Goal: Task Accomplishment & Management: Complete application form

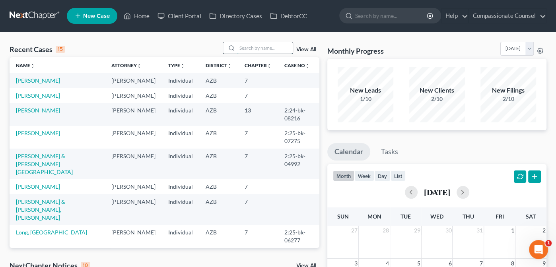
click at [249, 45] on input "search" at bounding box center [265, 48] width 56 height 12
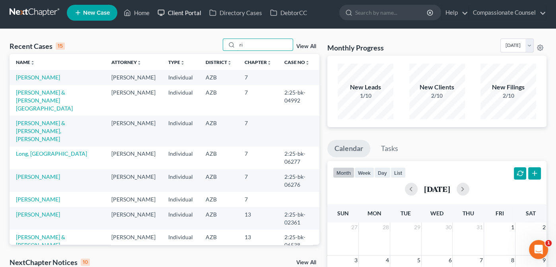
type input "ri"
click at [184, 13] on link "Client Portal" at bounding box center [179, 13] width 52 height 14
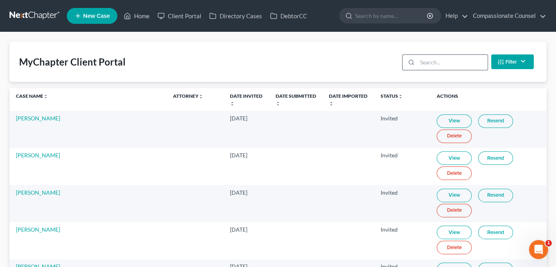
click at [421, 57] on input "search" at bounding box center [452, 62] width 70 height 15
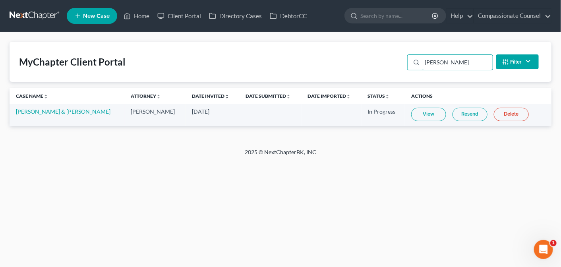
type input "[PERSON_NAME]"
click at [421, 115] on link "View" at bounding box center [429, 115] width 35 height 14
click at [139, 18] on link "Home" at bounding box center [137, 16] width 34 height 14
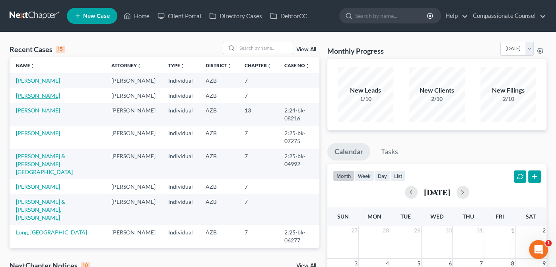
click at [28, 99] on link "[PERSON_NAME]" at bounding box center [38, 95] width 44 height 7
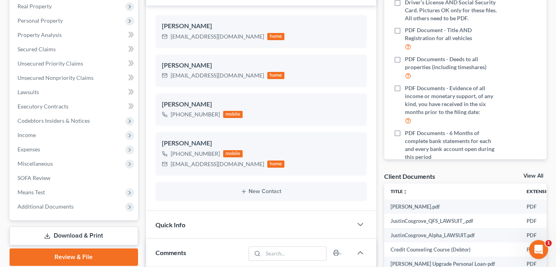
scroll to position [121, 0]
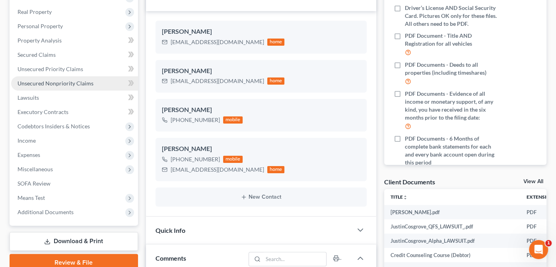
click at [42, 82] on span "Unsecured Nonpriority Claims" at bounding box center [55, 83] width 76 height 7
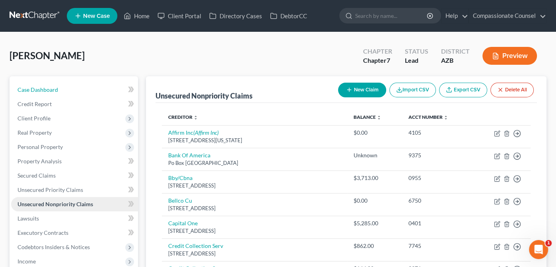
click at [42, 83] on link "Case Dashboard" at bounding box center [74, 90] width 127 height 14
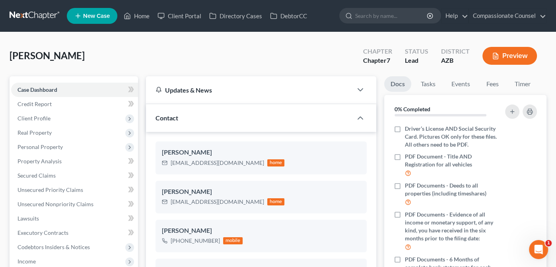
scroll to position [198, 0]
click at [49, 206] on span "Unsecured Nonpriority Claims" at bounding box center [55, 204] width 76 height 7
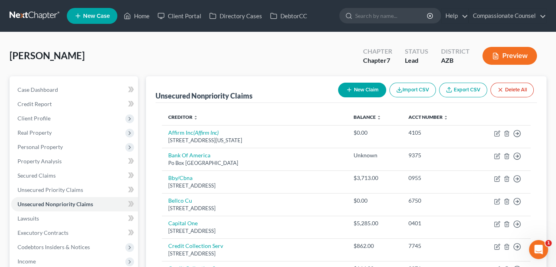
click at [362, 86] on button "New Claim" at bounding box center [362, 90] width 48 height 15
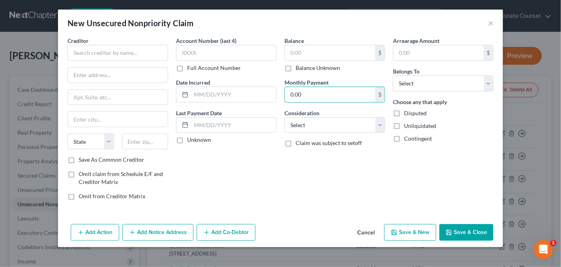
click at [362, 87] on input "0.00" at bounding box center [330, 94] width 90 height 15
click at [85, 52] on input "text" at bounding box center [118, 53] width 101 height 16
click at [86, 51] on input "WellsFargo SBL" at bounding box center [118, 53] width 101 height 16
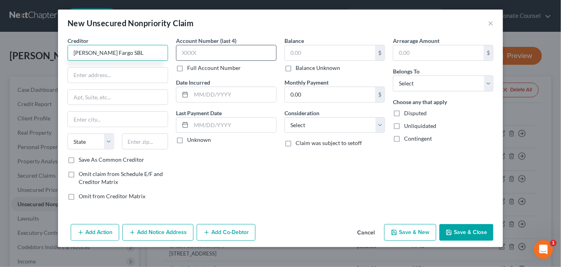
type input "[PERSON_NAME] Fargo SBL"
click at [191, 52] on input "text" at bounding box center [226, 53] width 101 height 16
type input "6834"
click at [77, 76] on input "text" at bounding box center [118, 75] width 100 height 15
paste input "PO Box 29482"
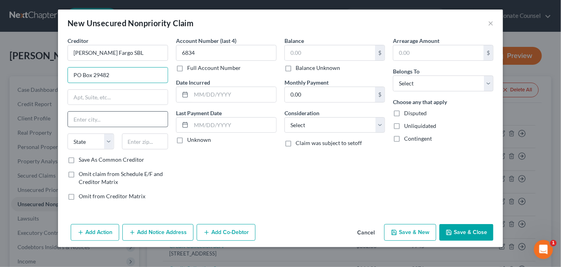
type input "PO Box 29482"
click at [80, 117] on input "text" at bounding box center [118, 119] width 100 height 15
type input "Phoenix"
click at [107, 140] on select "State [US_STATE] AK AR AZ CA CO CT DE DC [GEOGRAPHIC_DATA] [GEOGRAPHIC_DATA] GU…" at bounding box center [91, 142] width 47 height 16
select select "3"
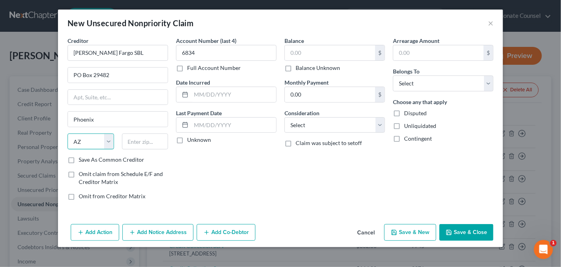
click at [68, 134] on select "State [US_STATE] AK AR AZ CA CO CT DE DC [GEOGRAPHIC_DATA] [GEOGRAPHIC_DATA] GU…" at bounding box center [91, 142] width 47 height 16
click at [142, 143] on input "text" at bounding box center [145, 142] width 47 height 16
type input "85038-8650"
click at [291, 52] on input "text" at bounding box center [330, 52] width 90 height 15
type input "1"
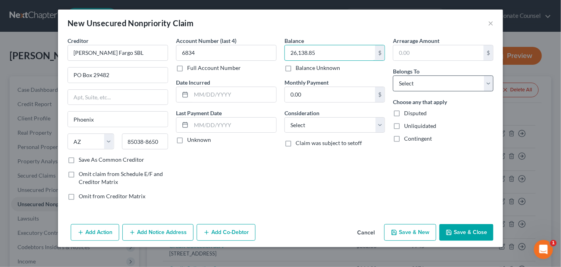
type input "26,138.85"
click at [488, 83] on select "Select Debtor 1 Only Debtor 2 Only Debtor 1 And Debtor 2 Only At Least One Of T…" at bounding box center [443, 84] width 101 height 16
select select "3"
click at [393, 76] on select "Select Debtor 1 Only Debtor 2 Only Debtor 1 And Debtor 2 Only At Least One Of T…" at bounding box center [443, 84] width 101 height 16
click at [464, 230] on button "Save & Close" at bounding box center [467, 232] width 54 height 17
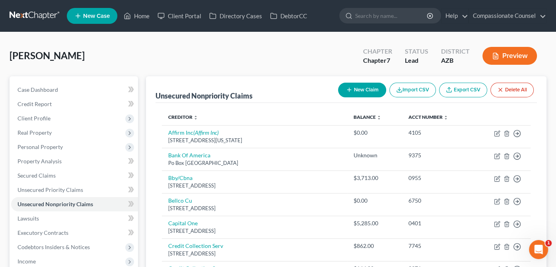
click at [361, 89] on button "New Claim" at bounding box center [362, 90] width 48 height 15
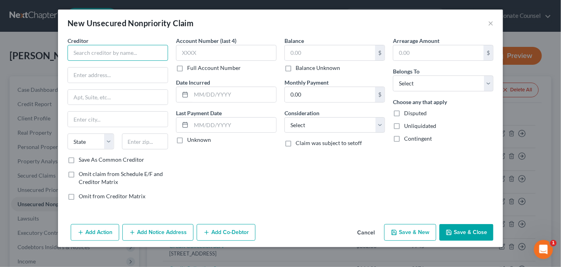
click at [118, 55] on input "text" at bounding box center [118, 53] width 101 height 16
type input "Clear Fund"
click at [90, 74] on input "text" at bounding box center [118, 75] width 100 height 15
type input "9"
click at [83, 74] on input "text" at bounding box center [118, 75] width 100 height 15
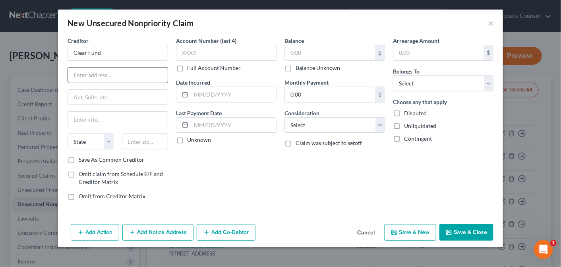
paste input "[STREET_ADDRESS]"
click at [109, 75] on input "[STREET_ADDRESS]" at bounding box center [118, 75] width 100 height 15
type input "[STREET_ADDRESS]"
click at [80, 118] on input "text" at bounding box center [118, 119] width 100 height 15
click at [85, 117] on input "NewYork" at bounding box center [118, 119] width 100 height 15
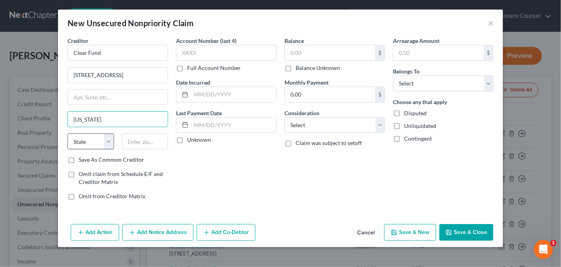
type input "[US_STATE]"
click at [109, 139] on select "State [US_STATE] AK AR AZ CA CO CT DE DC [GEOGRAPHIC_DATA] [GEOGRAPHIC_DATA] GU…" at bounding box center [91, 142] width 47 height 16
select select "35"
click at [68, 134] on select "State [US_STATE] AK AR AZ CA CO CT DE DC [GEOGRAPHIC_DATA] [GEOGRAPHIC_DATA] GU…" at bounding box center [91, 142] width 47 height 16
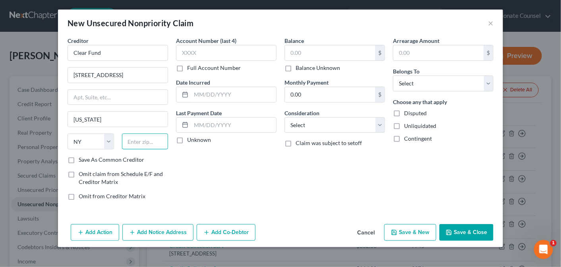
click at [141, 142] on input "text" at bounding box center [145, 142] width 47 height 16
type input "10005"
click at [297, 52] on input "text" at bounding box center [330, 52] width 90 height 15
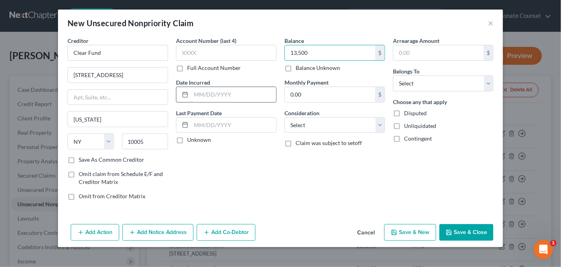
type input "13,500"
click at [199, 92] on input "text" at bounding box center [233, 94] width 85 height 15
type input "[DATE]"
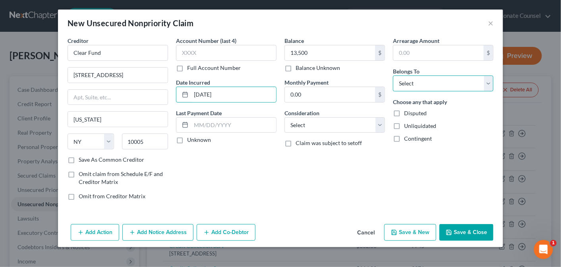
click at [491, 80] on select "Select Debtor 1 Only Debtor 2 Only Debtor 1 And Debtor 2 Only At Least One Of T…" at bounding box center [443, 84] width 101 height 16
select select "3"
click at [393, 76] on select "Select Debtor 1 Only Debtor 2 Only Debtor 1 And Debtor 2 Only At Least One Of T…" at bounding box center [443, 84] width 101 height 16
click at [469, 229] on button "Save & Close" at bounding box center [467, 232] width 54 height 17
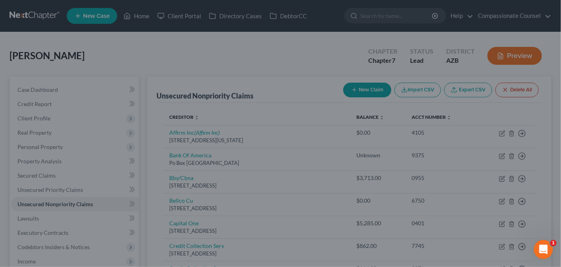
type input "13,500.00"
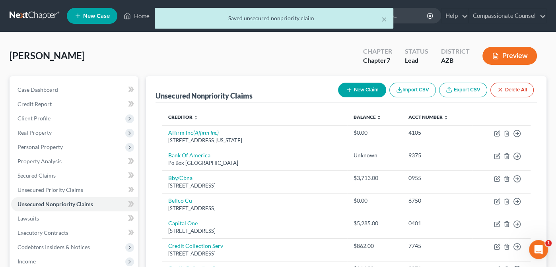
click at [364, 89] on button "New Claim" at bounding box center [362, 90] width 48 height 15
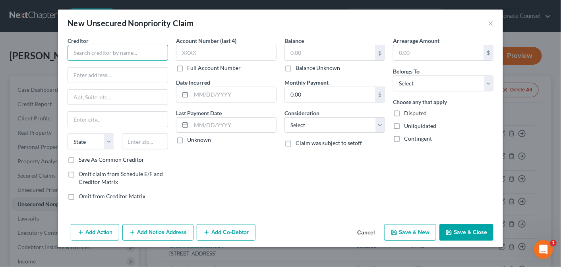
click at [104, 52] on input "text" at bounding box center [118, 53] width 101 height 16
type input "Clear Fund"
click at [73, 74] on input "text" at bounding box center [118, 75] width 100 height 15
paste input "[STREET_ADDRESS]"
click at [108, 74] on input "[STREET_ADDRESS]" at bounding box center [118, 75] width 100 height 15
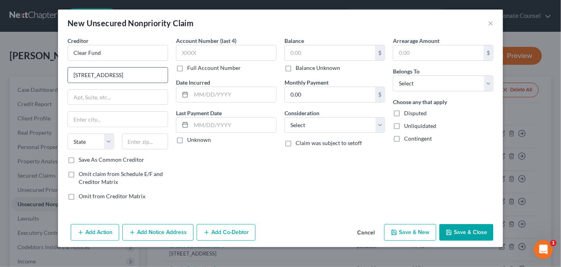
click at [110, 74] on input "[STREET_ADDRESS]" at bounding box center [118, 75] width 100 height 15
type input "[STREET_ADDRESS]"
click at [77, 118] on input "text" at bounding box center [118, 119] width 100 height 15
type input "[US_STATE]"
click at [110, 139] on select "State [US_STATE] AK AR AZ CA CO CT DE DC [GEOGRAPHIC_DATA] [GEOGRAPHIC_DATA] GU…" at bounding box center [91, 142] width 47 height 16
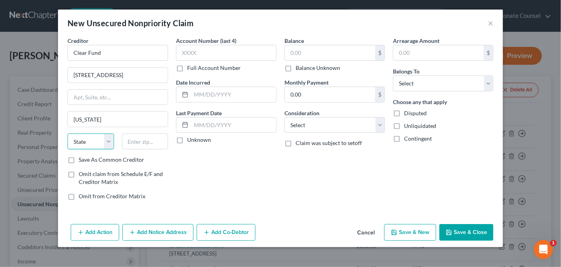
select select "35"
click at [68, 134] on select "State [US_STATE] AK AR AZ CA CO CT DE DC [GEOGRAPHIC_DATA] [GEOGRAPHIC_DATA] GU…" at bounding box center [91, 142] width 47 height 16
click at [213, 94] on input "text" at bounding box center [233, 94] width 85 height 15
type input "[DATE]"
click at [306, 49] on input "text" at bounding box center [330, 52] width 90 height 15
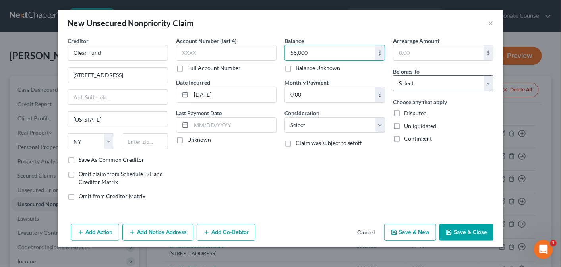
type input "58,000"
click at [488, 83] on select "Select Debtor 1 Only Debtor 2 Only Debtor 1 And Debtor 2 Only At Least One Of T…" at bounding box center [443, 84] width 101 height 16
select select "3"
click at [393, 76] on select "Select Debtor 1 Only Debtor 2 Only Debtor 1 And Debtor 2 Only At Least One Of T…" at bounding box center [443, 84] width 101 height 16
click at [458, 235] on button "Save & Close" at bounding box center [467, 232] width 54 height 17
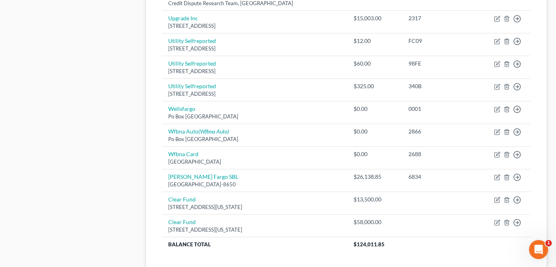
scroll to position [575, 0]
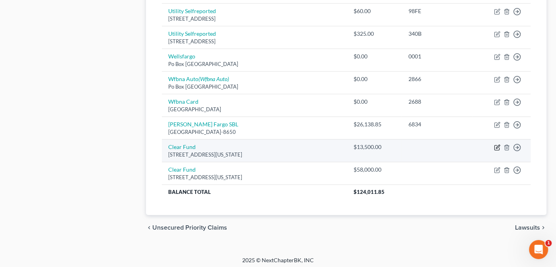
click at [497, 144] on icon "button" at bounding box center [497, 147] width 6 height 6
select select "35"
select select "3"
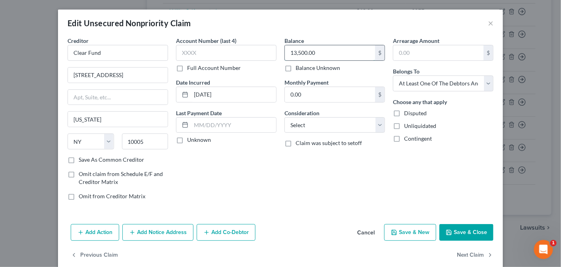
click at [298, 52] on input "13,500.00" at bounding box center [330, 52] width 90 height 15
click at [455, 229] on button "Save & Close" at bounding box center [467, 232] width 54 height 17
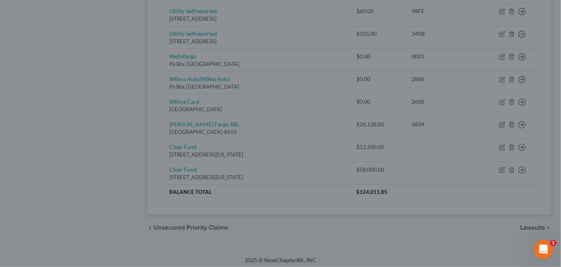
type input "135,000.00"
type input "0"
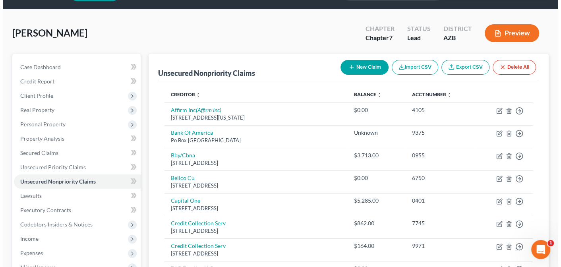
scroll to position [0, 0]
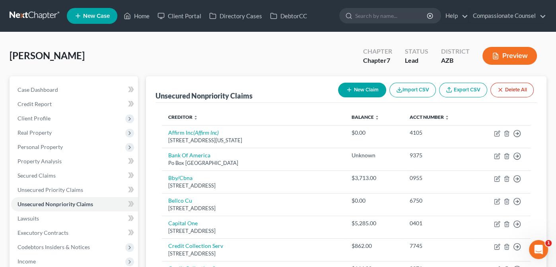
click at [363, 89] on button "New Claim" at bounding box center [362, 90] width 48 height 15
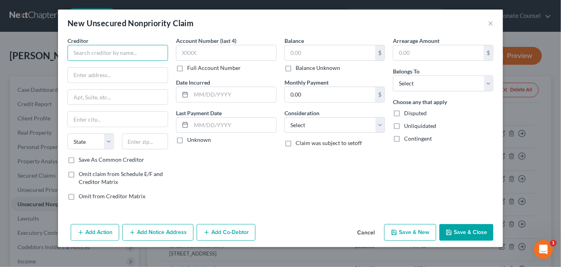
click at [87, 54] on input "text" at bounding box center [118, 53] width 101 height 16
type input "Alpha Capital dba QFS Capital LLC"
click at [76, 70] on input "text" at bounding box center [118, 75] width 100 height 15
paste input "[PERSON_NAME], ESQ"
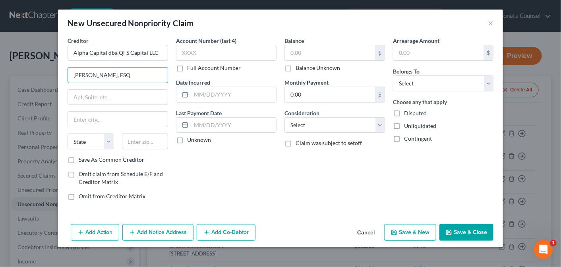
type input "[PERSON_NAME], ESQ"
click at [73, 97] on input "text" at bounding box center [118, 97] width 100 height 15
paste input "[STREET_ADDRESS]"
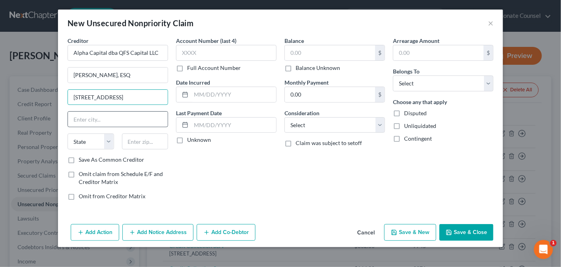
type input "[STREET_ADDRESS]"
click at [77, 117] on input "text" at bounding box center [118, 119] width 100 height 15
type input "Pomona"
click at [110, 140] on select "State [US_STATE] AK AR AZ CA CO CT DE DC [GEOGRAPHIC_DATA] [GEOGRAPHIC_DATA] GU…" at bounding box center [91, 142] width 47 height 16
select select "35"
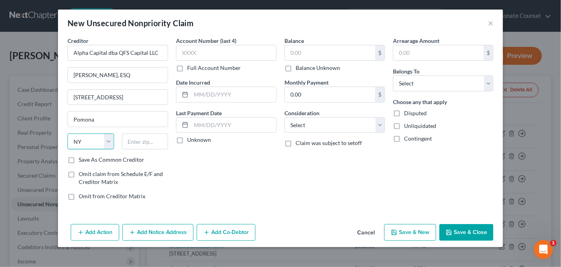
click at [68, 134] on select "State [US_STATE] AK AR AZ CA CO CT DE DC [GEOGRAPHIC_DATA] [GEOGRAPHIC_DATA] GU…" at bounding box center [91, 142] width 47 height 16
click at [143, 138] on input "text" at bounding box center [145, 142] width 47 height 16
type input "10970"
click at [240, 52] on input "text" at bounding box center [226, 53] width 101 height 16
type input "1492"
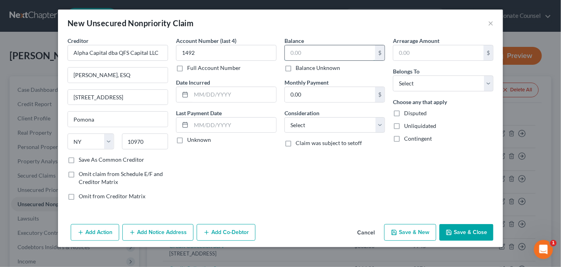
click at [326, 54] on input "text" at bounding box center [330, 52] width 90 height 15
type input "375,039"
click at [489, 82] on select "Select Debtor 1 Only Debtor 2 Only Debtor 1 And Debtor 2 Only At Least One Of T…" at bounding box center [443, 84] width 101 height 16
select select "3"
click at [393, 76] on select "Select Debtor 1 Only Debtor 2 Only Debtor 1 And Debtor 2 Only At Least One Of T…" at bounding box center [443, 84] width 101 height 16
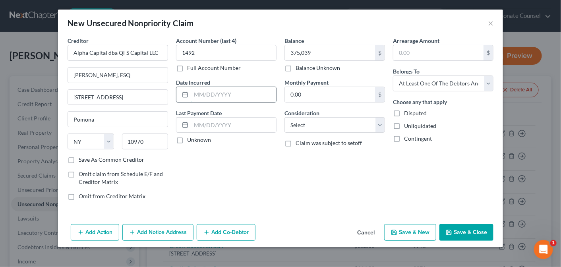
click at [199, 91] on input "text" at bounding box center [233, 94] width 85 height 15
type input "[DATE]"
click at [463, 229] on button "Save & Close" at bounding box center [467, 232] width 54 height 17
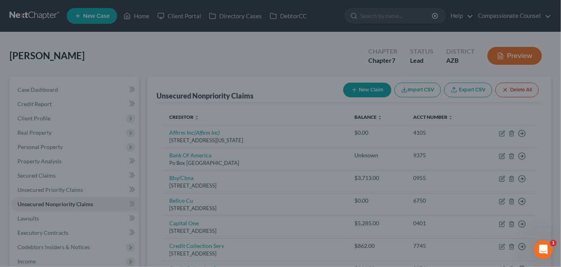
type input "375,039.00"
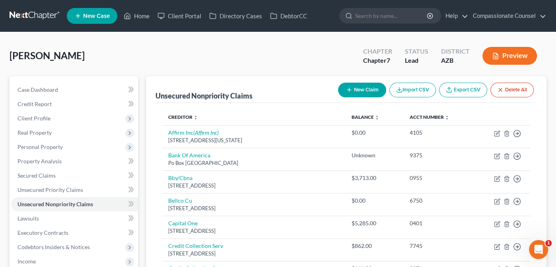
click at [363, 88] on button "New Claim" at bounding box center [362, 90] width 48 height 15
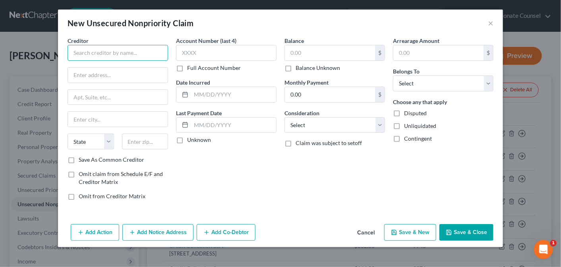
click at [78, 53] on input "text" at bounding box center [118, 53] width 101 height 16
type input "DLP Funding LLC"
click at [91, 76] on input "text" at bounding box center [118, 75] width 100 height 15
paste input "[STREET_ADDRESS][PERSON_NAME]"
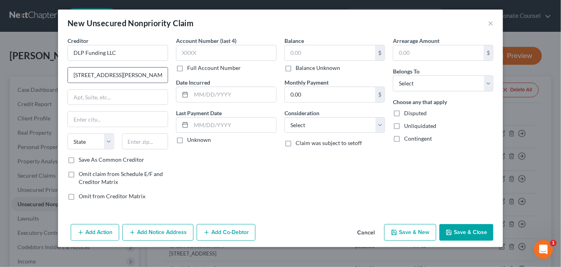
click at [121, 74] on input "[STREET_ADDRESS][PERSON_NAME]" at bounding box center [118, 75] width 100 height 15
type input "[STREET_ADDRESS]"
click at [76, 122] on input "text" at bounding box center [118, 119] width 100 height 15
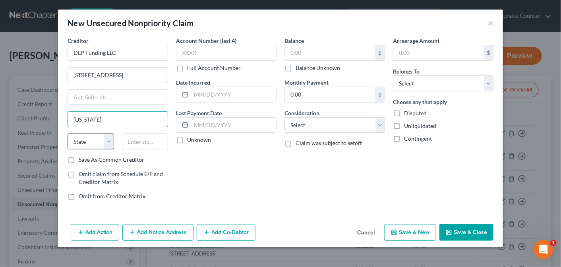
type input "[US_STATE]"
click at [109, 138] on select "State [US_STATE] AK AR AZ CA CO CT DE DC [GEOGRAPHIC_DATA] [GEOGRAPHIC_DATA] GU…" at bounding box center [91, 142] width 47 height 16
click at [68, 134] on select "State [US_STATE] AK AR AZ CA CO CT DE DC [GEOGRAPHIC_DATA] [GEOGRAPHIC_DATA] GU…" at bounding box center [91, 142] width 47 height 16
click at [110, 143] on select "State [US_STATE] AK AR AZ CA CO CT DE DC [GEOGRAPHIC_DATA] [GEOGRAPHIC_DATA] GU…" at bounding box center [91, 142] width 47 height 16
select select "35"
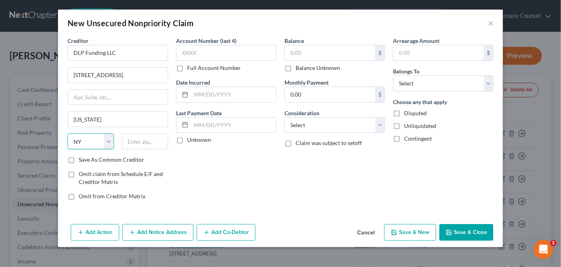
click at [68, 134] on select "State [US_STATE] AK AR AZ CA CO CT DE DC [GEOGRAPHIC_DATA] [GEOGRAPHIC_DATA] GU…" at bounding box center [91, 142] width 47 height 16
click at [142, 141] on input "text" at bounding box center [145, 142] width 47 height 16
type input "10013"
click at [198, 48] on input "text" at bounding box center [226, 53] width 101 height 16
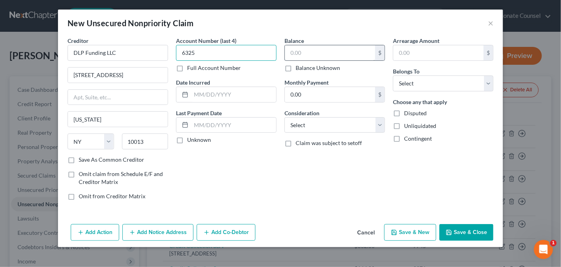
type input "6325"
click at [298, 51] on input "text" at bounding box center [330, 52] width 90 height 15
type input "30,000"
click at [216, 93] on input "text" at bounding box center [233, 94] width 85 height 15
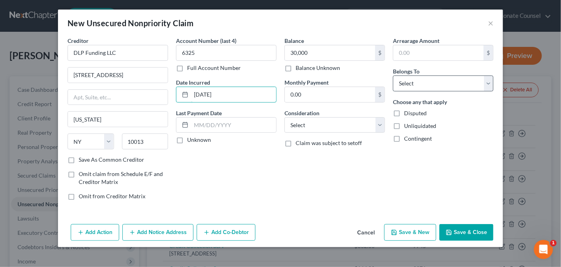
type input "[DATE]"
click at [487, 82] on select "Select Debtor 1 Only Debtor 2 Only Debtor 1 And Debtor 2 Only At Least One Of T…" at bounding box center [443, 84] width 101 height 16
select select "3"
click at [393, 76] on select "Select Debtor 1 Only Debtor 2 Only Debtor 1 And Debtor 2 Only At Least One Of T…" at bounding box center [443, 84] width 101 height 16
click at [475, 231] on button "Save & Close" at bounding box center [467, 232] width 54 height 17
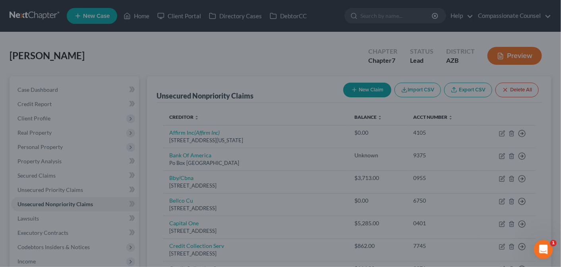
type input "30,000.00"
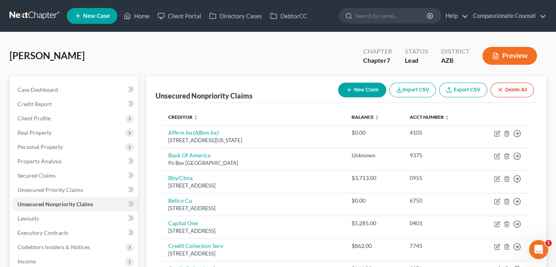
click at [358, 87] on button "New Claim" at bounding box center [362, 90] width 48 height 15
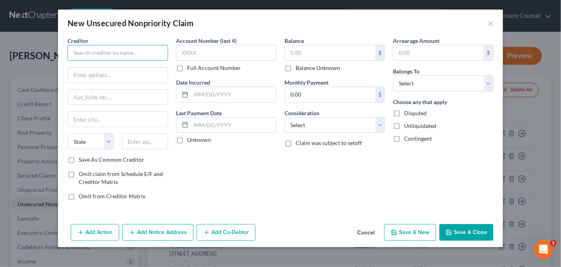
click at [82, 51] on input "text" at bounding box center [118, 53] width 101 height 16
paste input "CARLTON CAPITAL GROUP LLC"
type input "CARLTON CAPITAL GROUP LLC"
click at [91, 73] on input "text" at bounding box center [118, 75] width 100 height 15
paste input "Executive Blvd., Ste. 305"
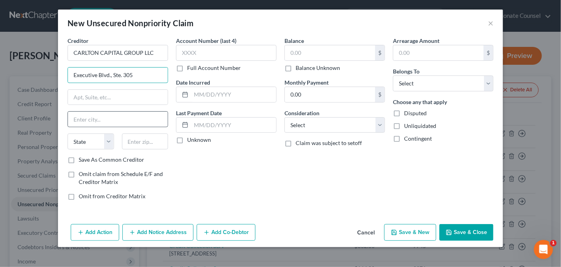
type input "Executive Blvd., Ste. 305"
click at [78, 118] on input "text" at bounding box center [118, 119] width 100 height 15
type input "Suffern"
click at [111, 139] on select "State [US_STATE] AK AR AZ CA CO CT DE DC [GEOGRAPHIC_DATA] [GEOGRAPHIC_DATA] GU…" at bounding box center [91, 142] width 47 height 16
select select "35"
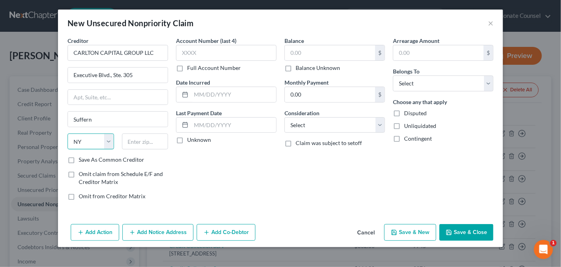
click at [68, 134] on select "State [US_STATE] AK AR AZ CA CO CT DE DC [GEOGRAPHIC_DATA] [GEOGRAPHIC_DATA] GU…" at bounding box center [91, 142] width 47 height 16
click at [148, 144] on input "text" at bounding box center [145, 142] width 47 height 16
type input "10901"
click at [299, 51] on input "text" at bounding box center [330, 52] width 90 height 15
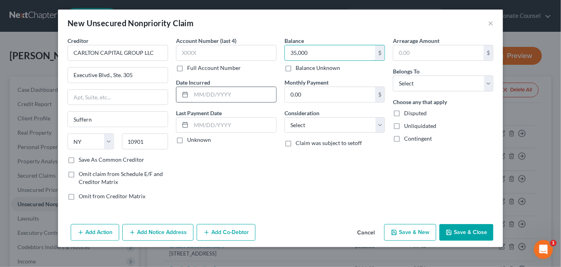
type input "35,000"
click at [193, 94] on input "text" at bounding box center [233, 94] width 85 height 15
type input "[DATE]"
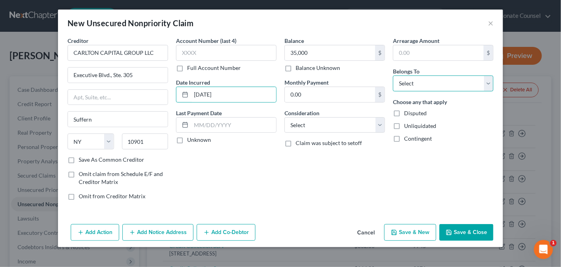
click at [490, 80] on select "Select Debtor 1 Only Debtor 2 Only Debtor 1 And Debtor 2 Only At Least One Of T…" at bounding box center [443, 84] width 101 height 16
click at [393, 76] on select "Select Debtor 1 Only Debtor 2 Only Debtor 1 And Debtor 2 Only At Least One Of T…" at bounding box center [443, 84] width 101 height 16
click at [470, 127] on div "Unliquidated" at bounding box center [443, 126] width 101 height 8
click at [491, 83] on select "Select Debtor 1 Only Debtor 2 Only Debtor 1 And Debtor 2 Only At Least One Of T…" at bounding box center [443, 84] width 101 height 16
select select "3"
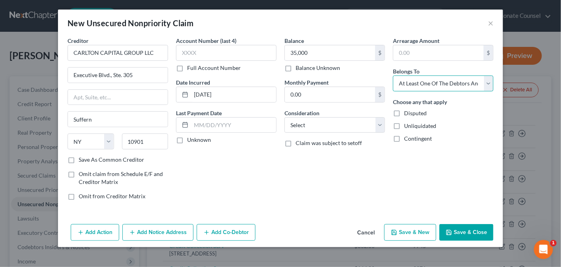
click at [393, 76] on select "Select Debtor 1 Only Debtor 2 Only Debtor 1 And Debtor 2 Only At Least One Of T…" at bounding box center [443, 84] width 101 height 16
click at [465, 230] on button "Save & Close" at bounding box center [467, 232] width 54 height 17
type input "35,000.00"
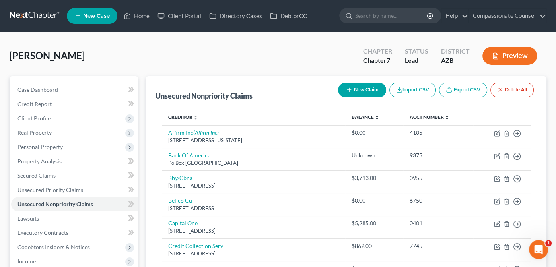
click at [363, 89] on button "New Claim" at bounding box center [362, 90] width 48 height 15
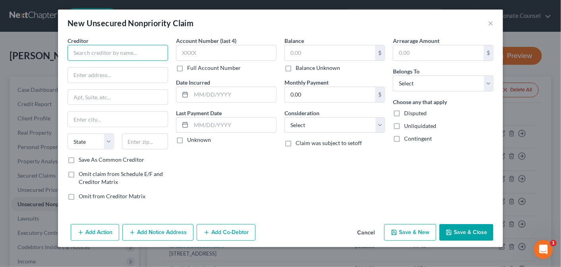
click at [82, 52] on input "text" at bounding box center [118, 53] width 101 height 16
type input "QFS Capital LLC"
click at [78, 76] on input "text" at bounding box center [118, 75] width 100 height 15
paste input "[PERSON_NAME], ESQ"
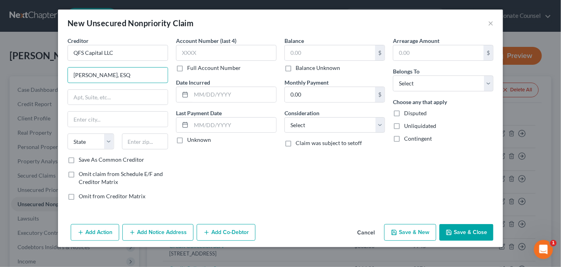
type input "[PERSON_NAME], ESQ"
click at [75, 95] on input "text" at bounding box center [118, 97] width 100 height 15
paste input "[STREET_ADDRESS]"
type input "[STREET_ADDRESS]"
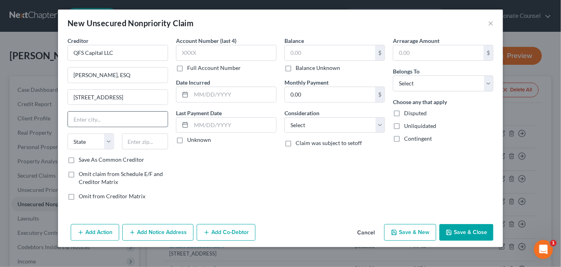
click at [83, 118] on input "text" at bounding box center [118, 119] width 100 height 15
paste input "Pomona"
type input "Pomona"
click at [109, 136] on select "State [US_STATE] AK AR AZ CA CO CT DE DC [GEOGRAPHIC_DATA] [GEOGRAPHIC_DATA] GU…" at bounding box center [91, 142] width 47 height 16
select select "35"
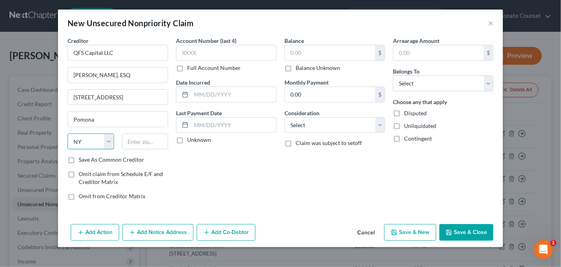
click at [68, 134] on select "State [US_STATE] AK AR AZ CA CO CT DE DC [GEOGRAPHIC_DATA] [GEOGRAPHIC_DATA] GU…" at bounding box center [91, 142] width 47 height 16
click at [134, 138] on input "text" at bounding box center [145, 142] width 47 height 16
type input "10970"
drag, startPoint x: 199, startPoint y: 52, endPoint x: 199, endPoint y: 47, distance: 4.4
click at [199, 47] on input "text" at bounding box center [226, 53] width 101 height 16
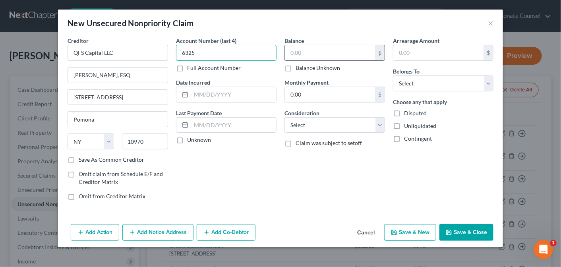
type input "6325"
click at [308, 50] on input "text" at bounding box center [330, 52] width 90 height 15
type input "332,126.29"
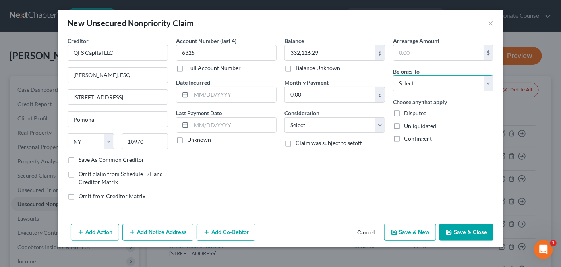
click at [490, 83] on select "Select Debtor 1 Only Debtor 2 Only Debtor 1 And Debtor 2 Only At Least One Of T…" at bounding box center [443, 84] width 101 height 16
select select "3"
click at [393, 76] on select "Select Debtor 1 Only Debtor 2 Only Debtor 1 And Debtor 2 Only At Least One Of T…" at bounding box center [443, 84] width 101 height 16
click at [203, 94] on input "text" at bounding box center [233, 94] width 85 height 15
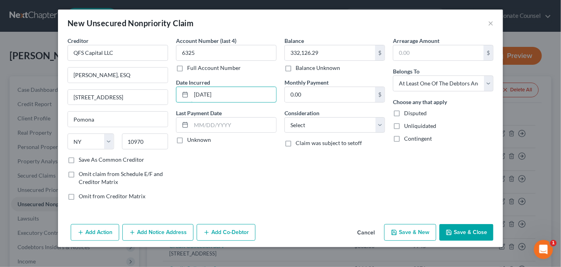
type input "[DATE]"
click at [467, 229] on button "Save & Close" at bounding box center [467, 232] width 54 height 17
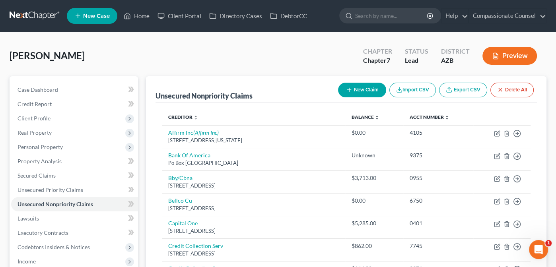
click at [361, 88] on button "New Claim" at bounding box center [362, 90] width 48 height 15
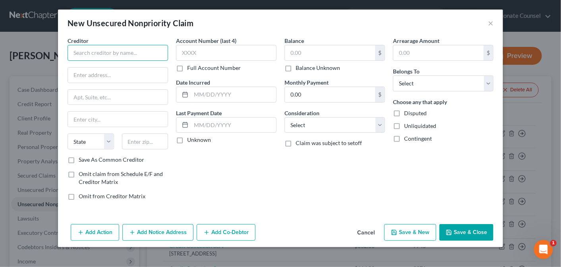
click at [100, 52] on input "text" at bounding box center [118, 53] width 101 height 16
paste input "[PERSON_NAME] Agribusiness"
type input "[PERSON_NAME] Agribusiness"
click at [83, 75] on input "text" at bounding box center [118, 75] width 100 height 15
paste input "PO BOX 45326"
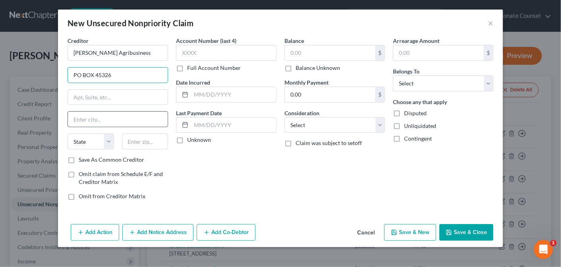
type input "PO BOX 45326"
click at [92, 118] on input "text" at bounding box center [118, 119] width 100 height 15
type input "[GEOGRAPHIC_DATA]"
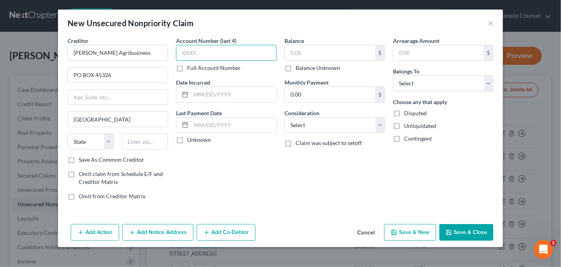
click at [251, 51] on input "text" at bounding box center [226, 53] width 101 height 16
type input "9884"
click at [301, 52] on input "text" at bounding box center [330, 52] width 90 height 15
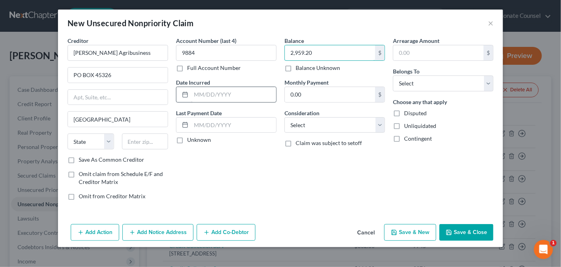
type input "2,959.20"
click at [200, 93] on input "text" at bounding box center [233, 94] width 85 height 15
type input "[DATE]"
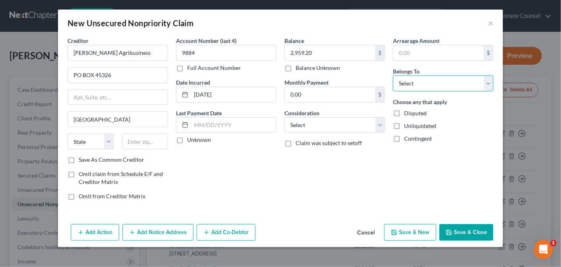
click at [491, 83] on select "Select Debtor 1 Only Debtor 2 Only Debtor 1 And Debtor 2 Only At Least One Of T…" at bounding box center [443, 84] width 101 height 16
select select "3"
click at [393, 76] on select "Select Debtor 1 Only Debtor 2 Only Debtor 1 And Debtor 2 Only At Least One Of T…" at bounding box center [443, 84] width 101 height 16
click at [469, 229] on button "Save & Close" at bounding box center [467, 232] width 54 height 17
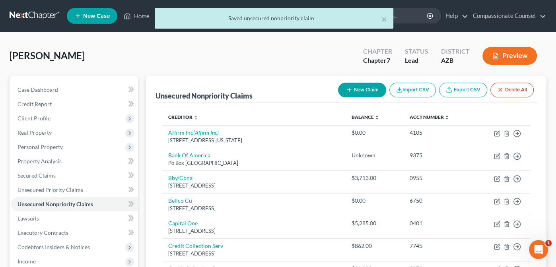
click at [359, 88] on button "New Claim" at bounding box center [362, 90] width 48 height 15
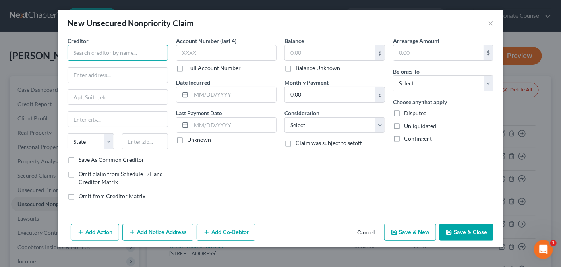
click at [92, 54] on input "text" at bounding box center [118, 53] width 101 height 16
paste input "[PERSON_NAME] Welding Supply"
type input "[PERSON_NAME] Welding Supply"
click at [98, 71] on input "text" at bounding box center [118, 75] width 100 height 15
paste input "[STREET_ADDRESS]"
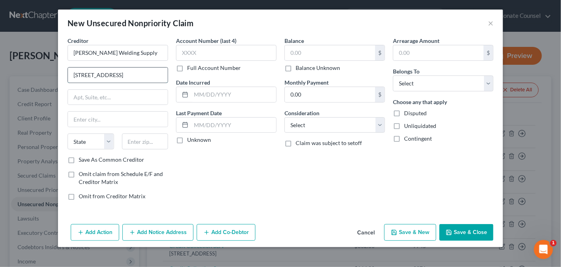
click at [108, 74] on input "[STREET_ADDRESS]" at bounding box center [118, 75] width 100 height 15
type input "[STREET_ADDRESS]"
click at [89, 117] on input "text" at bounding box center [118, 119] width 100 height 15
type input "Phoenix"
click at [110, 142] on select "State [US_STATE] AK AR AZ CA CO CT DE DC [GEOGRAPHIC_DATA] [GEOGRAPHIC_DATA] GU…" at bounding box center [91, 142] width 47 height 16
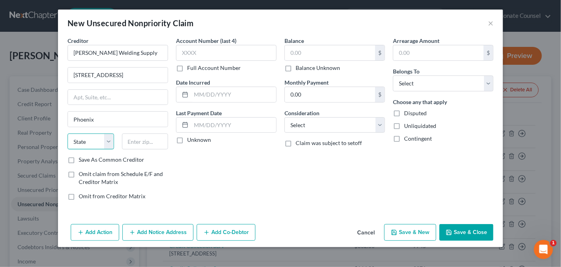
select select "3"
click at [68, 134] on select "State [US_STATE] AK AR AZ CA CO CT DE DC [GEOGRAPHIC_DATA] [GEOGRAPHIC_DATA] GU…" at bounding box center [91, 142] width 47 height 16
click at [142, 142] on input "text" at bounding box center [145, 142] width 47 height 16
type input "6"
type input "85009"
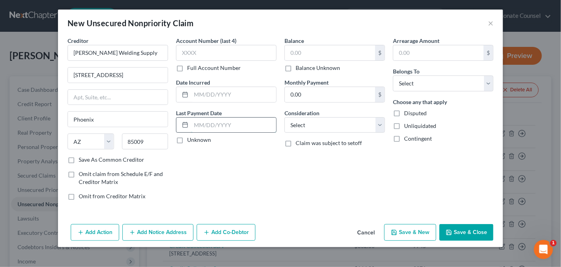
click at [201, 123] on input "text" at bounding box center [233, 125] width 85 height 15
click at [195, 92] on input "text" at bounding box center [233, 94] width 85 height 15
type input "[DATE]"
click at [308, 52] on input "text" at bounding box center [330, 52] width 90 height 15
type input "3"
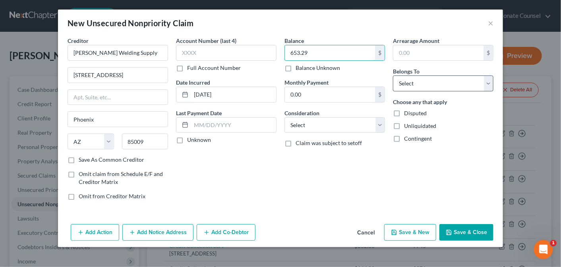
type input "653.29"
click at [491, 84] on select "Select Debtor 1 Only Debtor 2 Only Debtor 1 And Debtor 2 Only At Least One Of T…" at bounding box center [443, 84] width 101 height 16
select select "3"
click at [393, 76] on select "Select Debtor 1 Only Debtor 2 Only Debtor 1 And Debtor 2 Only At Least One Of T…" at bounding box center [443, 84] width 101 height 16
click at [467, 228] on button "Save & Close" at bounding box center [467, 232] width 54 height 17
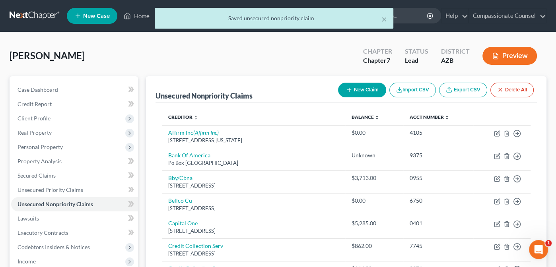
click at [361, 88] on button "New Claim" at bounding box center [362, 90] width 48 height 15
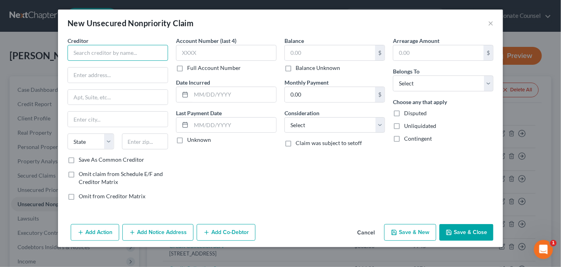
click at [96, 55] on input "text" at bounding box center [118, 53] width 101 height 16
paste input "Sparetime Supply Distribution"
click at [88, 52] on input "Sparetime Supply Distribution" at bounding box center [118, 53] width 101 height 16
type input "Sparetime Supply Distribution"
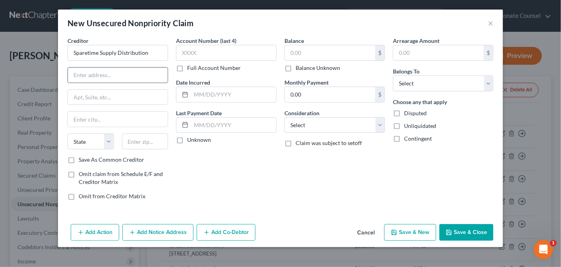
click at [78, 74] on input "text" at bounding box center [118, 75] width 100 height 15
paste input "[STREET_ADDRESS]"
type input "[STREET_ADDRESS]"
click at [115, 115] on input "text" at bounding box center [118, 119] width 100 height 15
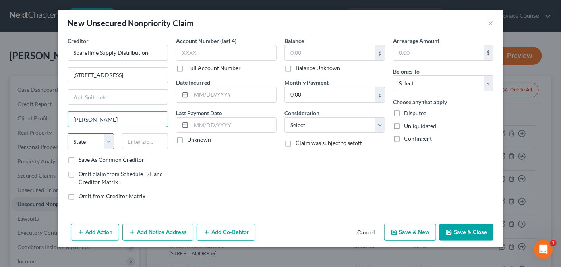
type input "[PERSON_NAME]"
click at [108, 139] on select "State [US_STATE] AK AR AZ CA CO CT DE DC [GEOGRAPHIC_DATA] [GEOGRAPHIC_DATA] GU…" at bounding box center [91, 142] width 47 height 16
select select "4"
click at [68, 134] on select "State [US_STATE] AK AR AZ CA CO CT DE DC [GEOGRAPHIC_DATA] [GEOGRAPHIC_DATA] GU…" at bounding box center [91, 142] width 47 height 16
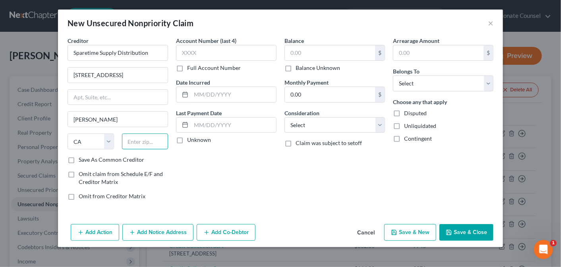
click at [147, 135] on input "text" at bounding box center [145, 142] width 47 height 16
type input "95490"
click at [204, 50] on input "text" at bounding box center [226, 53] width 101 height 16
click at [295, 56] on input "text" at bounding box center [330, 52] width 90 height 15
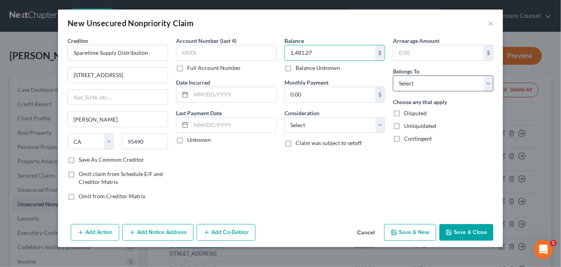
type input "1,481.27"
click at [489, 81] on select "Select Debtor 1 Only Debtor 2 Only Debtor 1 And Debtor 2 Only At Least One Of T…" at bounding box center [443, 84] width 101 height 16
select select "3"
click at [393, 76] on select "Select Debtor 1 Only Debtor 2 Only Debtor 1 And Debtor 2 Only At Least One Of T…" at bounding box center [443, 84] width 101 height 16
click at [211, 91] on input "text" at bounding box center [233, 94] width 85 height 15
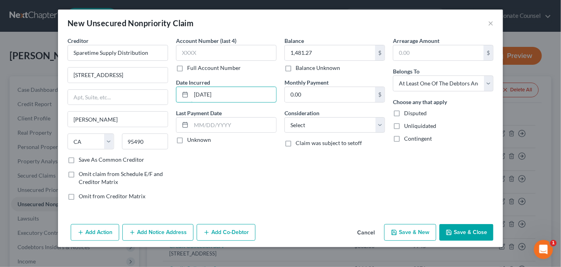
type input "[DATE]"
click at [472, 228] on button "Save & Close" at bounding box center [467, 232] width 54 height 17
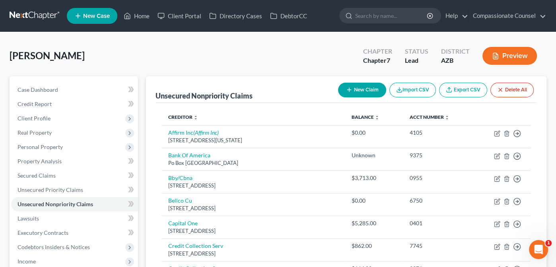
click at [353, 88] on button "New Claim" at bounding box center [362, 90] width 48 height 15
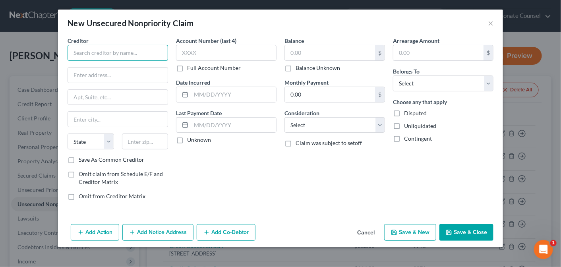
click at [95, 50] on input "text" at bounding box center [118, 53] width 101 height 16
paste input "Nutrien Ag Solutions"
type input "Nutrien Ag Solutions"
click at [87, 78] on input "text" at bounding box center [118, 75] width 100 height 15
paste input "[STREET_ADDRESS]"
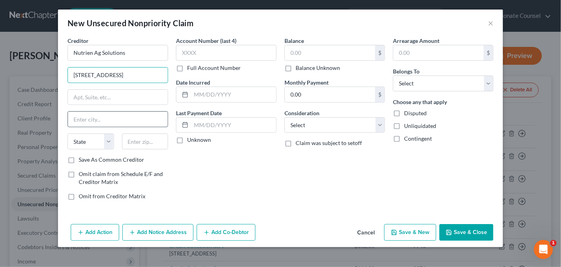
type input "[STREET_ADDRESS]"
click at [79, 117] on input "text" at bounding box center [118, 119] width 100 height 15
type input "Loveland"
click at [112, 139] on select "State [US_STATE] AK AR AZ CA CO CT DE DC [GEOGRAPHIC_DATA] [GEOGRAPHIC_DATA] GU…" at bounding box center [91, 142] width 47 height 16
select select "5"
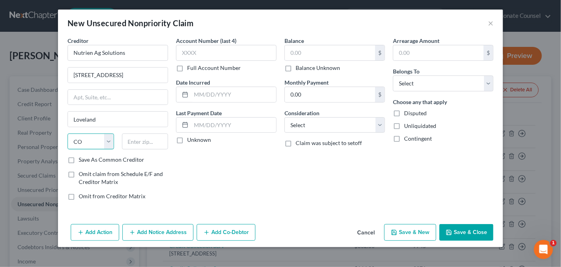
click at [68, 134] on select "State [US_STATE] AK AR AZ CA CO CT DE DC [GEOGRAPHIC_DATA] [GEOGRAPHIC_DATA] GU…" at bounding box center [91, 142] width 47 height 16
click at [134, 142] on input "text" at bounding box center [145, 142] width 47 height 16
type input "80538"
click at [199, 91] on input "text" at bounding box center [233, 94] width 85 height 15
type input "[DATE]"
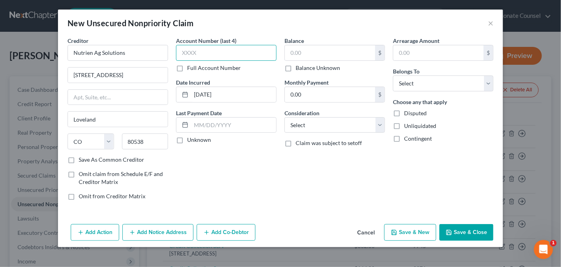
click at [202, 47] on input "text" at bounding box center [226, 53] width 101 height 16
type input "4427"
click at [337, 51] on input "text" at bounding box center [330, 52] width 90 height 15
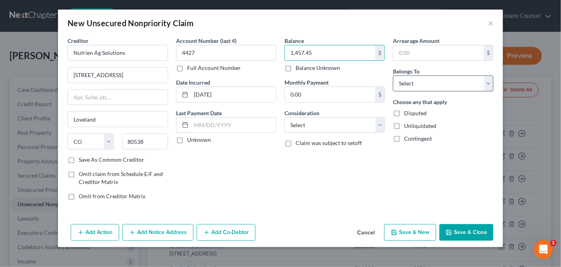
type input "1,457.45"
click at [491, 82] on select "Select Debtor 1 Only Debtor 2 Only Debtor 1 And Debtor 2 Only At Least One Of T…" at bounding box center [443, 84] width 101 height 16
select select "3"
click at [393, 76] on select "Select Debtor 1 Only Debtor 2 Only Debtor 1 And Debtor 2 Only At Least One Of T…" at bounding box center [443, 84] width 101 height 16
click at [466, 230] on button "Save & Close" at bounding box center [467, 232] width 54 height 17
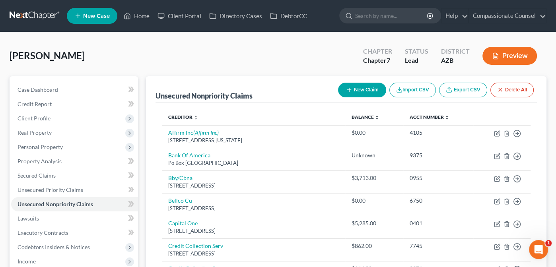
click at [358, 90] on button "New Claim" at bounding box center [362, 90] width 48 height 15
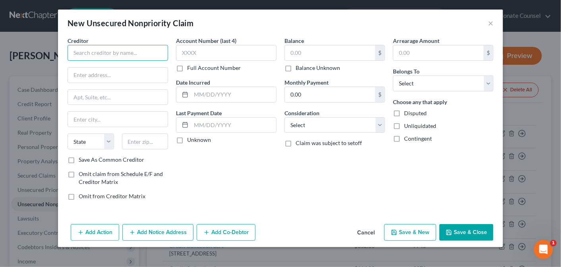
click at [80, 52] on input "text" at bounding box center [118, 53] width 101 height 16
type input "BFG"
click at [89, 76] on input "text" at bounding box center [118, 75] width 100 height 15
click at [83, 76] on input "text" at bounding box center [118, 75] width 100 height 15
paste input "PO BOX 479"
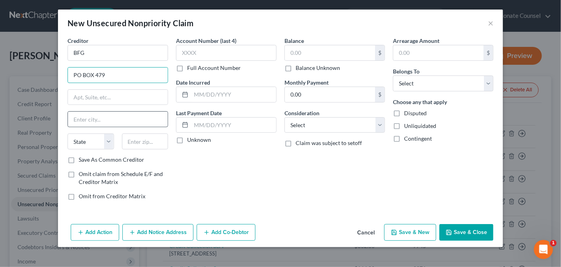
type input "PO BOX 479"
click at [82, 117] on input "text" at bounding box center [118, 119] width 100 height 15
type input "[PERSON_NAME]"
click at [108, 142] on select "State [US_STATE] AK AR AZ CA CO CT DE DC [GEOGRAPHIC_DATA] [GEOGRAPHIC_DATA] GU…" at bounding box center [91, 142] width 47 height 16
select select "36"
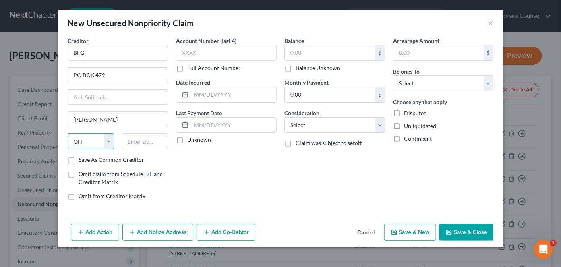
click at [68, 134] on select "State [US_STATE] AK AR AZ CA CO CT DE DC [GEOGRAPHIC_DATA] [GEOGRAPHIC_DATA] GU…" at bounding box center [91, 142] width 47 height 16
click at [133, 138] on input "text" at bounding box center [145, 142] width 47 height 16
type input "44021"
click at [221, 54] on input "text" at bounding box center [226, 53] width 101 height 16
type input "5074"
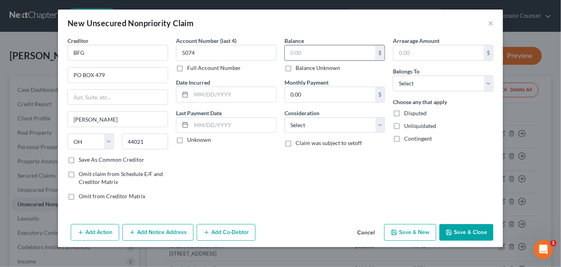
click at [313, 51] on input "text" at bounding box center [330, 52] width 90 height 15
type input "0.00"
click at [296, 66] on label "Balance Unknown" at bounding box center [318, 68] width 45 height 8
click at [299, 66] on input "Balance Unknown" at bounding box center [301, 66] width 5 height 5
checkbox input "true"
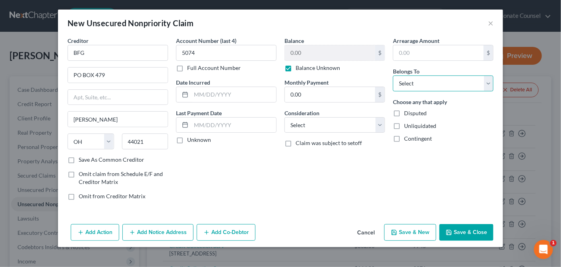
click at [491, 81] on select "Select Debtor 1 Only Debtor 2 Only Debtor 1 And Debtor 2 Only At Least One Of T…" at bounding box center [443, 84] width 101 height 16
select select "3"
click at [393, 76] on select "Select Debtor 1 Only Debtor 2 Only Debtor 1 And Debtor 2 Only At Least One Of T…" at bounding box center [443, 84] width 101 height 16
click at [464, 229] on button "Save & Close" at bounding box center [467, 232] width 54 height 17
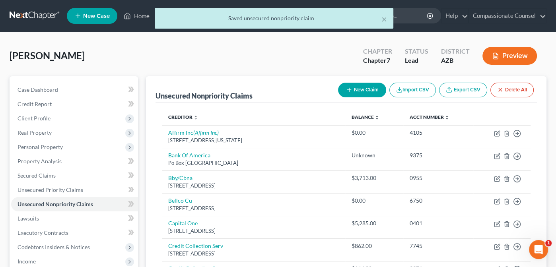
click at [366, 89] on button "New Claim" at bounding box center [362, 90] width 48 height 15
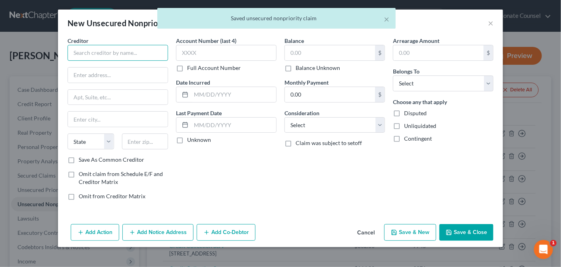
click at [105, 52] on input "text" at bounding box center [118, 53] width 101 height 16
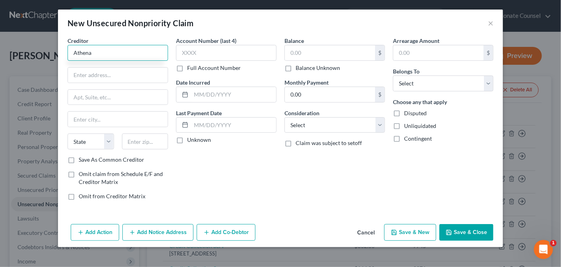
type input "Athena"
click at [82, 75] on input "text" at bounding box center [118, 75] width 100 height 15
paste input "[STREET_ADDRESS][PERSON_NAME],"
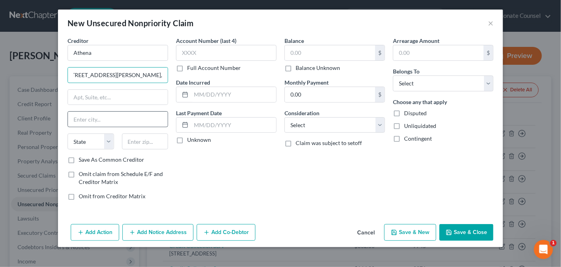
type input "[STREET_ADDRESS][PERSON_NAME],"
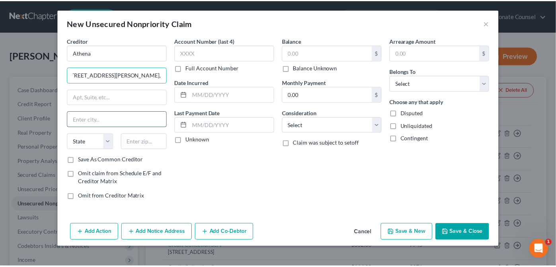
scroll to position [0, 0]
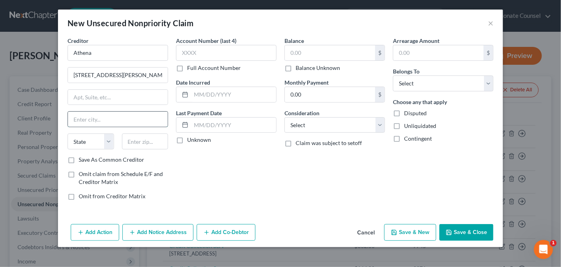
click at [74, 118] on input "text" at bounding box center [118, 119] width 100 height 15
click at [76, 118] on input "/JacksonvilleBeach" at bounding box center [118, 119] width 100 height 15
click at [103, 117] on input "JacksonvilleBeach" at bounding box center [118, 119] width 100 height 15
type input "[GEOGRAPHIC_DATA]"
click at [111, 141] on select "State [US_STATE] AK AR AZ CA CO CT DE DC [GEOGRAPHIC_DATA] [GEOGRAPHIC_DATA] GU…" at bounding box center [91, 142] width 47 height 16
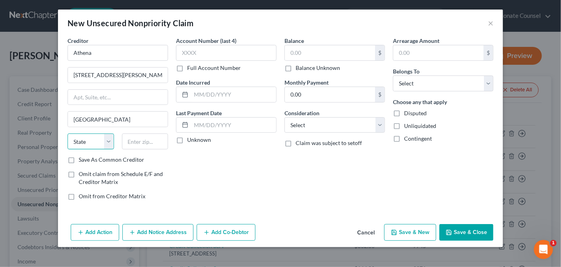
select select "9"
click at [68, 134] on select "State [US_STATE] AK AR AZ CA CO CT DE DC [GEOGRAPHIC_DATA] [GEOGRAPHIC_DATA] GU…" at bounding box center [91, 142] width 47 height 16
click at [137, 141] on input "text" at bounding box center [145, 142] width 47 height 16
type input "32250"
click at [305, 52] on input "text" at bounding box center [330, 52] width 90 height 15
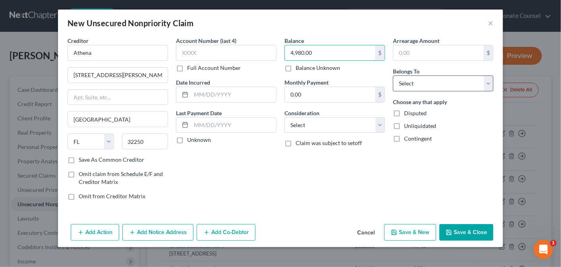
type input "4,980.00"
click at [491, 83] on select "Select Debtor 1 Only Debtor 2 Only Debtor 1 And Debtor 2 Only At Least One Of T…" at bounding box center [443, 84] width 101 height 16
select select "3"
click at [393, 76] on select "Select Debtor 1 Only Debtor 2 Only Debtor 1 And Debtor 2 Only At Least One Of T…" at bounding box center [443, 84] width 101 height 16
click at [206, 95] on input "text" at bounding box center [233, 94] width 85 height 15
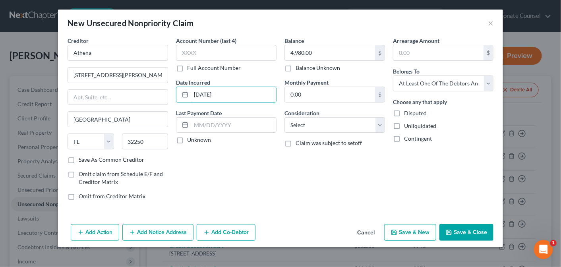
type input "[DATE]"
click at [461, 227] on button "Save & Close" at bounding box center [467, 232] width 54 height 17
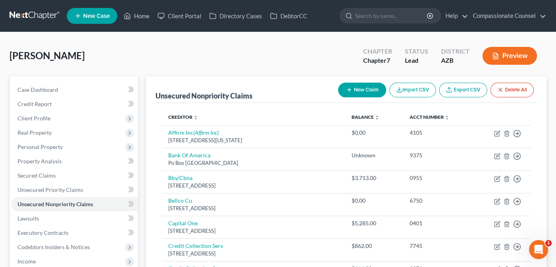
click at [360, 84] on button "New Claim" at bounding box center [362, 90] width 48 height 15
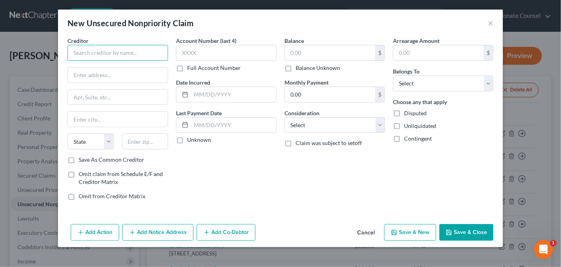
click at [96, 53] on input "text" at bounding box center [118, 53] width 101 height 16
type input "Upgrade"
click at [79, 74] on input "text" at bounding box center [118, 75] width 100 height 15
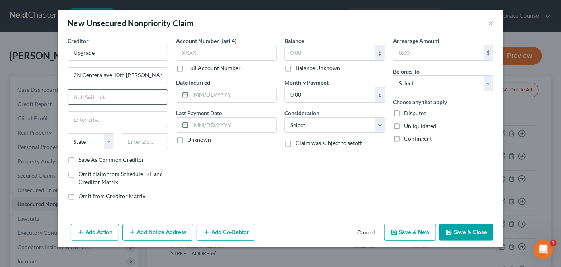
click at [75, 96] on input "text" at bounding box center [118, 97] width 100 height 15
click at [124, 74] on input "2N Centeralave 10th [PERSON_NAME]" at bounding box center [118, 75] width 100 height 15
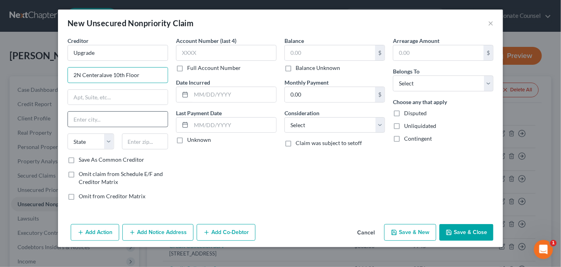
type input "2N Centeralave 10th Floor"
click at [87, 117] on input "text" at bounding box center [118, 119] width 100 height 15
type input "Phoenix"
click at [109, 138] on select "State [US_STATE] AK AR AZ CA CO CT DE DC [GEOGRAPHIC_DATA] [GEOGRAPHIC_DATA] GU…" at bounding box center [91, 142] width 47 height 16
select select "3"
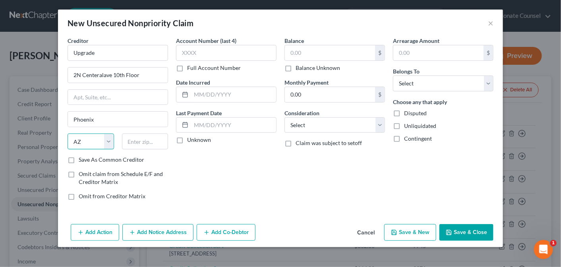
click at [68, 134] on select "State [US_STATE] AK AR AZ CA CO CT DE DC [GEOGRAPHIC_DATA] [GEOGRAPHIC_DATA] GU…" at bounding box center [91, 142] width 47 height 16
click at [138, 137] on input "text" at bounding box center [145, 142] width 47 height 16
type input "85004"
click at [236, 52] on input "text" at bounding box center [226, 53] width 101 height 16
type input "2210"
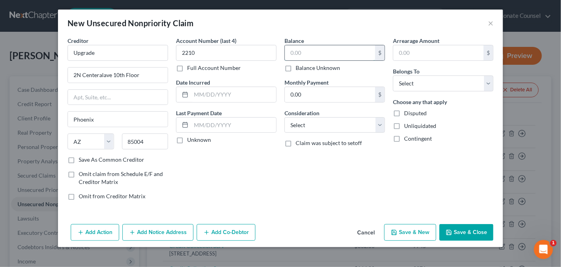
click at [297, 55] on input "text" at bounding box center [330, 52] width 90 height 15
type input "13,802.14"
click at [469, 230] on button "Save & Close" at bounding box center [467, 232] width 54 height 17
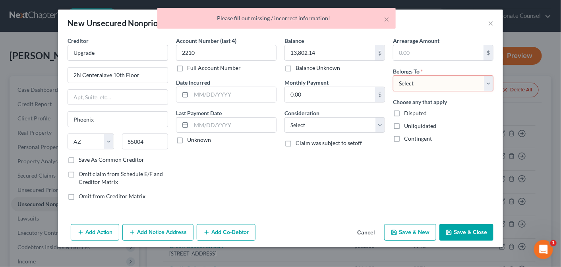
click at [489, 82] on select "Select Debtor 1 Only Debtor 2 Only Debtor 1 And Debtor 2 Only At Least One Of T…" at bounding box center [443, 84] width 101 height 16
select select "3"
click at [393, 76] on select "Select Debtor 1 Only Debtor 2 Only Debtor 1 And Debtor 2 Only At Least One Of T…" at bounding box center [443, 84] width 101 height 16
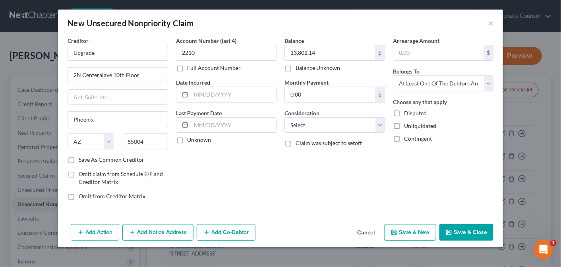
click at [472, 225] on button "Save & Close" at bounding box center [467, 232] width 54 height 17
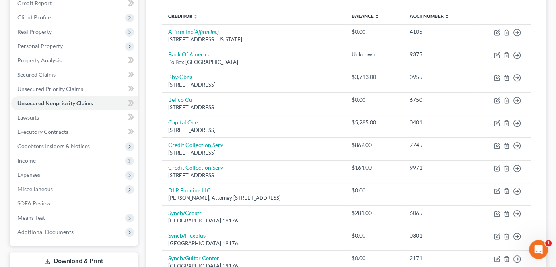
scroll to position [102, 0]
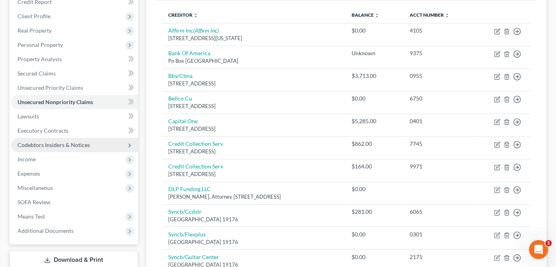
click at [55, 143] on span "Codebtors Insiders & Notices" at bounding box center [53, 145] width 72 height 7
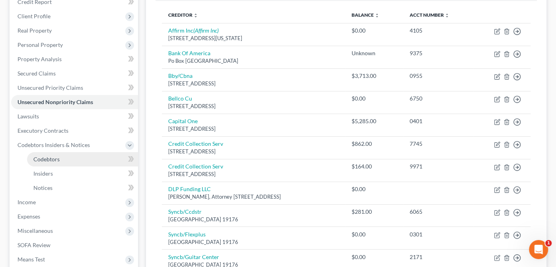
click at [46, 159] on span "Codebtors" at bounding box center [46, 159] width 26 height 7
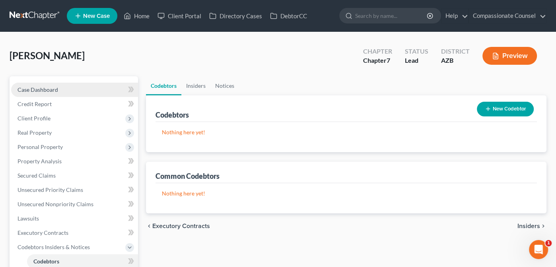
click at [30, 89] on span "Case Dashboard" at bounding box center [37, 89] width 41 height 7
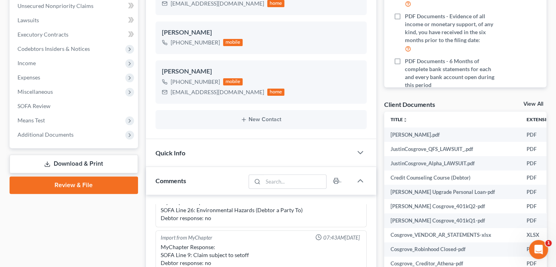
scroll to position [199, 0]
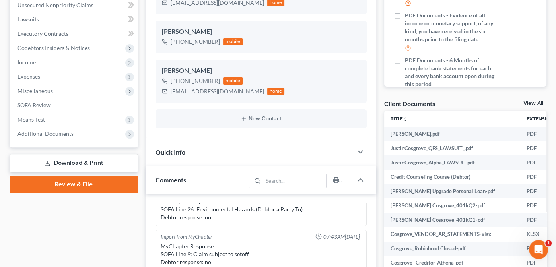
click at [530, 101] on link "View All" at bounding box center [533, 104] width 20 height 6
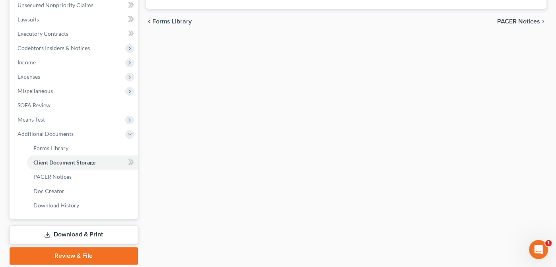
scroll to position [153, 0]
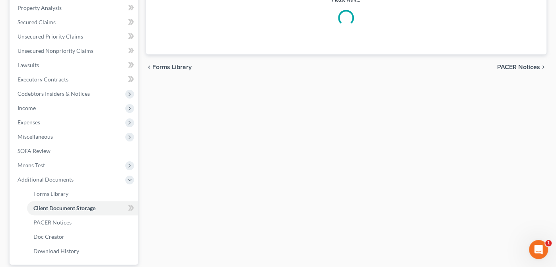
select select "14"
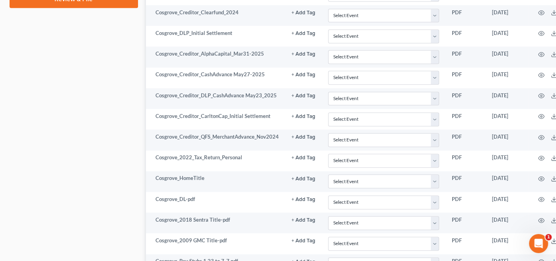
scroll to position [453, 0]
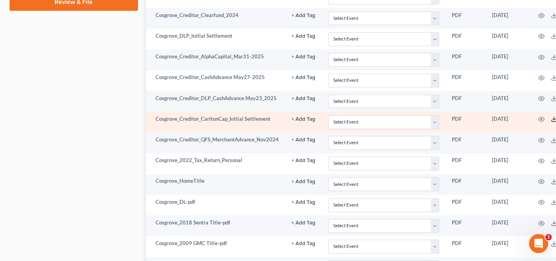
click at [553, 116] on icon at bounding box center [554, 119] width 6 height 6
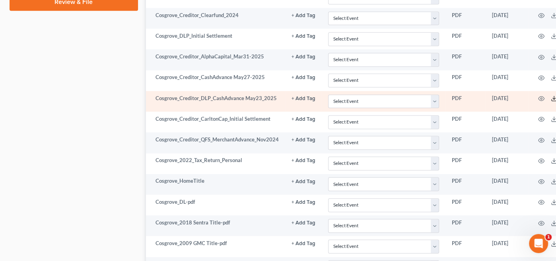
click at [551, 95] on icon at bounding box center [554, 98] width 6 height 6
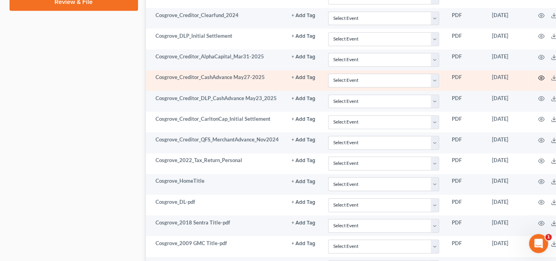
click at [540, 75] on icon "button" at bounding box center [541, 78] width 6 height 6
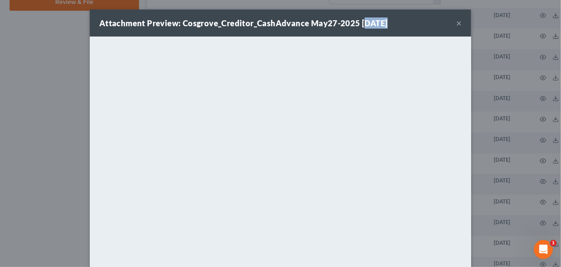
drag, startPoint x: 361, startPoint y: 37, endPoint x: 362, endPoint y: 27, distance: 9.7
click at [362, 27] on div "Attachment Preview: Cosgrove_Creditor_CashAdvance May27-2025 [DATE] ×" at bounding box center [281, 23] width 382 height 27
click at [456, 22] on button "×" at bounding box center [459, 23] width 6 height 10
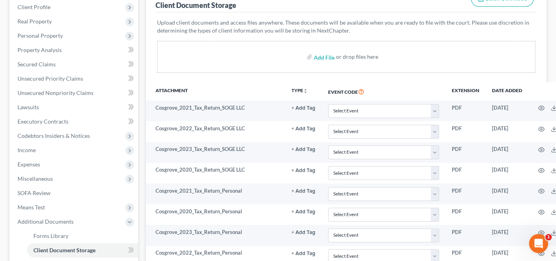
scroll to position [109, 0]
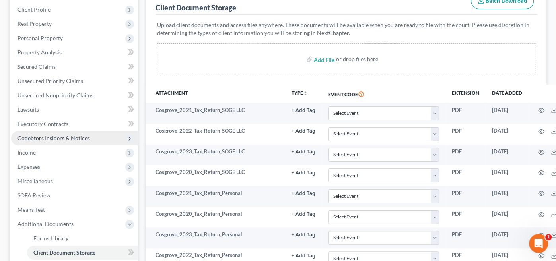
click at [39, 136] on span "Codebtors Insiders & Notices" at bounding box center [53, 138] width 72 height 7
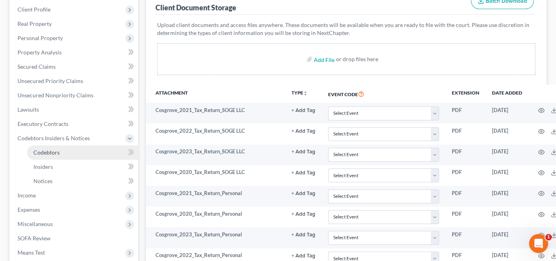
click at [45, 151] on span "Codebtors" at bounding box center [46, 152] width 26 height 7
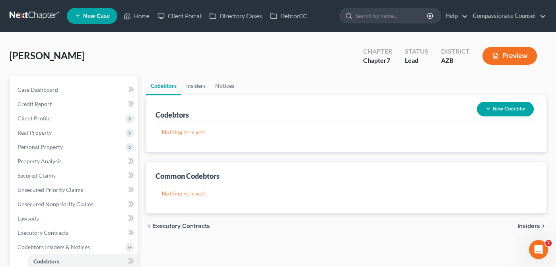
click at [497, 108] on button "New Codebtor" at bounding box center [505, 109] width 57 height 15
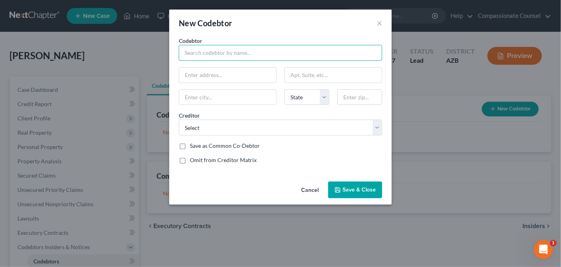
click at [192, 54] on input "text" at bounding box center [281, 53] width 204 height 16
type input "SOGE LLC"
click at [184, 73] on input "text" at bounding box center [227, 75] width 97 height 15
paste input "[STREET_ADDRESS]. STE 11"
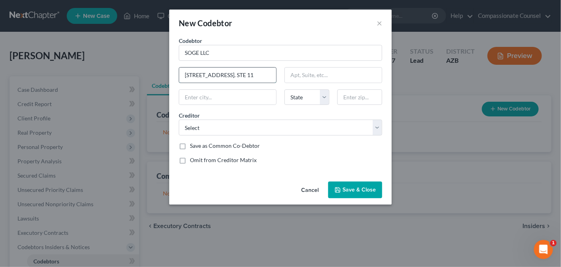
scroll to position [0, 1]
type input "[STREET_ADDRESS]. STE 11"
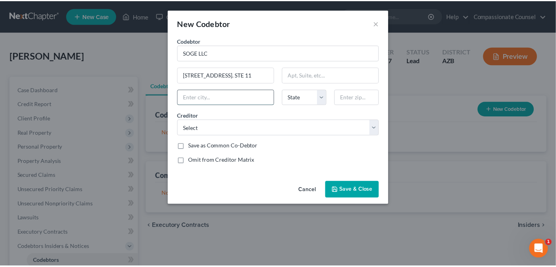
scroll to position [0, 0]
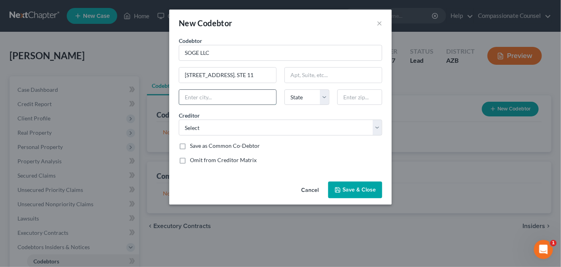
click at [201, 97] on input "text" at bounding box center [227, 97] width 97 height 15
type input "TEMPE"
click at [327, 96] on select "State [US_STATE] AK AR AZ CA CO CT DE DC [GEOGRAPHIC_DATA] [GEOGRAPHIC_DATA] GU…" at bounding box center [307, 97] width 45 height 16
select select "3"
click at [285, 89] on select "State [US_STATE] AK AR AZ CA CO CT DE DC [GEOGRAPHIC_DATA] [GEOGRAPHIC_DATA] GU…" at bounding box center [307, 97] width 45 height 16
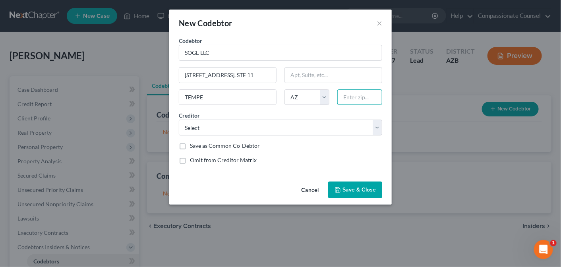
click at [344, 97] on input "text" at bounding box center [360, 97] width 45 height 16
type input "85288-4275"
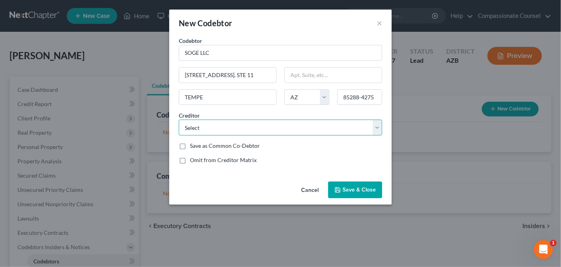
click at [380, 128] on select "Select Pennymac Loan Services Upgrade Inc Capital One Bby/Cbna Credit Collectio…" at bounding box center [281, 128] width 204 height 16
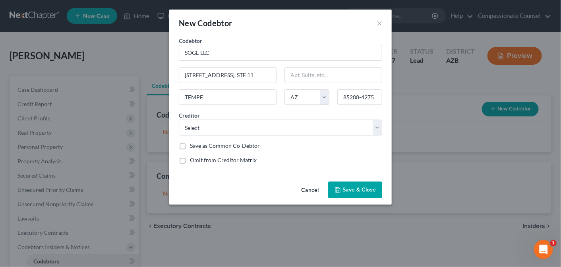
click at [350, 152] on div "Codebtor * SOGE LLC Codebtor * SOGE LLC [STREET_ADDRESS]. STE 11 TEMPE State [U…" at bounding box center [281, 104] width 212 height 134
click at [190, 145] on label "Save as Common Co-Debtor" at bounding box center [225, 146] width 70 height 8
click at [193, 145] on input "Save as Common Co-Debtor" at bounding box center [195, 144] width 5 height 5
checkbox input "true"
click at [364, 188] on span "Save & Close" at bounding box center [359, 189] width 33 height 7
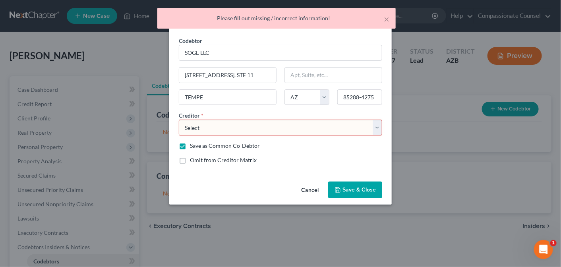
click at [378, 124] on select "Select Pennymac Loan Services Upgrade Inc Capital One Bby/Cbna Credit Collectio…" at bounding box center [281, 128] width 204 height 16
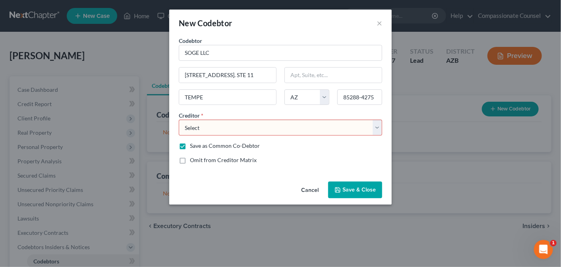
select select "36"
click at [179, 120] on select "Select Pennymac Loan Services Upgrade Inc Capital One Bby/Cbna Credit Collectio…" at bounding box center [281, 128] width 204 height 16
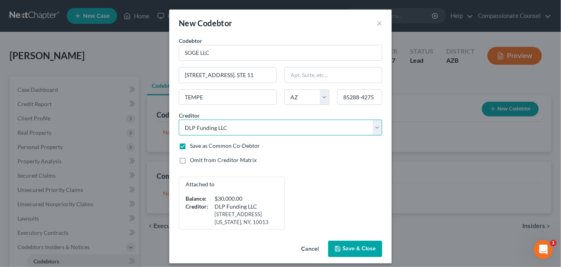
click at [375, 123] on select "Select Pennymac Loan Services Upgrade Inc Capital One Bby/Cbna Credit Collectio…" at bounding box center [281, 128] width 204 height 16
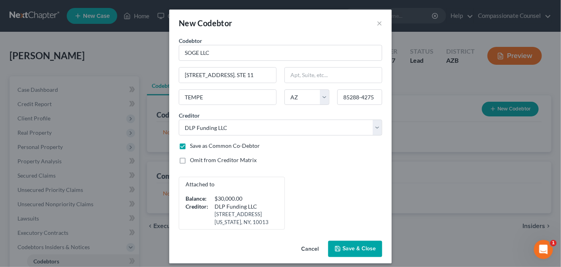
click at [355, 162] on div "Omit from Creditor Matrix" at bounding box center [281, 160] width 204 height 8
click at [359, 252] on span "Save & Close" at bounding box center [359, 249] width 33 height 7
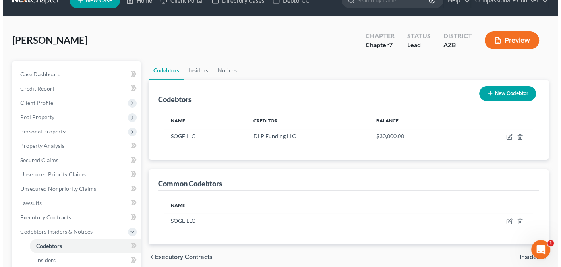
scroll to position [6, 0]
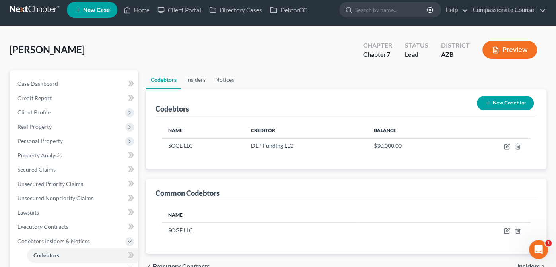
click at [495, 101] on button "New Codebtor" at bounding box center [505, 103] width 57 height 15
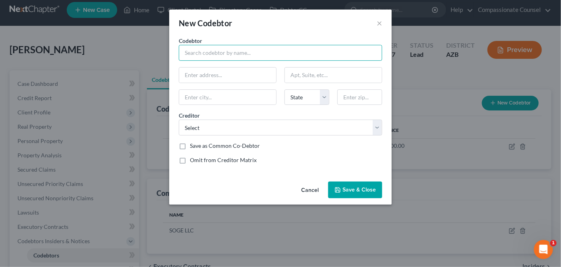
click at [211, 50] on input "text" at bounding box center [281, 53] width 204 height 16
type input "S"
click at [203, 53] on input "SEA OG GREEN TUSCON LLC" at bounding box center [281, 53] width 204 height 16
type input "SEA OF GREEN TUSCON LLC"
click at [190, 75] on input "text" at bounding box center [227, 75] width 97 height 15
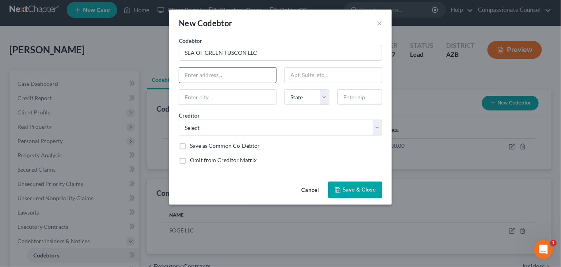
paste input "[STREET_ADDRESS]. STE 11"
type input "[STREET_ADDRESS]. STE 11"
click at [201, 98] on input "text" at bounding box center [227, 97] width 97 height 15
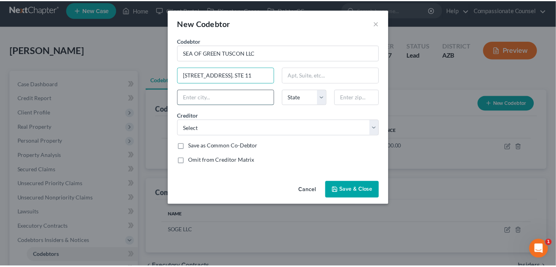
scroll to position [0, 0]
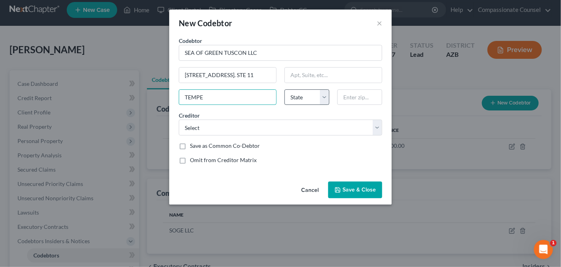
type input "TEMPE"
click at [325, 97] on select "State [US_STATE] AK AR AZ CA CO CT DE DC [GEOGRAPHIC_DATA] [GEOGRAPHIC_DATA] GU…" at bounding box center [307, 97] width 45 height 16
select select "3"
click at [285, 89] on select "State [US_STATE] AK AR AZ CA CO CT DE DC [GEOGRAPHIC_DATA] [GEOGRAPHIC_DATA] GU…" at bounding box center [307, 97] width 45 height 16
click at [348, 99] on input "text" at bounding box center [360, 97] width 45 height 16
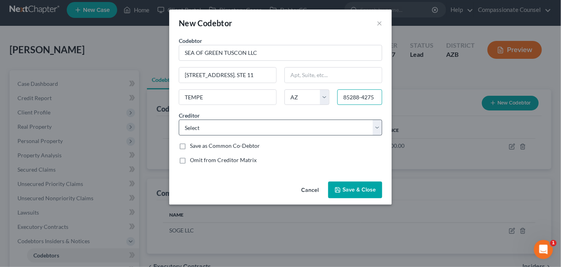
type input "85288-4275"
click at [377, 127] on select "Select Pennymac Loan Services Upgrade Inc Capital One Bby/Cbna Credit Collectio…" at bounding box center [281, 128] width 204 height 16
select select "36"
click at [179, 120] on select "Select Pennymac Loan Services Upgrade Inc Capital One Bby/Cbna Credit Collectio…" at bounding box center [281, 128] width 204 height 16
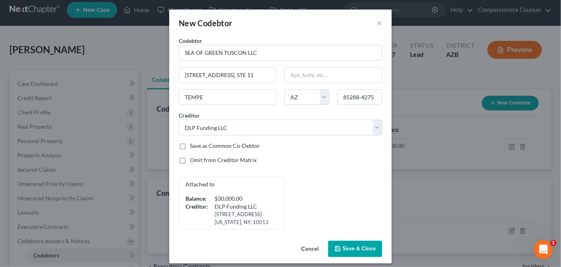
click at [357, 252] on span "Save & Close" at bounding box center [359, 249] width 33 height 7
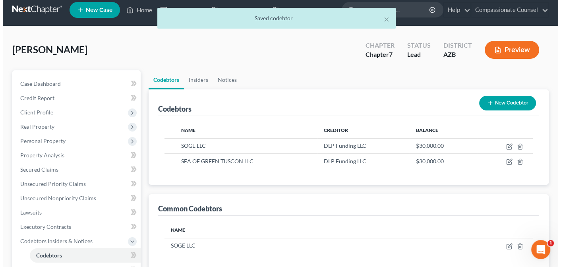
scroll to position [62, 0]
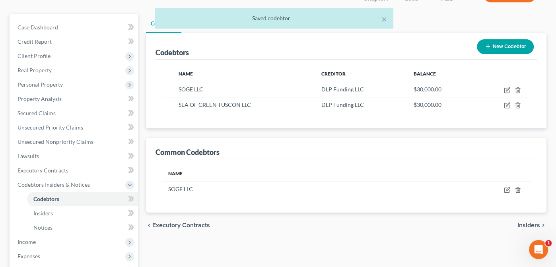
click at [504, 46] on button "New Codebtor" at bounding box center [505, 46] width 57 height 15
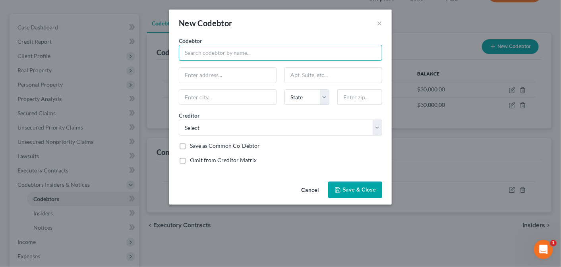
click at [239, 50] on input "text" at bounding box center [281, 53] width 204 height 16
type input "SOGW LLC"
click at [231, 75] on input "text" at bounding box center [227, 75] width 97 height 15
paste input "[STREET_ADDRESS]. STE 11"
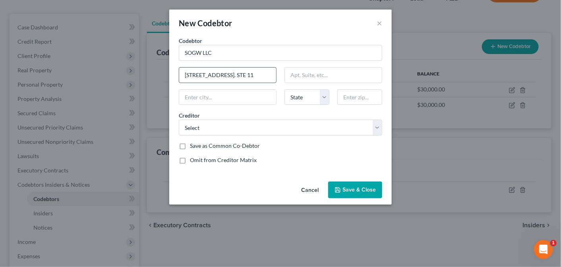
scroll to position [0, 1]
type input "[STREET_ADDRESS]. STE 11"
click at [198, 98] on input "text" at bounding box center [227, 97] width 97 height 15
type input "TEMPE"
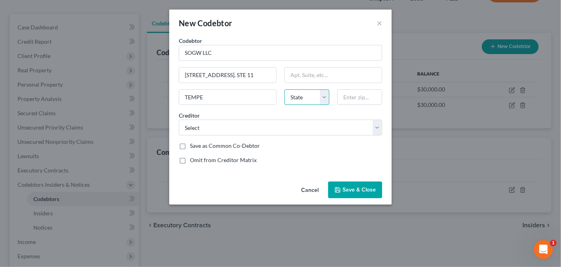
click at [325, 94] on select "State [US_STATE] AK AR AZ CA CO CT DE DC [GEOGRAPHIC_DATA] [GEOGRAPHIC_DATA] GU…" at bounding box center [307, 97] width 45 height 16
select select "3"
click at [285, 89] on select "State [US_STATE] AK AR AZ CA CO CT DE DC [GEOGRAPHIC_DATA] [GEOGRAPHIC_DATA] GU…" at bounding box center [307, 97] width 45 height 16
click at [344, 94] on input "text" at bounding box center [360, 97] width 45 height 16
type input "85288-4275"
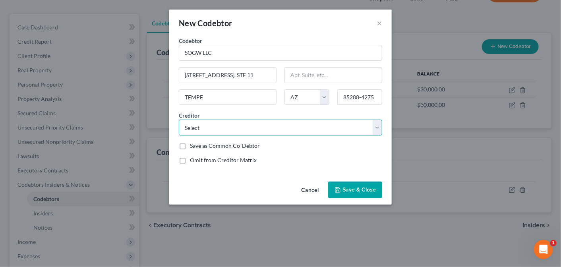
click at [379, 125] on select "Select Pennymac Loan Services Upgrade Inc Capital One Bby/Cbna Credit Collectio…" at bounding box center [281, 128] width 204 height 16
select select "36"
click at [179, 120] on select "Select Pennymac Loan Services Upgrade Inc Capital One Bby/Cbna Credit Collectio…" at bounding box center [281, 128] width 204 height 16
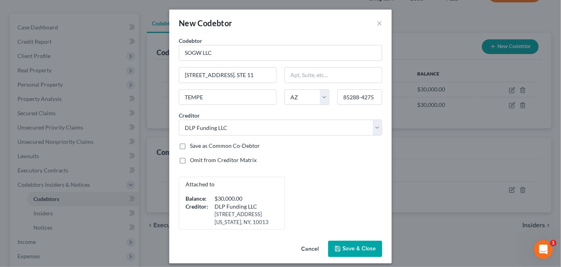
click at [347, 252] on span "Save & Close" at bounding box center [359, 249] width 33 height 7
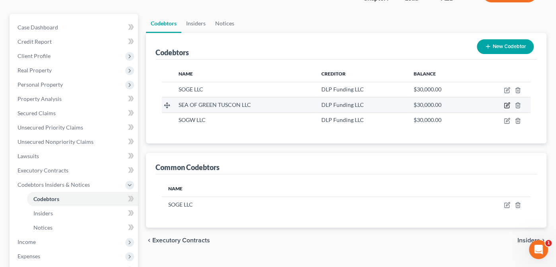
click at [508, 102] on icon "button" at bounding box center [507, 105] width 6 height 6
select select "3"
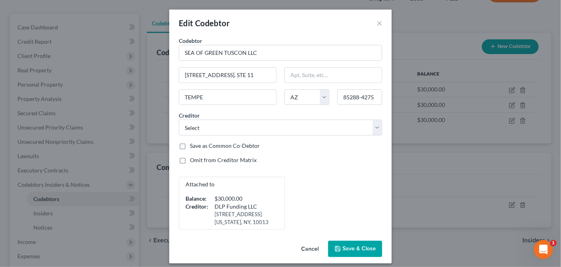
click at [190, 144] on label "Save as Common Co-Debtor" at bounding box center [225, 146] width 70 height 8
click at [193, 144] on input "Save as Common Co-Debtor" at bounding box center [195, 144] width 5 height 5
checkbox input "true"
click at [352, 252] on span "Save & Close" at bounding box center [359, 249] width 33 height 7
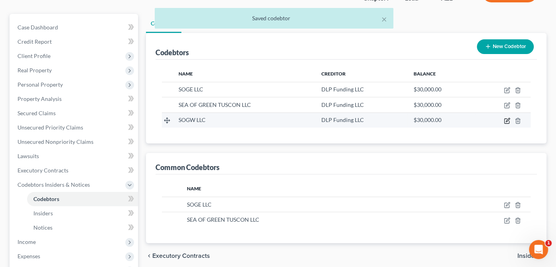
click at [506, 119] on icon "button" at bounding box center [507, 121] width 6 height 6
select select "3"
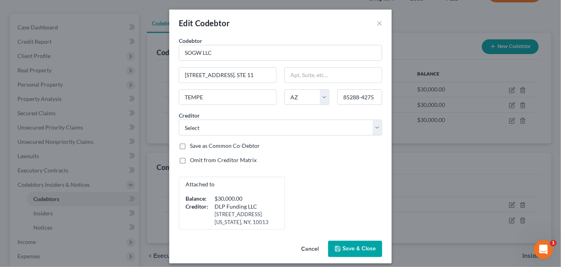
click at [190, 144] on label "Save as Common Co-Debtor" at bounding box center [225, 146] width 70 height 8
click at [193, 144] on input "Save as Common Co-Debtor" at bounding box center [195, 144] width 5 height 5
checkbox input "true"
click at [349, 252] on span "Save & Close" at bounding box center [359, 249] width 33 height 7
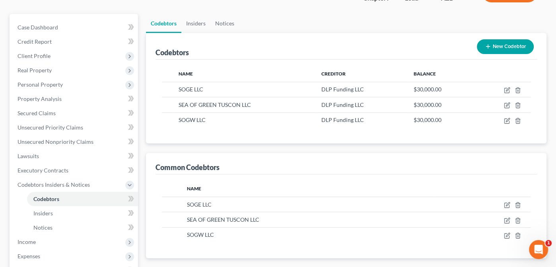
click at [502, 45] on button "New Codebtor" at bounding box center [505, 46] width 57 height 15
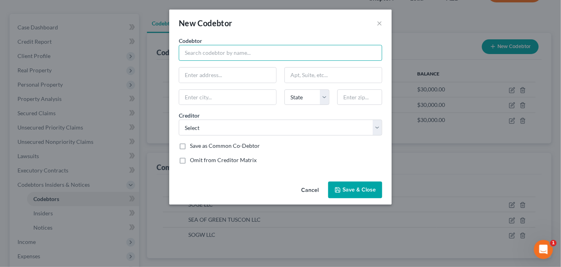
click at [208, 52] on input "text" at bounding box center [281, 53] width 204 height 16
type input "SEA OF GREEN TEMPE LLC"
click at [190, 74] on input "text" at bounding box center [227, 75] width 97 height 15
paste input "[STREET_ADDRESS]. STE 11"
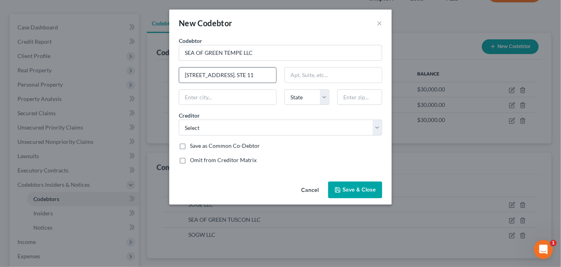
scroll to position [0, 1]
type input "[STREET_ADDRESS]. STE 11"
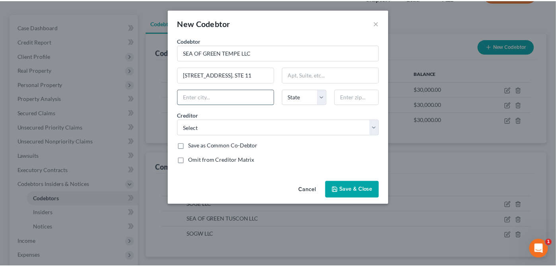
scroll to position [0, 0]
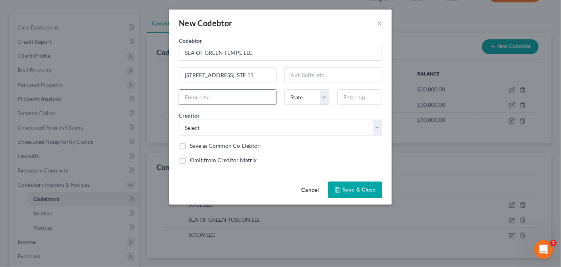
click at [199, 93] on input "text" at bounding box center [227, 97] width 97 height 15
type input "Tempe"
click at [324, 97] on select "State [US_STATE] AK AR AZ CA CO CT DE DC [GEOGRAPHIC_DATA] [GEOGRAPHIC_DATA] GU…" at bounding box center [307, 97] width 45 height 16
select select "3"
click at [285, 89] on select "State [US_STATE] AK AR AZ CA CO CT DE DC [GEOGRAPHIC_DATA] [GEOGRAPHIC_DATA] GU…" at bounding box center [307, 97] width 45 height 16
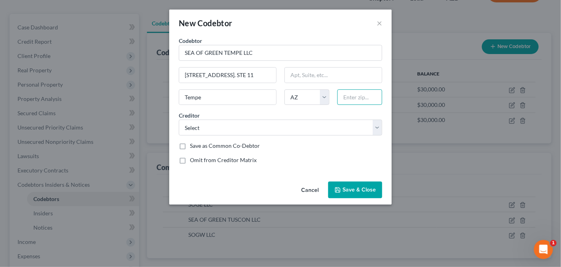
click at [355, 98] on input "text" at bounding box center [360, 97] width 45 height 16
type input "85288-4275"
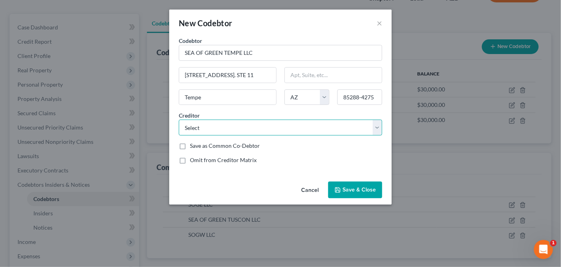
click at [373, 126] on select "Select Pennymac Loan Services Upgrade Inc Capital One Bby/Cbna Credit Collectio…" at bounding box center [281, 128] width 204 height 16
select select "36"
click at [179, 120] on select "Select Pennymac Loan Services Upgrade Inc Capital One Bby/Cbna Credit Collectio…" at bounding box center [281, 128] width 204 height 16
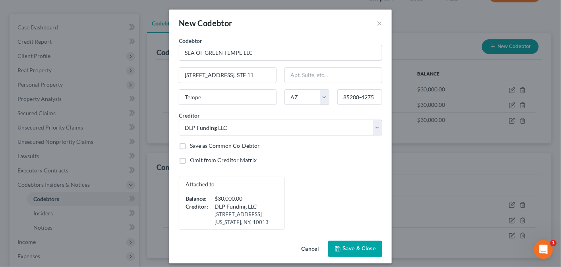
click at [190, 146] on label "Save as Common Co-Debtor" at bounding box center [225, 146] width 70 height 8
click at [193, 146] on input "Save as Common Co-Debtor" at bounding box center [195, 144] width 5 height 5
checkbox input "true"
click at [356, 252] on span "Save & Close" at bounding box center [359, 249] width 33 height 7
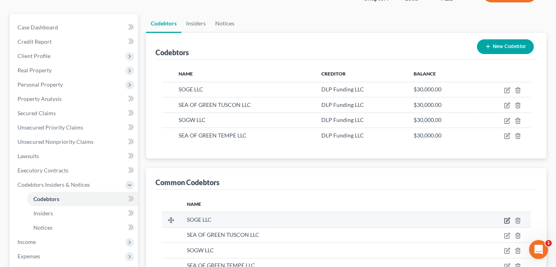
click at [505, 219] on icon "button" at bounding box center [507, 220] width 6 height 6
select select "3"
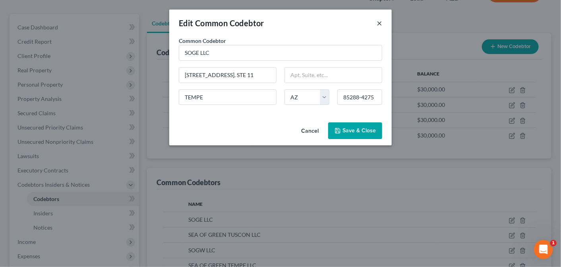
click at [379, 21] on button "×" at bounding box center [380, 23] width 6 height 10
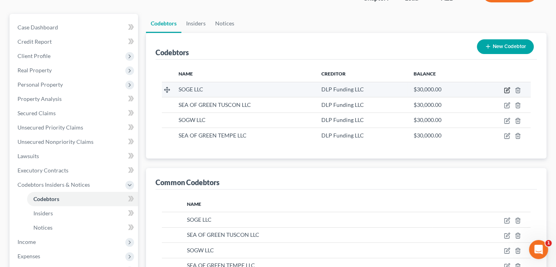
click at [506, 90] on icon "button" at bounding box center [508, 89] width 4 height 4
select select "3"
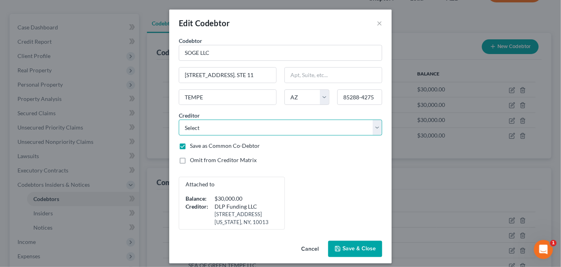
click at [372, 126] on select "Select Pennymac Loan Services Upgrade Inc Capital One Bby/Cbna Credit Collectio…" at bounding box center [281, 128] width 204 height 16
click at [179, 120] on select "Select Pennymac Loan Services Upgrade Inc Capital One Bby/Cbna Credit Collectio…" at bounding box center [281, 128] width 204 height 16
select select "36"
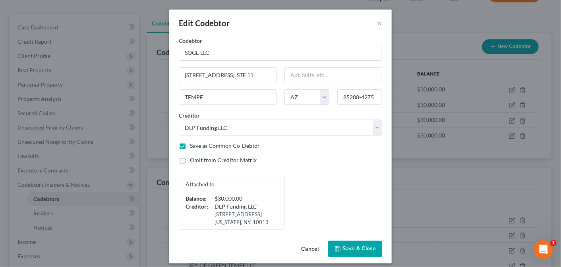
click at [351, 252] on span "Save & Close" at bounding box center [359, 249] width 33 height 7
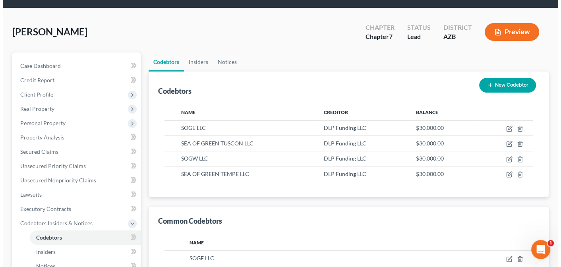
scroll to position [16, 0]
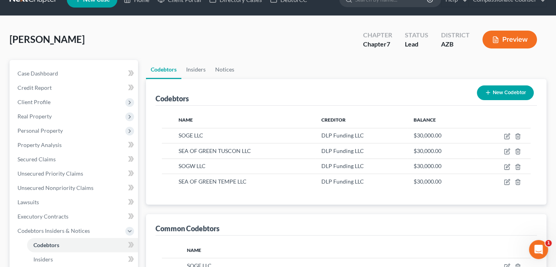
click at [509, 38] on button "Preview" at bounding box center [509, 40] width 54 height 18
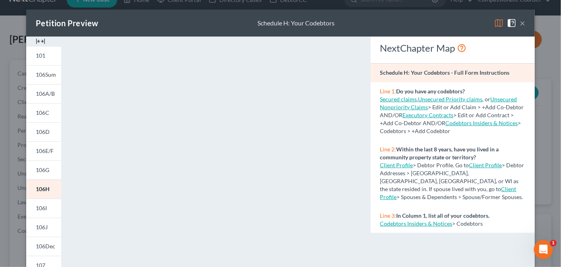
click at [520, 21] on button "×" at bounding box center [523, 23] width 6 height 10
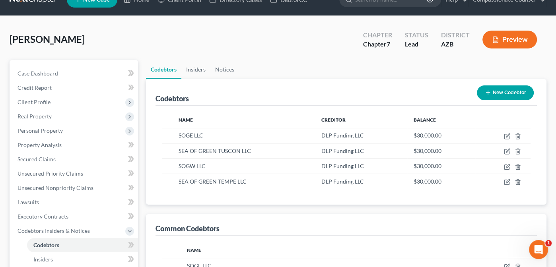
click at [507, 91] on button "New Codebtor" at bounding box center [505, 92] width 57 height 15
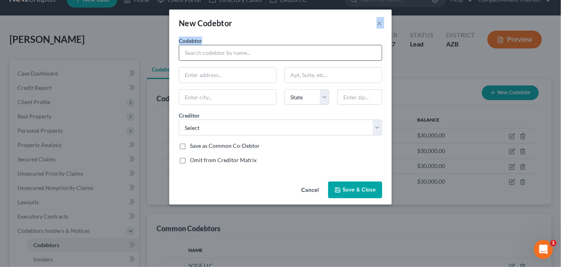
drag, startPoint x: 270, startPoint y: 19, endPoint x: 317, endPoint y: 59, distance: 61.5
click at [317, 59] on div "New Codebtor × Codebtor * Codebtor * State [US_STATE] AK AR AZ CA CO CT DE DC […" at bounding box center [280, 107] width 223 height 195
click at [306, 28] on div "New Codebtor ×" at bounding box center [280, 23] width 223 height 27
click at [311, 188] on button "Cancel" at bounding box center [310, 191] width 30 height 16
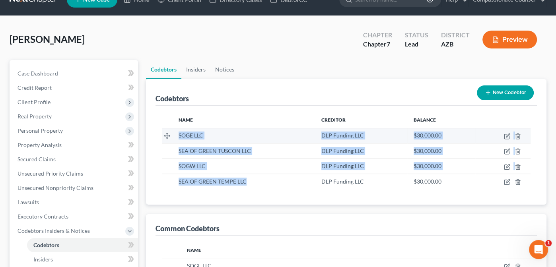
drag, startPoint x: 247, startPoint y: 179, endPoint x: 174, endPoint y: 136, distance: 84.6
click at [174, 136] on tbody "SOGE LLC DLP Funding LLC $30,000.00 SEA OF GREEN TUSCON LLC DLP Funding LLC $30…" at bounding box center [346, 158] width 369 height 61
copy tbody "SOGE LLC DLP Funding LLC $30,000.00 SEA OF GREEN TUSCON LLC DLP Funding LLC $30…"
click at [505, 134] on icon "button" at bounding box center [507, 136] width 6 height 6
select select "3"
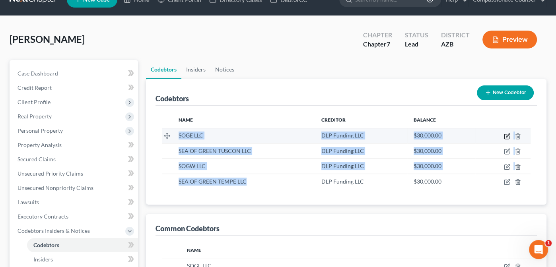
select select "36"
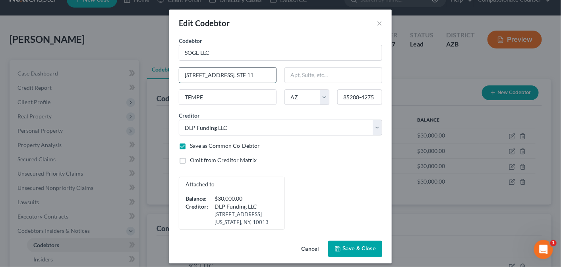
scroll to position [0, 1]
drag, startPoint x: 180, startPoint y: 74, endPoint x: 274, endPoint y: 70, distance: 93.5
click at [274, 70] on div "[STREET_ADDRESS]. STE 11" at bounding box center [228, 75] width 106 height 16
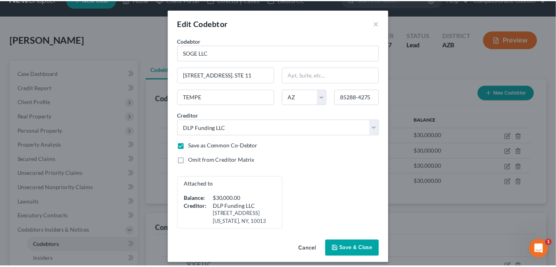
scroll to position [0, 0]
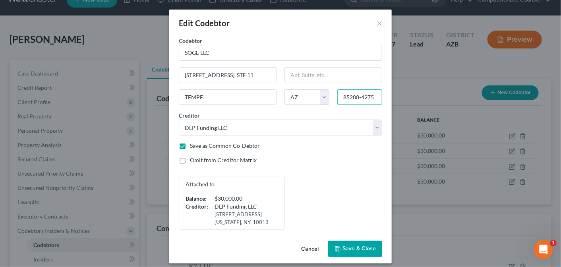
drag, startPoint x: 371, startPoint y: 96, endPoint x: 332, endPoint y: 99, distance: 39.5
click at [334, 99] on div "85288-4275" at bounding box center [360, 97] width 53 height 16
click at [377, 23] on button "×" at bounding box center [380, 23] width 6 height 10
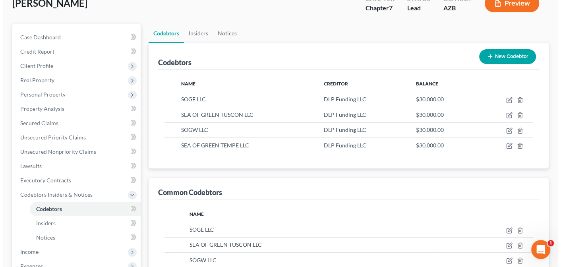
scroll to position [55, 0]
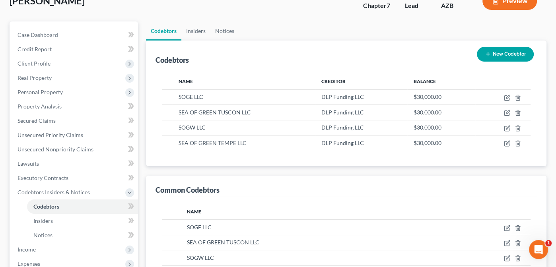
click at [506, 53] on button "New Codebtor" at bounding box center [505, 54] width 57 height 15
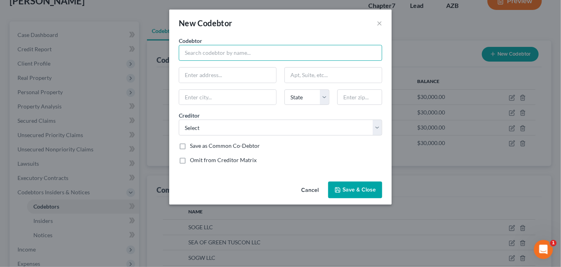
click at [236, 53] on input "text" at bounding box center [281, 53] width 204 height 16
paste input "SOGE LLC aka SEA OF GREEN TUSCON LLC aka SOGW LLC aka SEA OF GREEN TEMPE LLC"
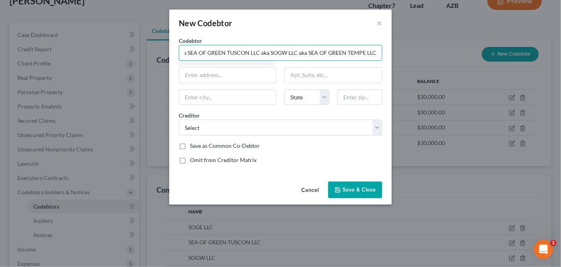
type input "SOGE LLC aka SEA OF GREEN TUSCON LLC aka SOGW LLC aka SEA OF GREEN TEMPE LLC"
click at [186, 71] on input "text" at bounding box center [227, 75] width 97 height 15
paste input "[STREET_ADDRESS]. STE 11"
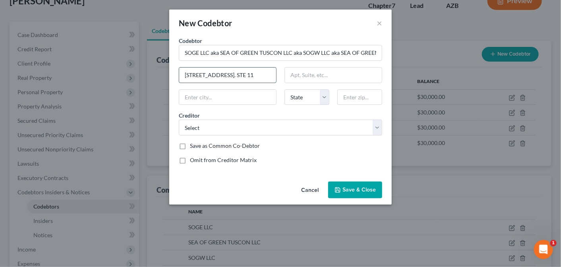
scroll to position [0, 1]
type input "[STREET_ADDRESS]. STE 11"
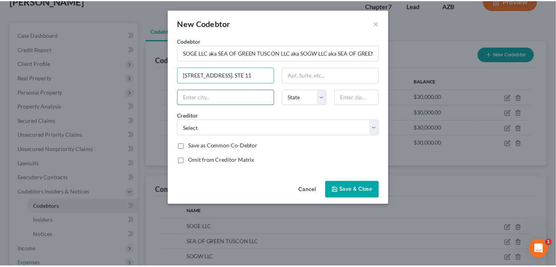
scroll to position [0, 0]
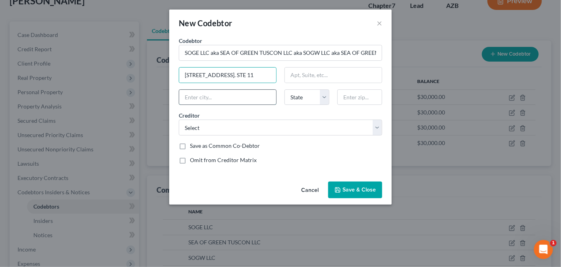
click at [194, 96] on input "text" at bounding box center [227, 97] width 97 height 15
type input "Tempe"
click at [325, 97] on select "State [US_STATE] AK AR AZ CA CO CT DE DC [GEOGRAPHIC_DATA] [GEOGRAPHIC_DATA] GU…" at bounding box center [307, 97] width 45 height 16
select select "3"
click at [285, 89] on select "State [US_STATE] AK AR AZ CA CO CT DE DC [GEOGRAPHIC_DATA] [GEOGRAPHIC_DATA] GU…" at bounding box center [307, 97] width 45 height 16
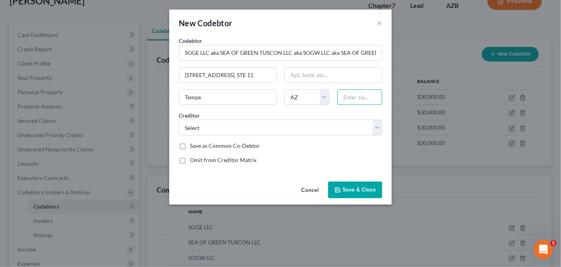
click at [354, 96] on input "text" at bounding box center [360, 97] width 45 height 16
type input "85288"
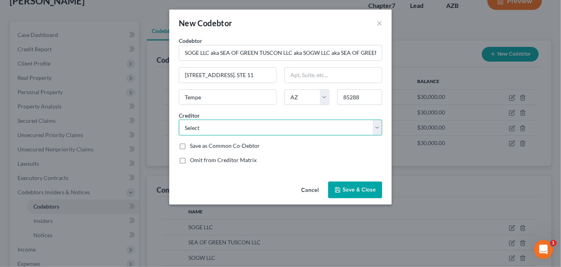
click at [378, 126] on select "Select Pennymac Loan Services Upgrade Inc Capital One Bby/Cbna Credit Collectio…" at bounding box center [281, 128] width 204 height 16
type input "Scottsdale"
select select "32"
click at [179, 120] on select "Select Pennymac Loan Services Upgrade Inc Capital One Bby/Cbna Credit Collectio…" at bounding box center [281, 128] width 204 height 16
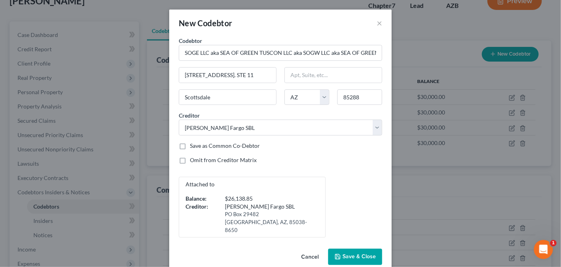
click at [352, 249] on button "Save & Close" at bounding box center [355, 257] width 54 height 17
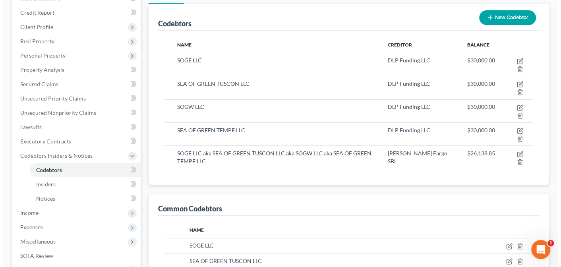
scroll to position [98, 0]
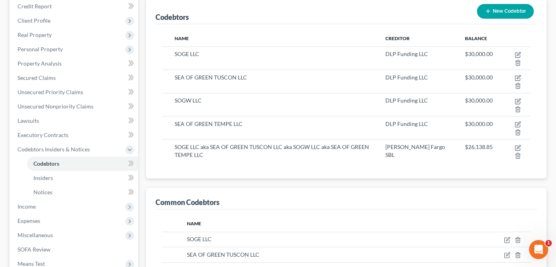
click at [509, 10] on button "New Codebtor" at bounding box center [505, 11] width 57 height 15
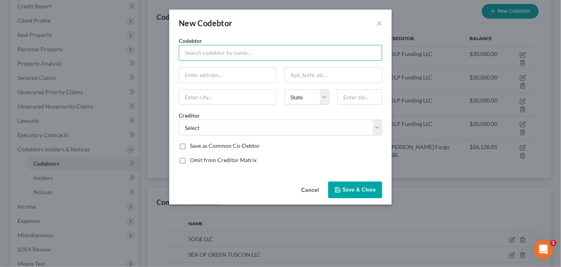
click at [210, 49] on input "text" at bounding box center [281, 53] width 204 height 16
paste input "SOGE LLC aka SEA OF GREEN TUSCON LLC aka SOGW LLC aka SEA OF GREEN TEMPE LLC"
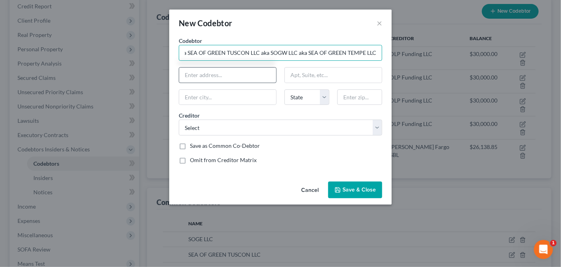
type input "SOGE LLC aka SEA OF GREEN TUSCON LLC aka SOGW LLC aka SEA OF GREEN TEMPE LLC"
click at [201, 76] on input "text" at bounding box center [227, 75] width 97 height 15
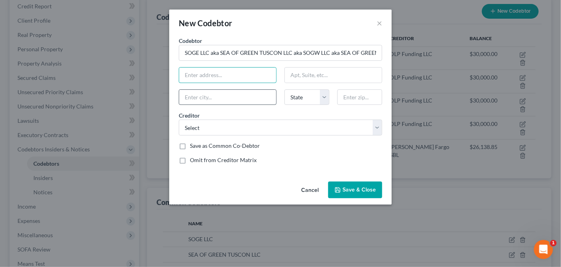
type input "[STREET_ADDRESS]. STE 11"
type input "Scottsdale"
select select "3"
type input "85288"
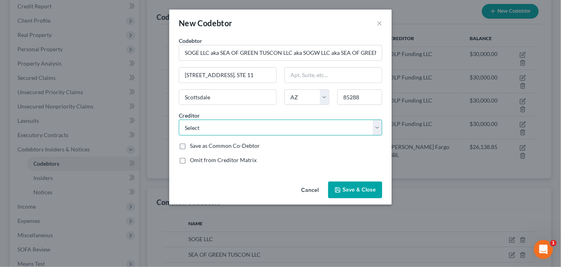
click at [377, 127] on select "Select Pennymac Loan Services Upgrade Inc Capital One Bby/Cbna Credit Collectio…" at bounding box center [281, 128] width 204 height 16
select select "30"
click at [179, 120] on select "Select Pennymac Loan Services Upgrade Inc Capital One Bby/Cbna Credit Collectio…" at bounding box center [281, 128] width 204 height 16
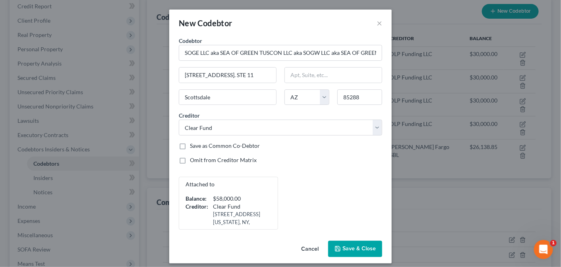
click at [354, 246] on span "Save & Close" at bounding box center [359, 249] width 33 height 7
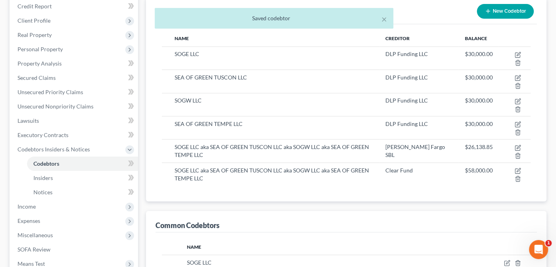
click at [502, 8] on div "× Saved codebtor" at bounding box center [274, 20] width 556 height 25
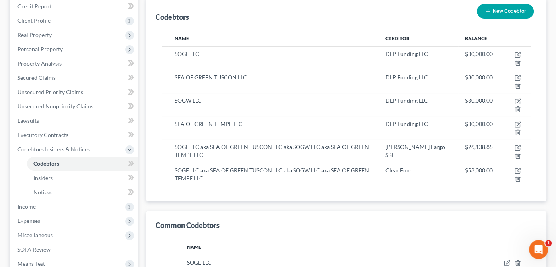
click at [502, 8] on button "New Codebtor" at bounding box center [505, 11] width 57 height 15
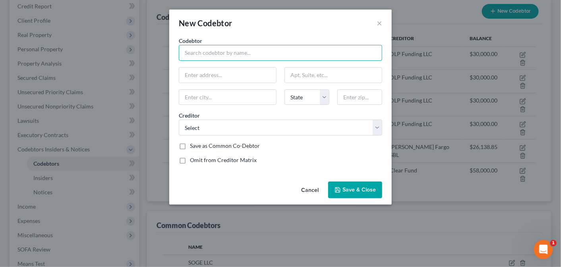
click at [202, 53] on input "text" at bounding box center [281, 53] width 204 height 16
paste input "SOGE LLC aka SEA OF GREEN TUSCON LLC aka SOGW LLC aka SEA OF GREEN TEMPE LLC"
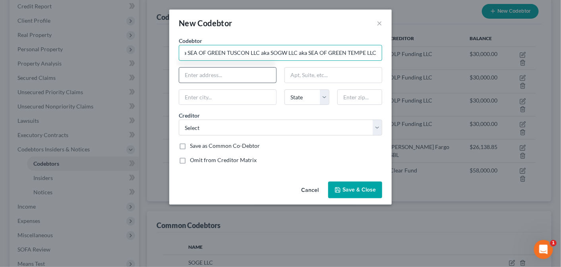
type input "SOGE LLC aka SEA OF GREEN TUSCON LLC aka SOGW LLC aka SEA OF GREEN TEMPE LLC"
click at [193, 75] on input "text" at bounding box center [227, 75] width 97 height 15
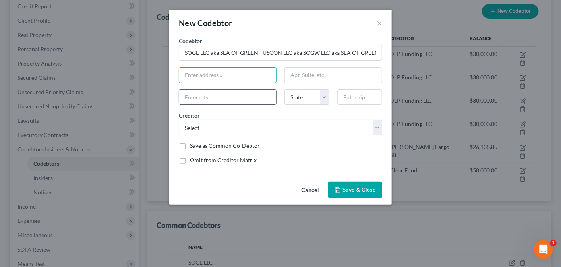
type input "[STREET_ADDRESS]. STE 11"
type input "Scottsdale"
select select "3"
type input "85288"
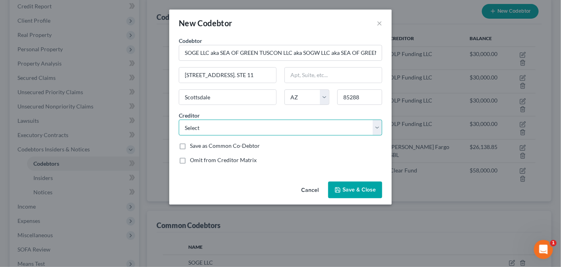
click at [377, 126] on select "Select Pennymac Loan Services Upgrade Inc Capital One Bby/Cbna Credit Collectio…" at bounding box center [281, 128] width 204 height 16
click at [179, 120] on select "Select Pennymac Loan Services Upgrade Inc Capital One Bby/Cbna Credit Collectio…" at bounding box center [281, 128] width 204 height 16
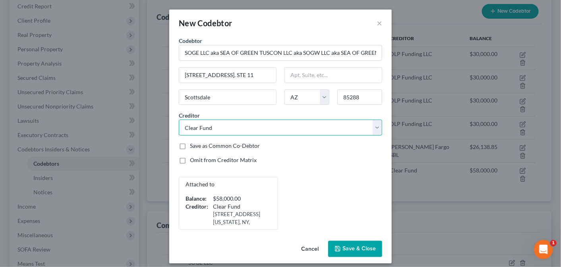
click at [374, 126] on select "Select Pennymac Loan Services Upgrade Inc Capital One Bby/Cbna Credit Collectio…" at bounding box center [281, 128] width 204 height 16
select select "33"
click at [179, 120] on select "Select Pennymac Loan Services Upgrade Inc Capital One Bby/Cbna Credit Collectio…" at bounding box center [281, 128] width 204 height 16
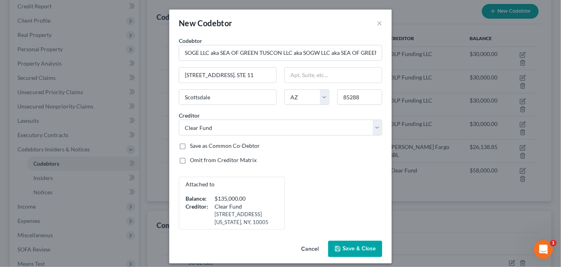
click at [353, 246] on span "Save & Close" at bounding box center [359, 249] width 33 height 7
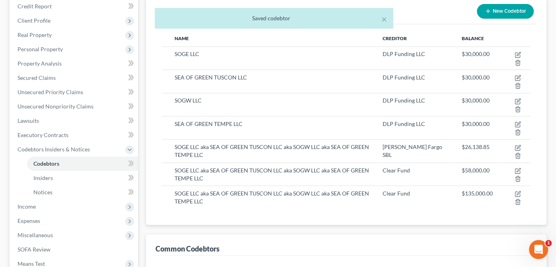
click at [505, 11] on div "× Saved codebtor" at bounding box center [274, 20] width 556 height 25
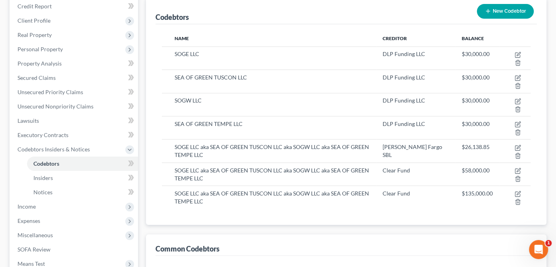
click at [505, 11] on button "New Codebtor" at bounding box center [505, 11] width 57 height 15
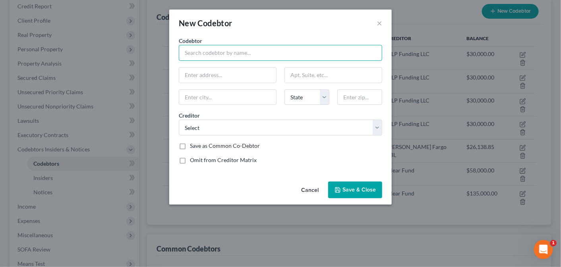
click at [218, 52] on input "text" at bounding box center [281, 53] width 204 height 16
paste input "SOGE LLC aka SEA OF GREEN TUSCON LLC aka SOGW LLC aka SEA OF GREEN TEMPE LLC"
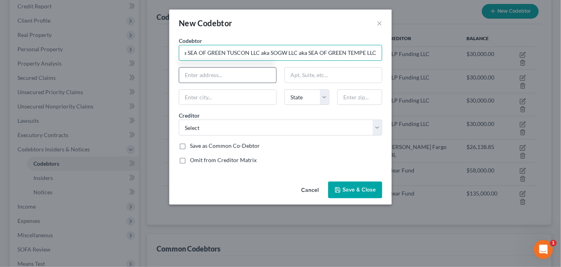
type input "SOGE LLC aka SEA OF GREEN TUSCON LLC aka SOGW LLC aka SEA OF GREEN TEMPE LLC"
click at [194, 74] on input "text" at bounding box center [227, 75] width 97 height 15
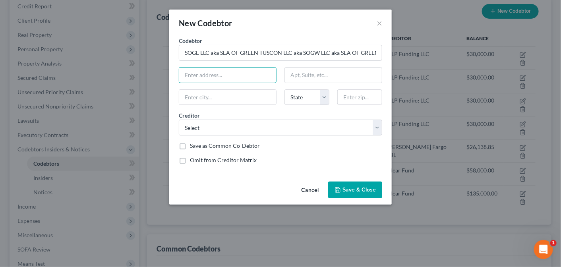
type input "[STREET_ADDRESS]. STE 11"
type input "Scottsdale"
select select "3"
type input "85288"
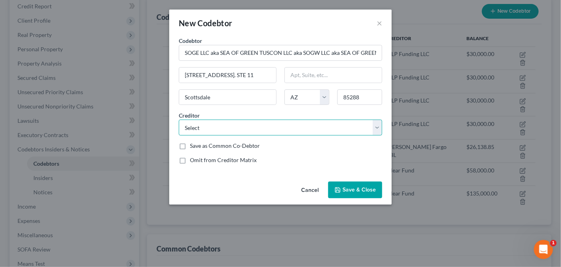
click at [379, 126] on select "Select Pennymac Loan Services Upgrade Inc Capital One Bby/Cbna Credit Collectio…" at bounding box center [281, 128] width 204 height 16
select select "35"
click at [179, 120] on select "Select Pennymac Loan Services Upgrade Inc Capital One Bby/Cbna Credit Collectio…" at bounding box center [281, 128] width 204 height 16
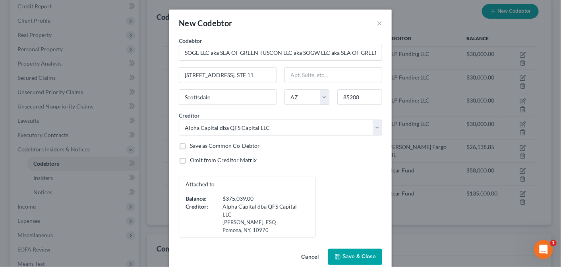
click at [353, 250] on button "Save & Close" at bounding box center [355, 257] width 54 height 17
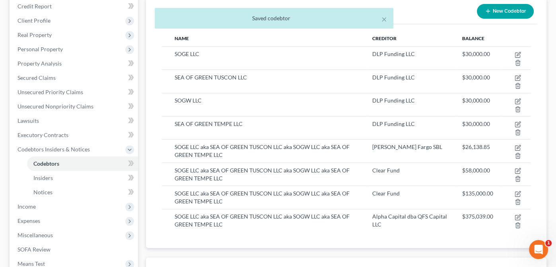
click at [505, 9] on div "× Saved codebtor" at bounding box center [274, 20] width 556 height 25
click at [504, 13] on div "× Saved codebtor [PERSON_NAME] Upgraded Chapter Chapter 7 Status Lead District …" at bounding box center [278, 176] width 556 height 485
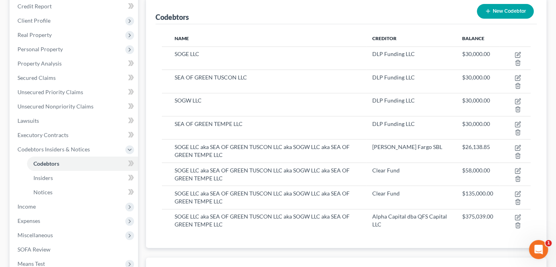
click at [500, 11] on button "New Codebtor" at bounding box center [505, 11] width 57 height 15
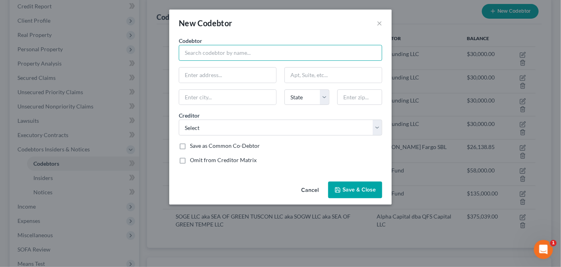
click at [222, 51] on input "text" at bounding box center [281, 53] width 204 height 16
paste input "SOGE LLC aka SEA OF GREEN TUSCON LLC aka SOGW LLC aka SEA OF GREEN TEMPE LLC"
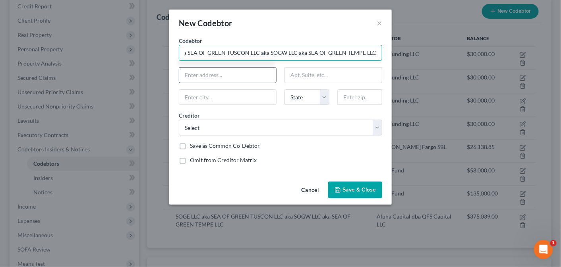
type input "SOGE LLC aka SEA OF GREEN TUSCON LLC aka SOGW LLC aka SEA OF GREEN TEMPE LLC"
click at [193, 76] on input "text" at bounding box center [227, 75] width 97 height 15
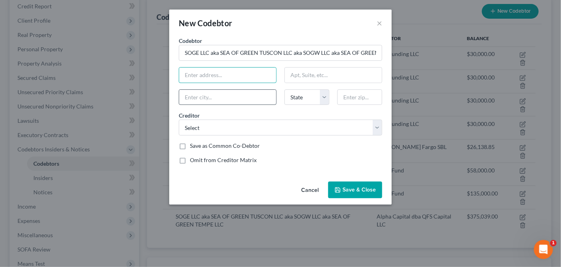
type input "[STREET_ADDRESS]. STE 11"
type input "Scottsdale"
select select "3"
type input "85288"
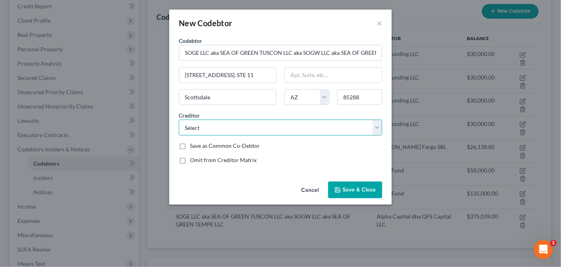
click at [378, 125] on select "Select Pennymac Loan Services Upgrade Inc Capital One Bby/Cbna Credit Collectio…" at bounding box center [281, 128] width 204 height 16
select select "37"
click at [179, 120] on select "Select Pennymac Loan Services Upgrade Inc Capital One Bby/Cbna Credit Collectio…" at bounding box center [281, 128] width 204 height 16
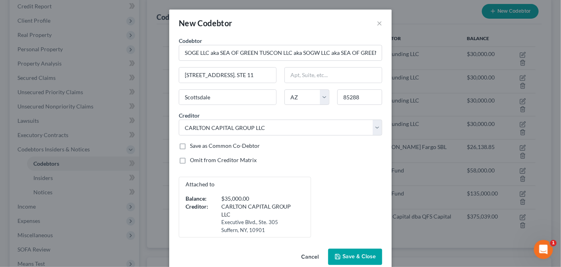
click at [356, 254] on span "Save & Close" at bounding box center [359, 257] width 33 height 7
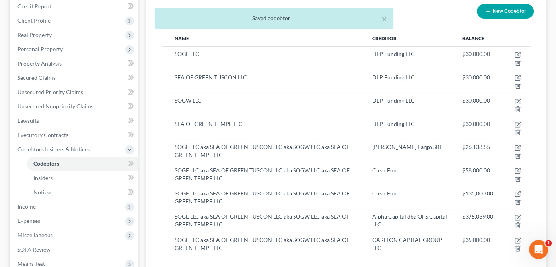
click at [505, 12] on div "× Saved codebtor" at bounding box center [274, 20] width 556 height 25
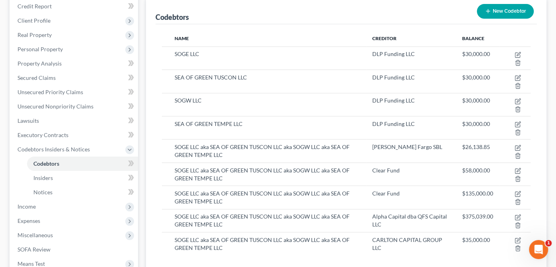
click at [489, 9] on icon "button" at bounding box center [488, 11] width 6 height 6
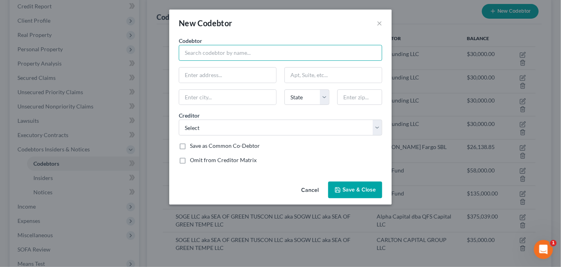
click at [212, 54] on input "text" at bounding box center [281, 53] width 204 height 16
paste input "SOGE LLC aka SEA OF GREEN TUSCON LLC aka SOGW LLC aka SEA OF GREEN TEMPE LLC"
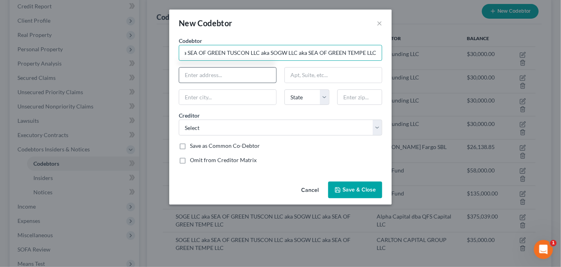
type input "SOGE LLC aka SEA OF GREEN TUSCON LLC aka SOGW LLC aka SEA OF GREEN TEMPE LLC"
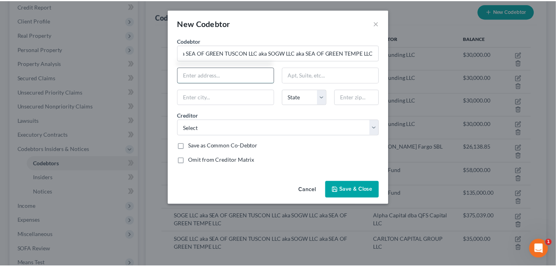
scroll to position [0, 0]
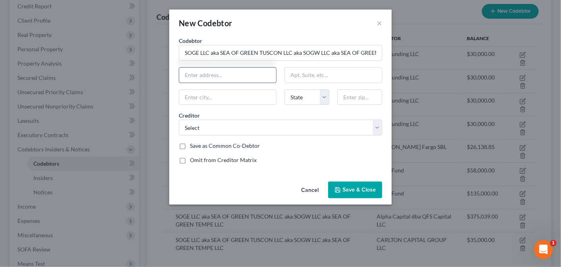
click at [196, 76] on input "text" at bounding box center [227, 75] width 97 height 15
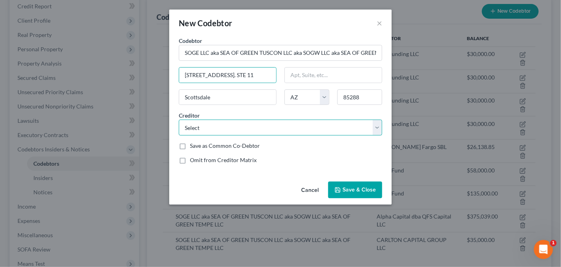
click at [380, 128] on select "Select Pennymac Loan Services Upgrade Inc Capital One Bby/Cbna Credit Collectio…" at bounding box center [281, 128] width 204 height 16
click at [179, 120] on select "Select Pennymac Loan Services Upgrade Inc Capital One Bby/Cbna Credit Collectio…" at bounding box center [281, 128] width 204 height 16
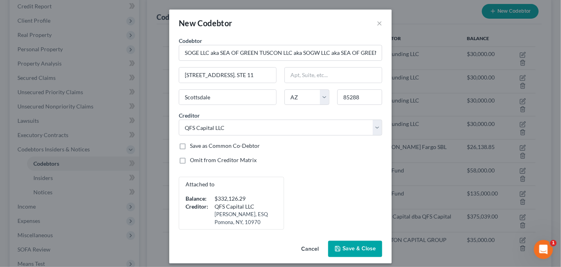
click at [358, 247] on span "Save & Close" at bounding box center [359, 249] width 33 height 7
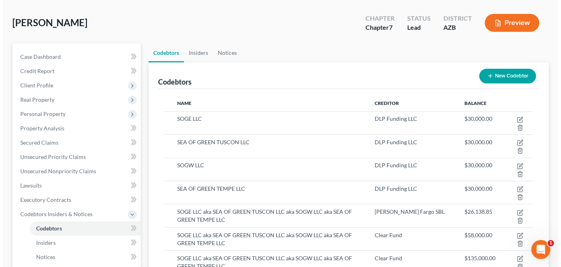
scroll to position [31, 0]
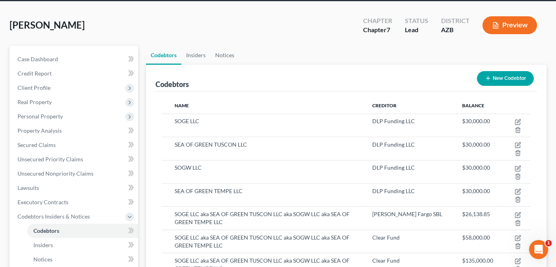
click at [503, 71] on button "New Codebtor" at bounding box center [505, 78] width 57 height 15
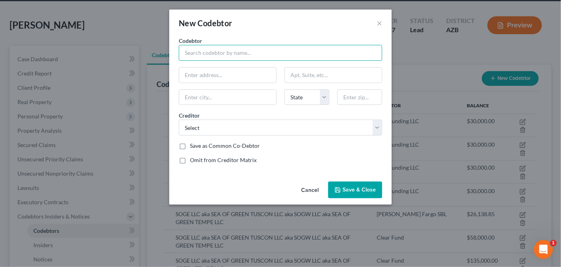
click at [265, 49] on input "text" at bounding box center [281, 53] width 204 height 16
paste input "SOGE LLC aka SEA OF GREEN TUSCON LLC aka SOGW LLC aka SEA OF GREEN TEMPE LLC"
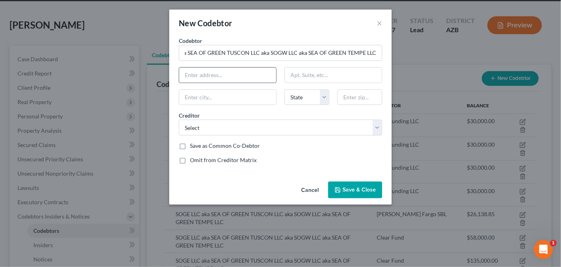
scroll to position [0, 0]
click at [234, 76] on input "text" at bounding box center [227, 75] width 97 height 15
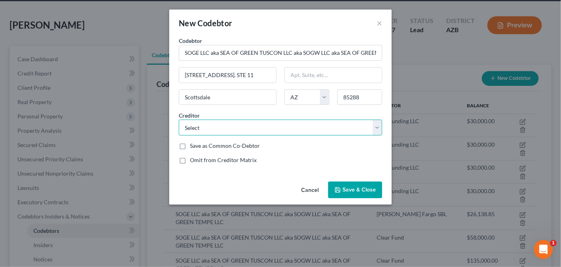
click at [379, 127] on select "Select Pennymac Loan Services Upgrade Inc Capital One Bby/Cbna Credit Collectio…" at bounding box center [281, 128] width 204 height 16
click at [179, 120] on select "Select Pennymac Loan Services Upgrade Inc Capital One Bby/Cbna Credit Collectio…" at bounding box center [281, 128] width 204 height 16
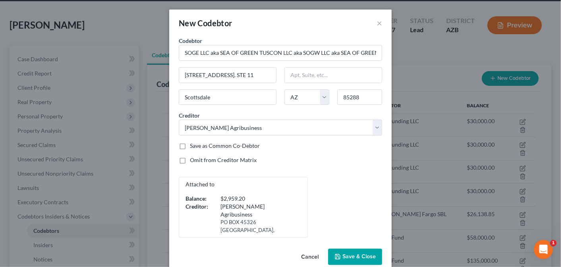
click at [352, 254] on span "Save & Close" at bounding box center [359, 257] width 33 height 7
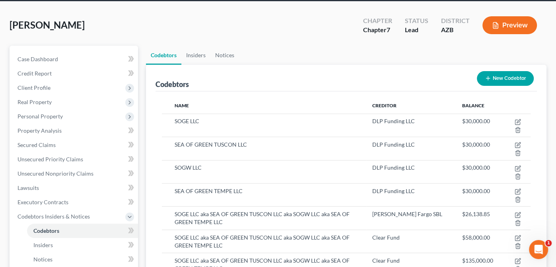
click at [503, 76] on button "New Codebtor" at bounding box center [505, 78] width 57 height 15
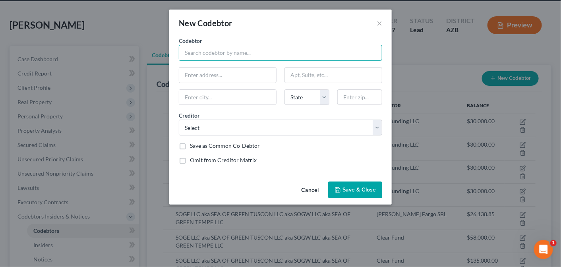
click at [283, 45] on input "text" at bounding box center [281, 53] width 204 height 16
paste input "SOGE LLC aka SEA OF GREEN TUSCON LLC aka SOGW LLC aka SEA OF GREEN TEMPE LLC"
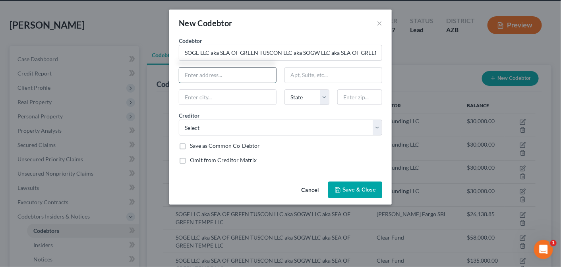
click at [242, 76] on input "text" at bounding box center [227, 75] width 97 height 15
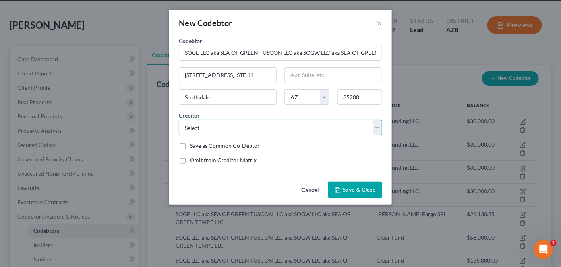
click at [378, 124] on select "Select Pennymac Loan Services Upgrade Inc Capital One Bby/Cbna Credit Collectio…" at bounding box center [281, 128] width 204 height 16
click at [179, 120] on select "Select Pennymac Loan Services Upgrade Inc Capital One Bby/Cbna Credit Collectio…" at bounding box center [281, 128] width 204 height 16
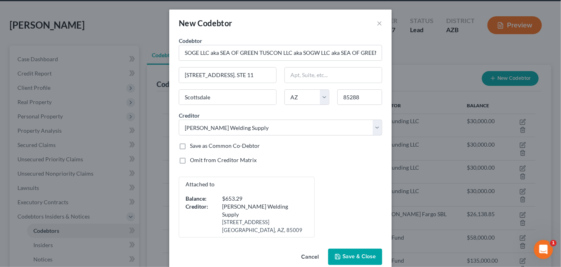
click at [355, 254] on span "Save & Close" at bounding box center [359, 257] width 33 height 7
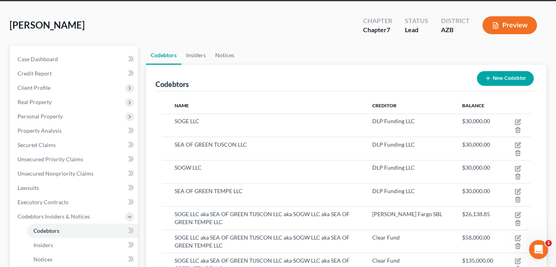
click at [506, 79] on button "New Codebtor" at bounding box center [505, 78] width 57 height 15
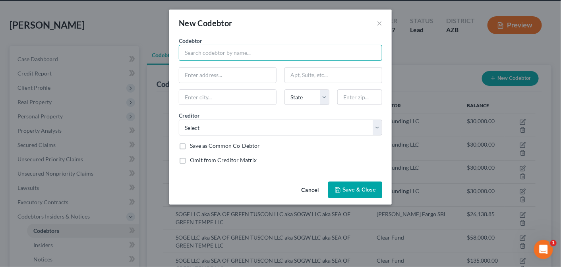
click at [255, 50] on input "text" at bounding box center [281, 53] width 204 height 16
paste input "SOGE LLC aka SEA OF GREEN TUSCON LLC aka SOGW LLC aka SEA OF GREEN TEMPE LLC"
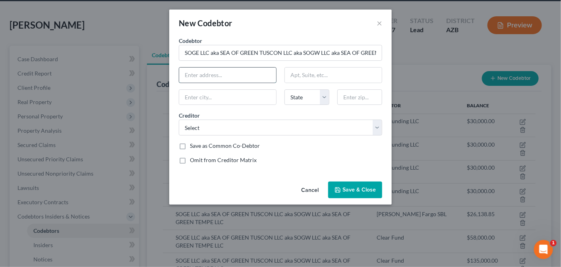
click at [242, 78] on input "text" at bounding box center [227, 75] width 97 height 15
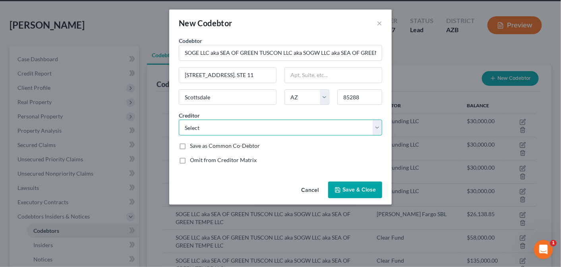
click at [379, 128] on select "Select Pennymac Loan Services Upgrade Inc Capital One Bby/Cbna Credit Collectio…" at bounding box center [281, 128] width 204 height 16
click at [179, 120] on select "Select Pennymac Loan Services Upgrade Inc Capital One Bby/Cbna Credit Collectio…" at bounding box center [281, 128] width 204 height 16
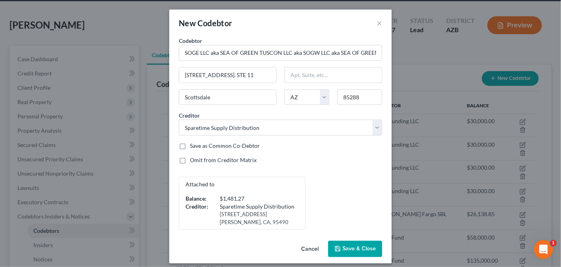
click at [355, 247] on span "Save & Close" at bounding box center [359, 249] width 33 height 7
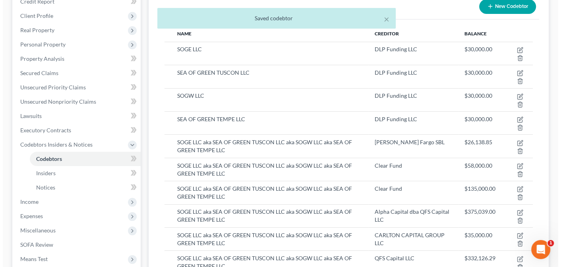
scroll to position [103, 0]
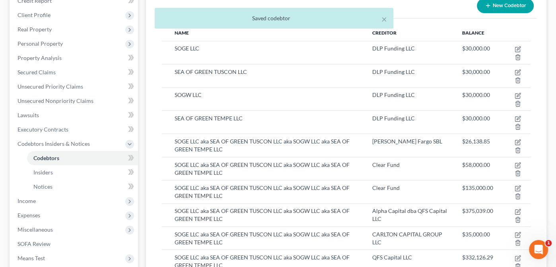
click at [504, 4] on button "New Codebtor" at bounding box center [505, 5] width 57 height 15
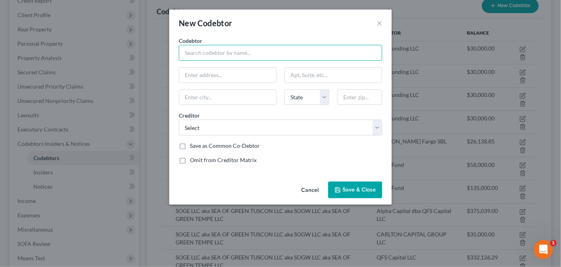
click at [225, 51] on input "text" at bounding box center [281, 53] width 204 height 16
paste input "SOGE LLC aka SEA OF GREEN TUSCON LLC aka SOGW LLC aka SEA OF GREEN TEMPE LLC"
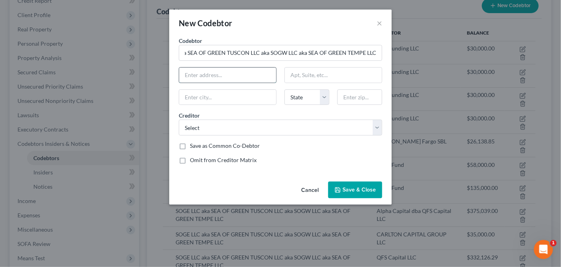
scroll to position [0, 0]
click at [220, 74] on input "text" at bounding box center [227, 75] width 97 height 15
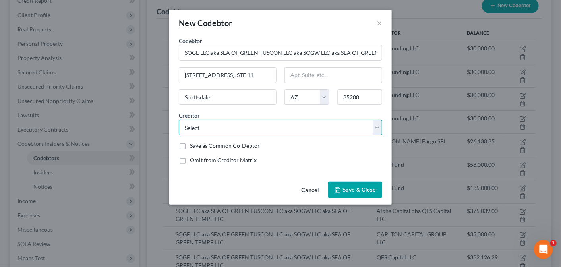
click at [381, 126] on select "Select Pennymac Loan Services Upgrade Inc Capital One Bby/Cbna Credit Collectio…" at bounding box center [281, 128] width 204 height 16
click at [179, 120] on select "Select Pennymac Loan Services Upgrade Inc Capital One Bby/Cbna Credit Collectio…" at bounding box center [281, 128] width 204 height 16
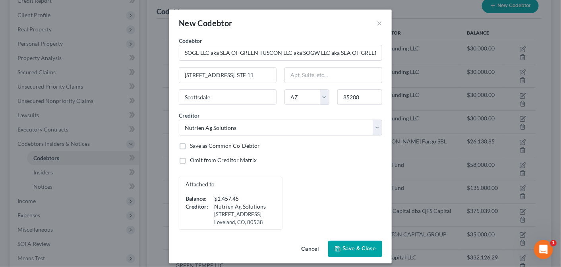
click at [350, 246] on span "Save & Close" at bounding box center [359, 249] width 33 height 7
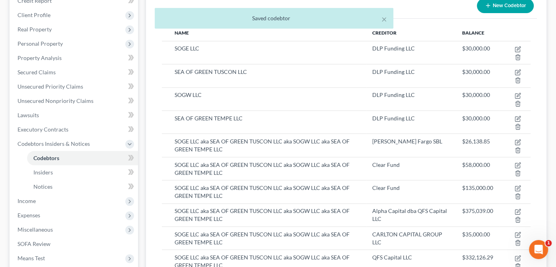
click at [499, 4] on button "New Codebtor" at bounding box center [505, 5] width 57 height 15
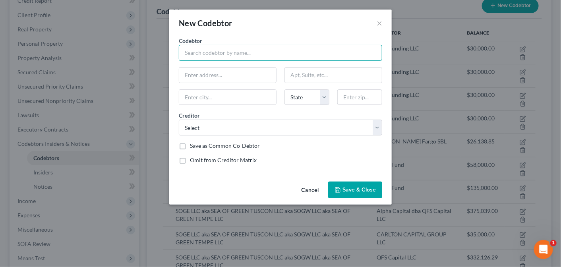
click at [243, 50] on input "text" at bounding box center [281, 53] width 204 height 16
paste input "SOGE LLC aka SEA OF GREEN TUSCON LLC aka SOGW LLC aka SEA OF GREEN TEMPE LLC"
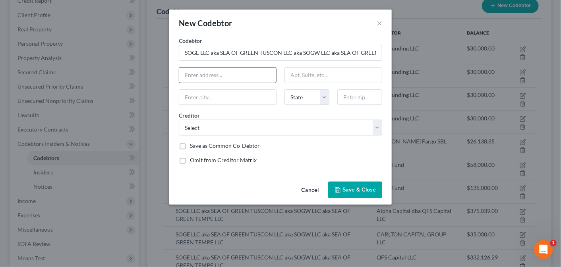
click at [234, 75] on input "text" at bounding box center [227, 75] width 97 height 15
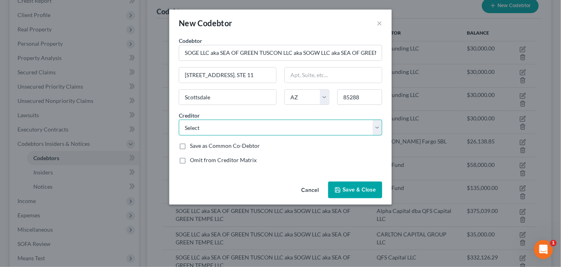
click at [379, 126] on select "Select Pennymac Loan Services Upgrade Inc Capital One Bby/Cbna Credit Collectio…" at bounding box center [281, 128] width 204 height 16
click at [179, 120] on select "Select Pennymac Loan Services Upgrade Inc Capital One Bby/Cbna Credit Collectio…" at bounding box center [281, 128] width 204 height 16
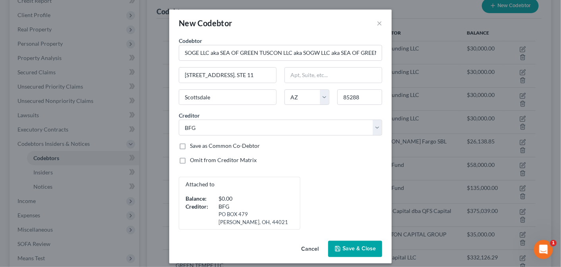
click at [350, 247] on span "Save & Close" at bounding box center [359, 249] width 33 height 7
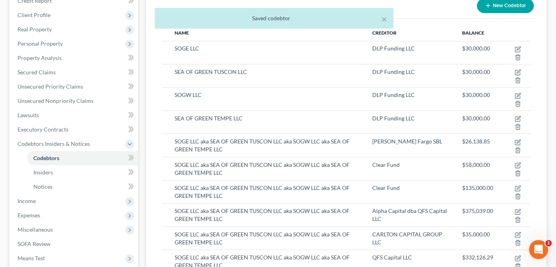
click at [497, 2] on button "New Codebtor" at bounding box center [505, 5] width 57 height 15
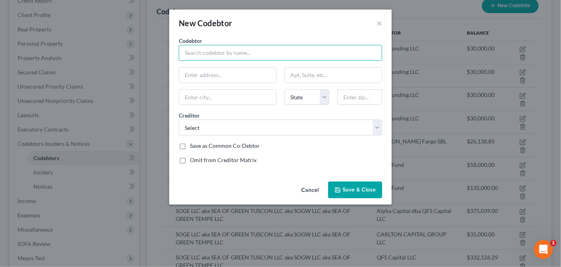
click at [244, 51] on input "text" at bounding box center [281, 53] width 204 height 16
paste input "SOGE LLC aka SEA OF GREEN TUSCON LLC aka SOGW LLC aka SEA OF GREEN TEMPE LLC"
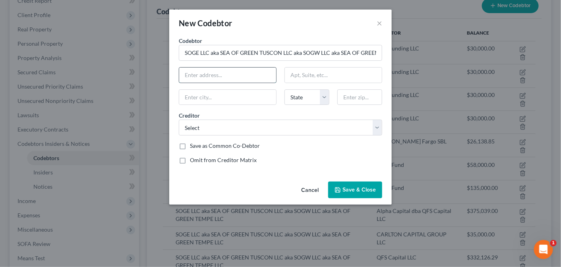
click at [229, 76] on input "text" at bounding box center [227, 75] width 97 height 15
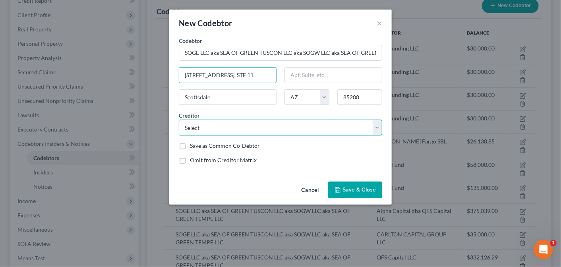
click at [377, 126] on select "Select Pennymac Loan Services Upgrade Inc Capital One Bby/Cbna Credit Collectio…" at bounding box center [281, 128] width 204 height 16
click at [179, 120] on select "Select Pennymac Loan Services Upgrade Inc Capital One Bby/Cbna Credit Collectio…" at bounding box center [281, 128] width 204 height 16
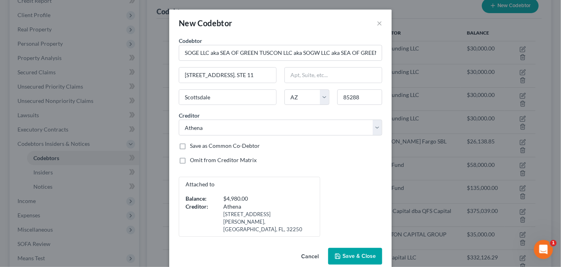
click at [346, 250] on button "Save & Close" at bounding box center [355, 256] width 54 height 17
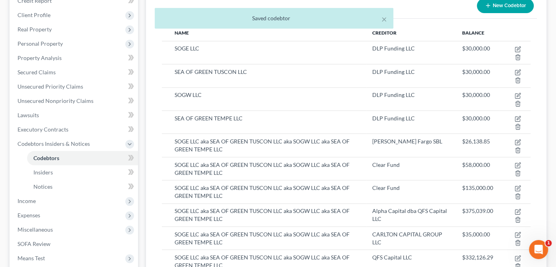
click at [505, 5] on button "New Codebtor" at bounding box center [505, 5] width 57 height 15
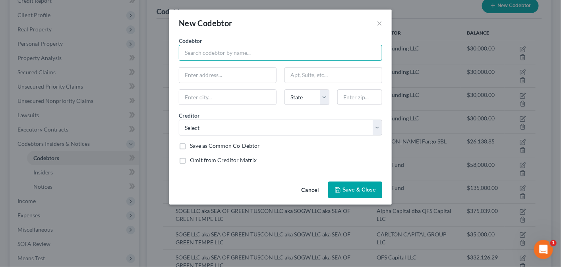
click at [193, 54] on input "text" at bounding box center [281, 53] width 204 height 16
paste input "SOGE LLC aka SEA OF GREEN TUSCON LLC aka SOGW LLC aka SEA OF GREEN TEMPE LLC"
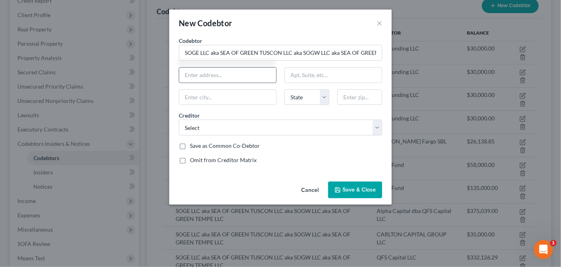
click at [192, 75] on input "text" at bounding box center [227, 75] width 97 height 15
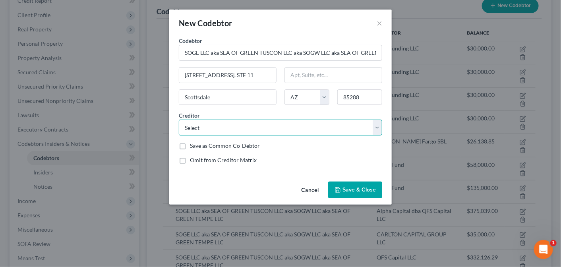
click at [377, 128] on select "Select Pennymac Loan Services Upgrade Inc Capital One Bby/Cbna Credit Collectio…" at bounding box center [281, 128] width 204 height 16
click at [179, 120] on select "Select Pennymac Loan Services Upgrade Inc Capital One Bby/Cbna Credit Collectio…" at bounding box center [281, 128] width 204 height 16
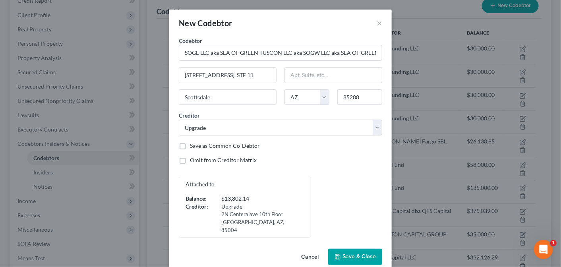
click at [350, 254] on span "Save & Close" at bounding box center [359, 257] width 33 height 7
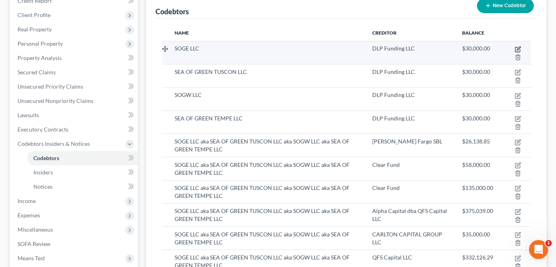
click at [517, 48] on icon "button" at bounding box center [519, 49] width 4 height 4
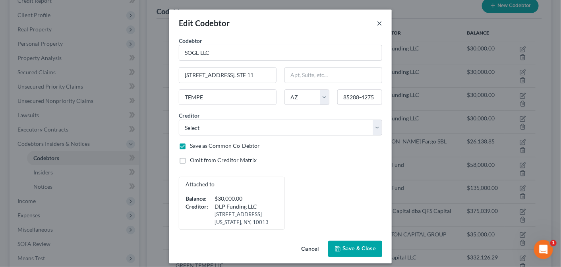
click at [377, 23] on button "×" at bounding box center [380, 23] width 6 height 10
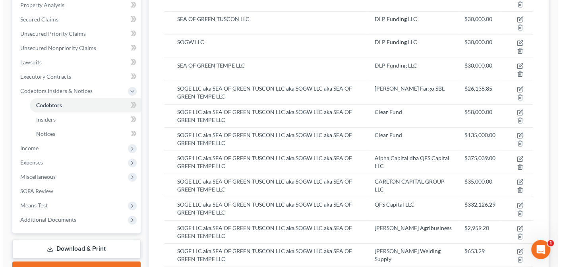
scroll to position [78, 0]
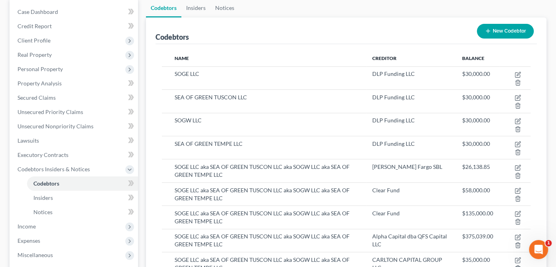
click at [496, 30] on button "New Codebtor" at bounding box center [505, 31] width 57 height 15
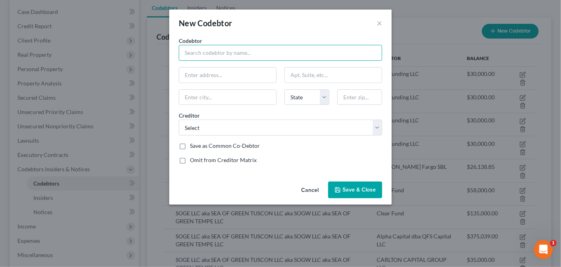
click at [218, 51] on input "text" at bounding box center [281, 53] width 204 height 16
paste input "SOGE LLC aka SEA OF GREEN TUSCON LLC aka SOGW LLC aka SEA OF GREEN TEMPE LLC"
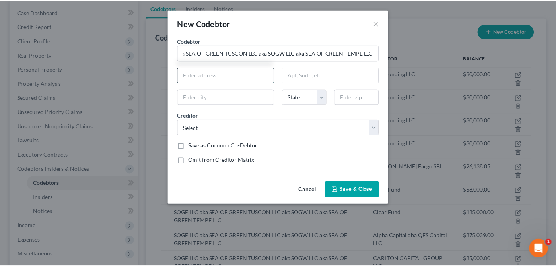
scroll to position [0, 0]
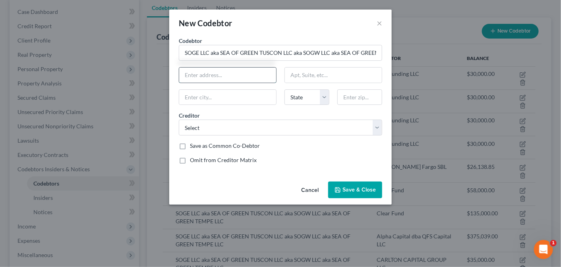
click at [194, 75] on input "text" at bounding box center [227, 75] width 97 height 15
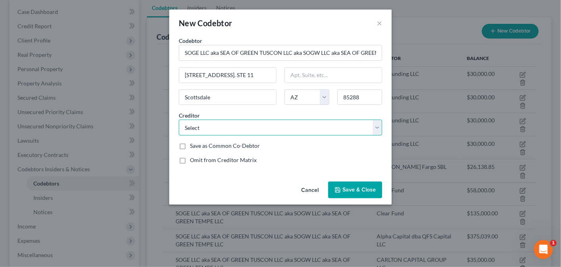
click at [375, 126] on select "Select Pennymac Loan Services Upgrade Inc Capital One Bby/Cbna Credit Collectio…" at bounding box center [281, 128] width 204 height 16
click at [179, 120] on select "Select Pennymac Loan Services Upgrade Inc Capital One Bby/Cbna Credit Collectio…" at bounding box center [281, 128] width 204 height 16
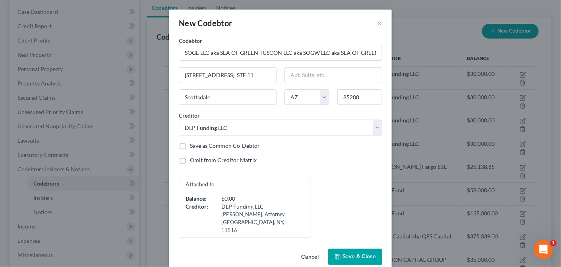
click at [356, 254] on span "Save & Close" at bounding box center [359, 257] width 33 height 7
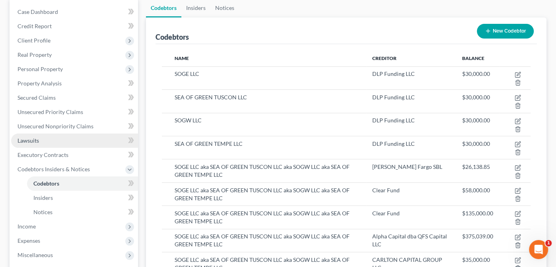
click at [25, 140] on span "Lawsuits" at bounding box center [27, 140] width 21 height 7
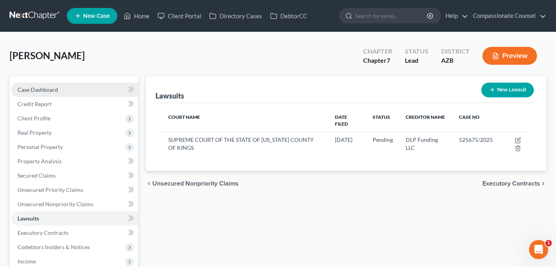
click at [29, 89] on span "Case Dashboard" at bounding box center [37, 89] width 41 height 7
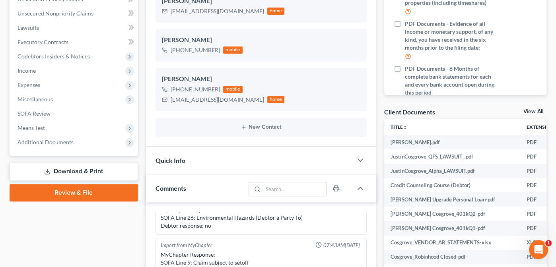
scroll to position [193, 0]
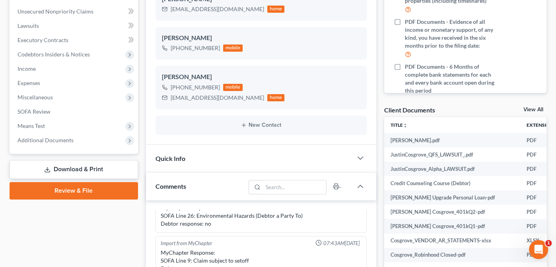
click at [531, 110] on link "View All" at bounding box center [533, 110] width 20 height 6
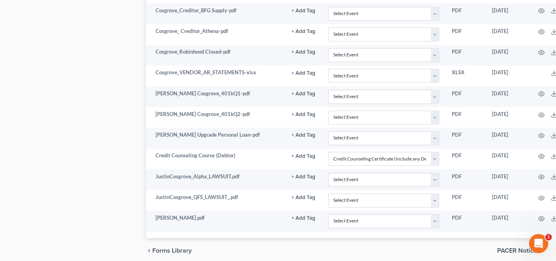
scroll to position [937, 0]
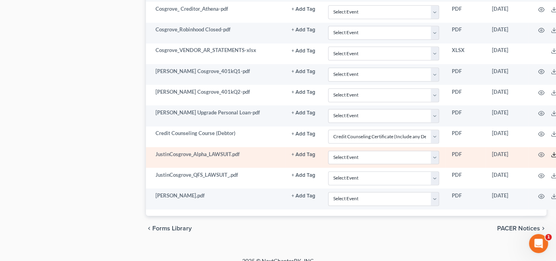
click at [553, 151] on icon at bounding box center [554, 154] width 6 height 6
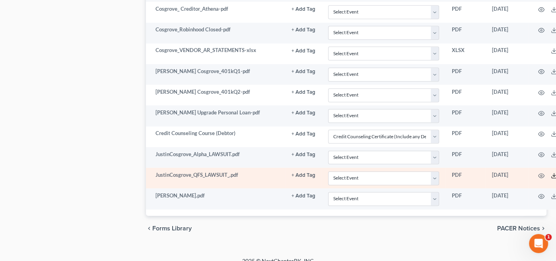
click at [553, 173] on icon at bounding box center [554, 176] width 6 height 6
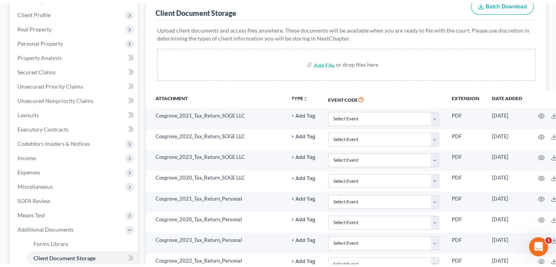
scroll to position [105, 0]
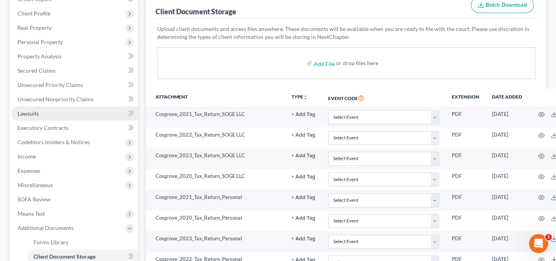
click at [27, 111] on span "Lawsuits" at bounding box center [27, 113] width 21 height 7
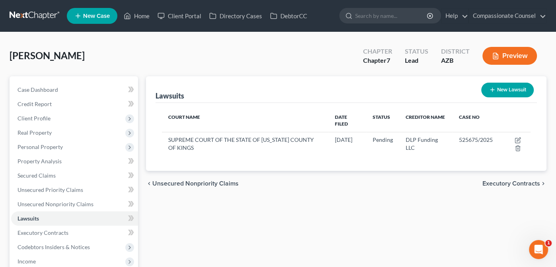
click at [507, 87] on button "New Lawsuit" at bounding box center [507, 90] width 52 height 15
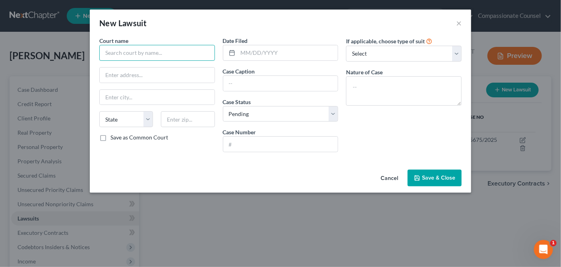
click at [120, 52] on input "text" at bounding box center [157, 53] width 116 height 16
click at [231, 80] on input "text" at bounding box center [280, 83] width 115 height 15
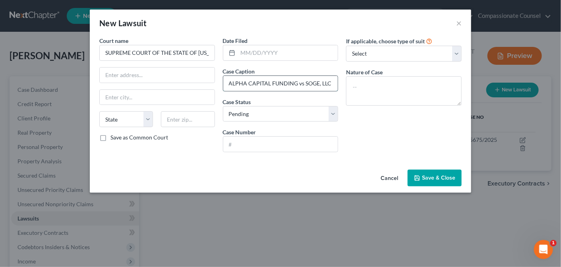
click at [326, 82] on input "ALPHA CAPITAL FUNDING vs SOGE, LLC D/B A SEA OF GREEN TEMPE, SEA OF GREEN TUSCO…" at bounding box center [280, 83] width 115 height 15
click at [330, 83] on input "ALPHA CAPITAL FUNDING vs SOGE, LLC D/B A SEA OF GREEN TEMPE, SEA OF GREEN TUSCO…" at bounding box center [280, 83] width 115 height 15
drag, startPoint x: 333, startPoint y: 82, endPoint x: 173, endPoint y: 93, distance: 160.3
click at [173, 93] on div "Court name * SUPREME COURT OF THE STATE OF [US_STATE] COUNTY OF ERIE State [US_…" at bounding box center [280, 98] width 371 height 122
click at [245, 50] on input "text" at bounding box center [288, 52] width 100 height 15
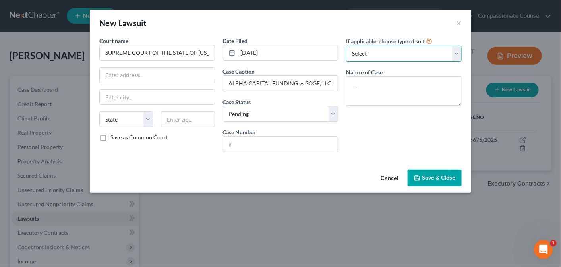
click at [458, 54] on select "Select Repossession Garnishment Foreclosure Attached, Seized, Or Levied Other" at bounding box center [404, 54] width 116 height 16
click at [346, 46] on select "Select Repossession Garnishment Foreclosure Attached, Seized, Or Levied Other" at bounding box center [404, 54] width 116 height 16
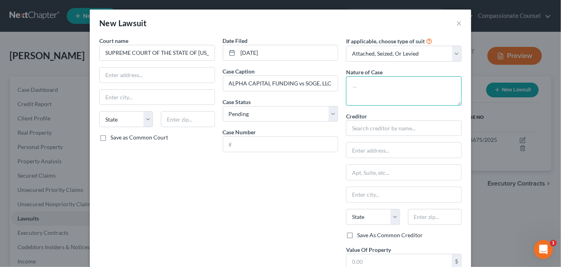
click at [365, 84] on textarea at bounding box center [404, 90] width 116 height 29
click at [353, 149] on input "text" at bounding box center [404, 150] width 115 height 15
paste input "[PERSON_NAME], ESQ"
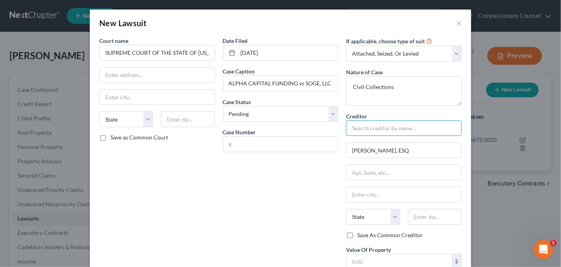
click at [366, 130] on input "text" at bounding box center [404, 128] width 116 height 16
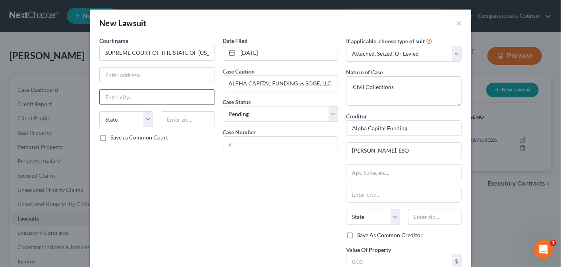
scroll to position [105, 0]
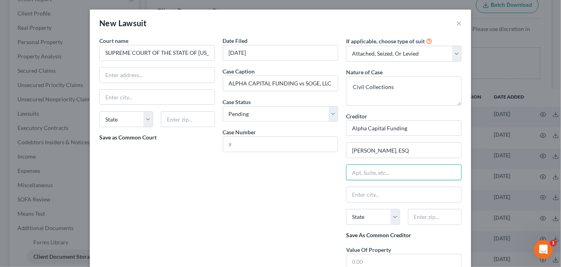
click at [381, 169] on input "text" at bounding box center [404, 173] width 116 height 16
paste input "[STREET_ADDRESS]"
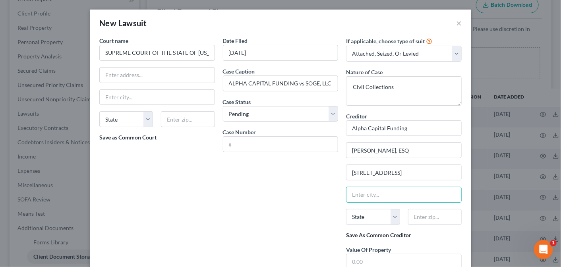
click at [355, 194] on input "text" at bounding box center [404, 195] width 116 height 16
click at [353, 191] on input "Pmona" at bounding box center [404, 195] width 116 height 16
click at [392, 214] on select "State [US_STATE] AK AR AZ CA CO CT DE DC [GEOGRAPHIC_DATA] [GEOGRAPHIC_DATA] GU…" at bounding box center [373, 217] width 54 height 16
click at [346, 209] on select "State [US_STATE] AK AR AZ CA CO CT DE DC [GEOGRAPHIC_DATA] [GEOGRAPHIC_DATA] GU…" at bounding box center [373, 217] width 54 height 16
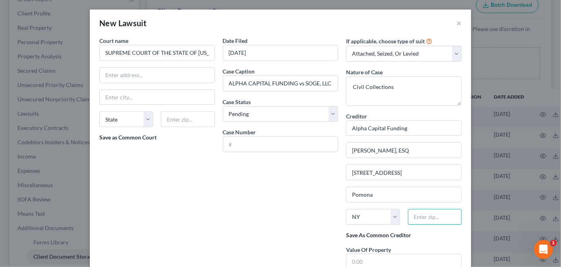
click at [425, 219] on input "text" at bounding box center [435, 217] width 54 height 16
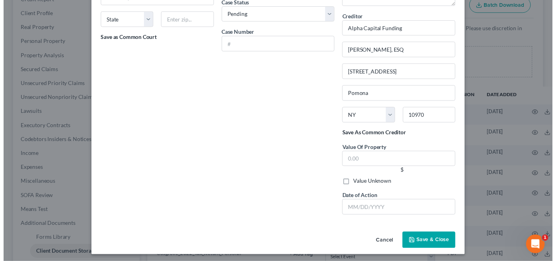
scroll to position [0, 0]
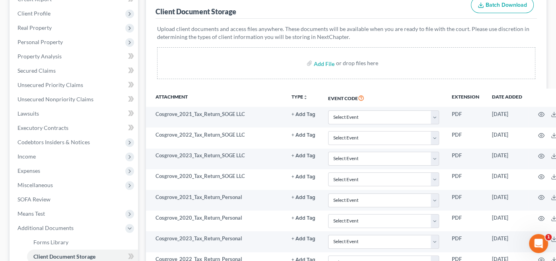
drag, startPoint x: 557, startPoint y: 146, endPoint x: 560, endPoint y: 75, distance: 70.4
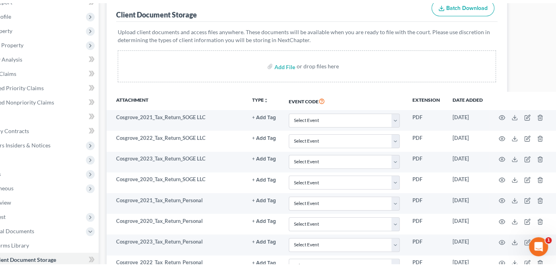
scroll to position [105, 0]
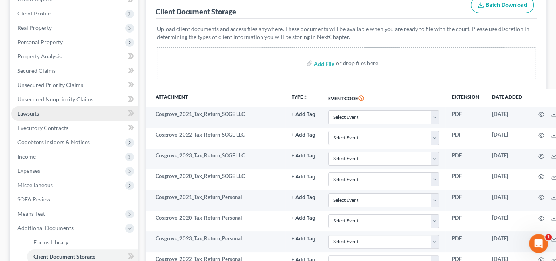
click at [26, 112] on span "Lawsuits" at bounding box center [27, 113] width 21 height 7
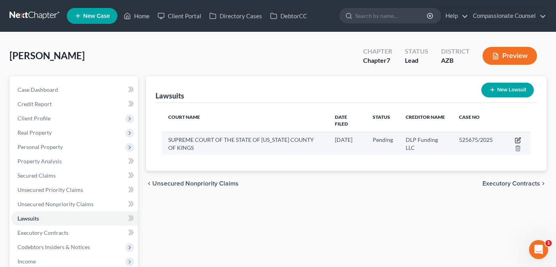
click at [517, 137] on icon "button" at bounding box center [518, 140] width 6 height 6
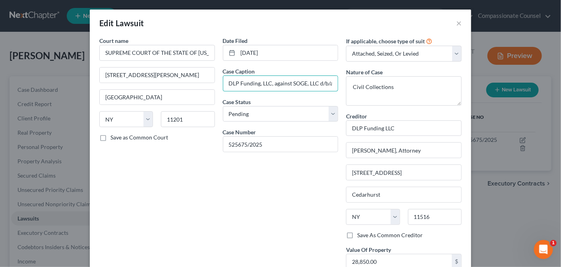
drag, startPoint x: 225, startPoint y: 83, endPoint x: 223, endPoint y: 105, distance: 22.3
click at [223, 105] on div "Date Filed [DATE] Case Caption DLP Funding, LLC, against SOGE, LLC d/b/a SEA OF…" at bounding box center [281, 177] width 124 height 281
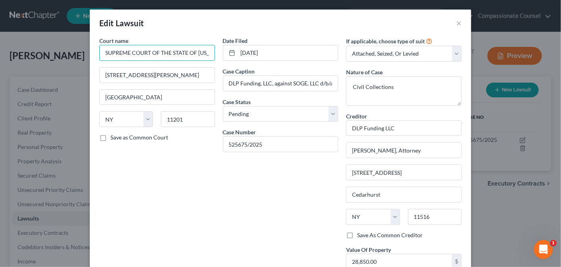
scroll to position [0, 69]
drag, startPoint x: 101, startPoint y: 52, endPoint x: 303, endPoint y: 37, distance: 201.8
click at [303, 37] on div "Court name * SUPREME COURT OF THE STATE OF [US_STATE] COUNTY OF KINGS 360 [PERS…" at bounding box center [280, 177] width 371 height 281
click at [456, 22] on button "×" at bounding box center [459, 23] width 6 height 10
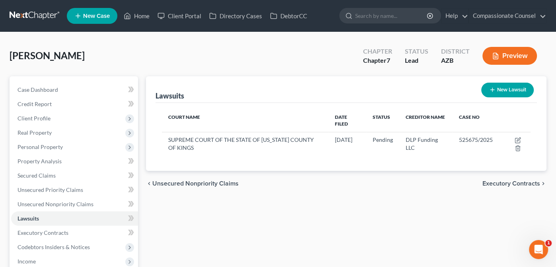
click at [507, 87] on button "New Lawsuit" at bounding box center [507, 90] width 52 height 15
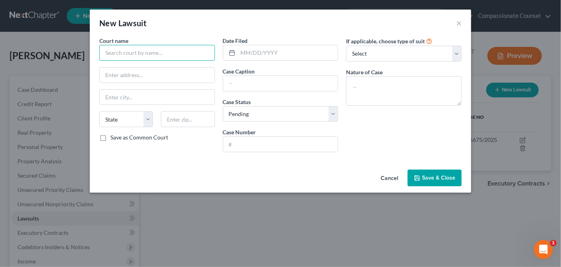
click at [109, 52] on input "text" at bounding box center [157, 53] width 116 height 16
paste input "SUPREME COURT OF THE STATE OF [US_STATE] COUNTY OF KINGS"
click at [245, 50] on input "text" at bounding box center [288, 52] width 100 height 15
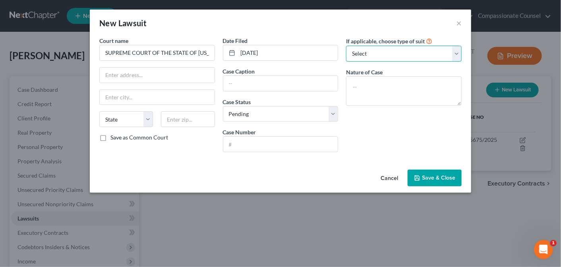
click at [458, 52] on select "Select Repossession Garnishment Foreclosure Attached, Seized, Or Levied Other" at bounding box center [404, 54] width 116 height 16
click at [346, 46] on select "Select Repossession Garnishment Foreclosure Attached, Seized, Or Levied Other" at bounding box center [404, 54] width 116 height 16
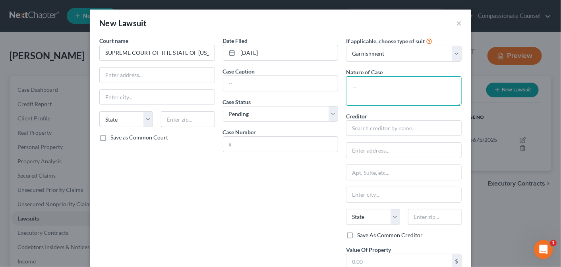
click at [364, 81] on textarea at bounding box center [404, 90] width 116 height 29
click at [231, 82] on input "text" at bounding box center [280, 83] width 115 height 15
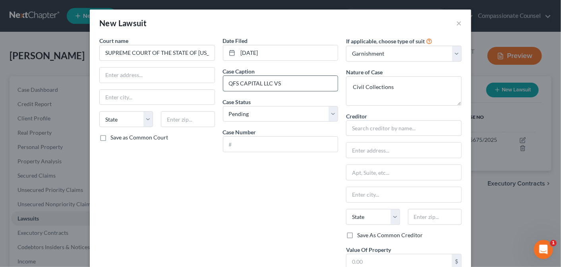
paste input "Sl:.A OF GRl:.l:~ Tl:.~IPI:., LLC : ' l:.A 01- GR!: I:.~ T CC~O\;, LLC: ~1-A 01…"
click at [290, 83] on input "QFS CAPITAL LLC VS Sl:.A OF GRl:.l:~ Tl:.~IPI:., LLC : ' l:.A 01- GR!: I:.~ T C…" at bounding box center [280, 83] width 115 height 15
click at [302, 81] on input "QFS CAPITAL LLC VS Sl:.A OF GRl:.l:~ Tl:.~IPI:., LLC : ' l:.A 01- GR!: I:.~ T C…" at bounding box center [280, 83] width 115 height 15
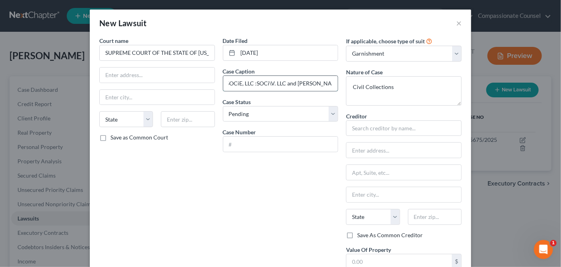
click at [317, 83] on input "QFS CAPITAL LLC VS Sl:.A OF GRl:.l:~ Tl:.~IPI:., LLC : ' l:.A 01- GR!: I:.~ T C…" at bounding box center [280, 83] width 115 height 15
click at [327, 83] on input "QFS CAPITAL LLC VS Sl:.A OF GRl:.l:~ Tl:.~IPI:., LLC : ' l:.A 01- GR!: I:.~ T C…" at bounding box center [280, 83] width 115 height 15
click at [312, 82] on input "QFS CAPITAL LLC VS SEA OF GREEN TEMPE, LLC : SEA OF GREEN TUSCON, LLC: ~1-A 01-…" at bounding box center [280, 83] width 115 height 15
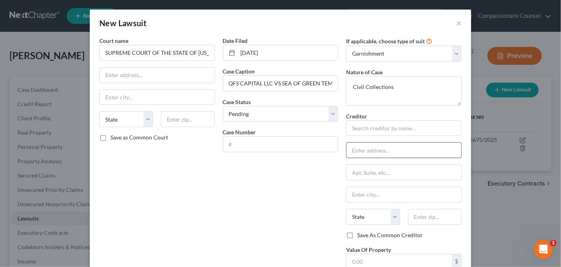
click at [350, 152] on input "text" at bounding box center [404, 150] width 115 height 15
paste input "[PERSON_NAME], ESQ, [STREET_ADDRESS]"
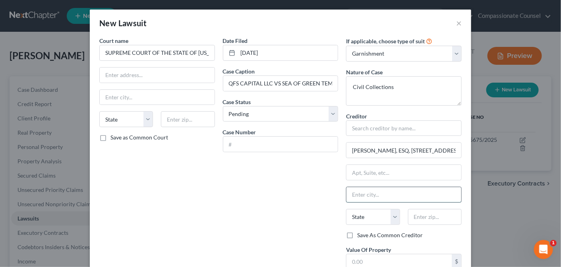
click at [358, 196] on input "text" at bounding box center [404, 194] width 115 height 15
click at [361, 213] on select "State [US_STATE] AK AR AZ CA CO CT DE DC [GEOGRAPHIC_DATA] [GEOGRAPHIC_DATA] GU…" at bounding box center [373, 217] width 54 height 16
click at [346, 209] on select "State [US_STATE] AK AR AZ CA CO CT DE DC [GEOGRAPHIC_DATA] [GEOGRAPHIC_DATA] GU…" at bounding box center [373, 217] width 54 height 16
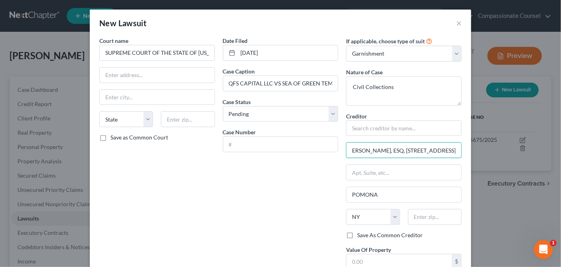
scroll to position [0, 50]
drag, startPoint x: 399, startPoint y: 150, endPoint x: 407, endPoint y: 150, distance: 8.0
click at [407, 150] on input "[PERSON_NAME], ESQ, [STREET_ADDRESS]" at bounding box center [404, 150] width 115 height 15
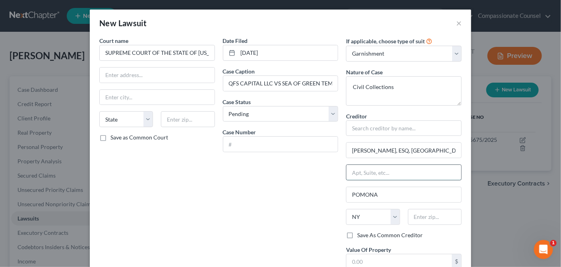
click at [351, 171] on input "text" at bounding box center [404, 172] width 115 height 15
paste input "[STREET_ADDRESS]"
click at [420, 213] on input "text" at bounding box center [435, 217] width 54 height 16
click at [301, 168] on div "Date Filed [DATE] Case Caption QFS CAPITAL LLC VS SEA OF GREEN TEMPE, LLC : SEA…" at bounding box center [281, 177] width 124 height 281
click at [417, 213] on input "text" at bounding box center [435, 217] width 54 height 16
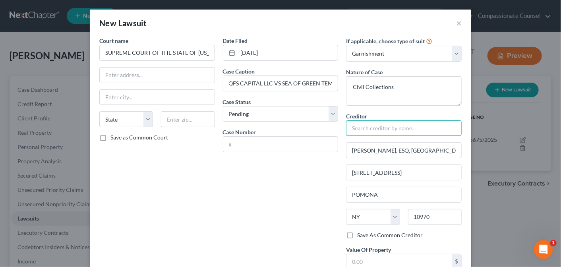
click at [410, 128] on input "text" at bounding box center [404, 128] width 116 height 16
click at [137, 70] on input "text" at bounding box center [157, 75] width 115 height 15
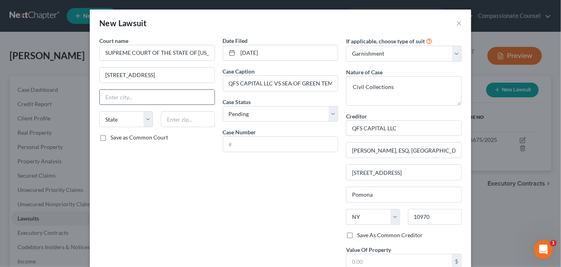
click at [134, 98] on input "text" at bounding box center [157, 97] width 115 height 15
click at [144, 119] on select "State [US_STATE] AK AR AZ CA CO CT DE DC [GEOGRAPHIC_DATA] [GEOGRAPHIC_DATA] GU…" at bounding box center [126, 119] width 54 height 16
click at [99, 111] on select "State [US_STATE] AK AR AZ CA CO CT DE DC [GEOGRAPHIC_DATA] [GEOGRAPHIC_DATA] GU…" at bounding box center [126, 119] width 54 height 16
click at [175, 119] on input "text" at bounding box center [188, 119] width 54 height 16
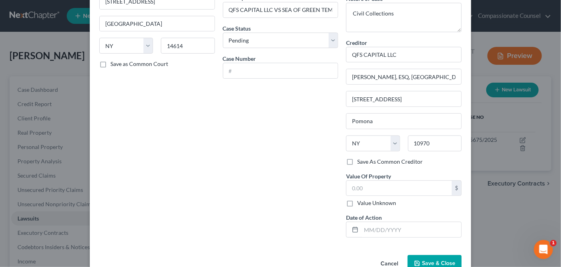
scroll to position [92, 0]
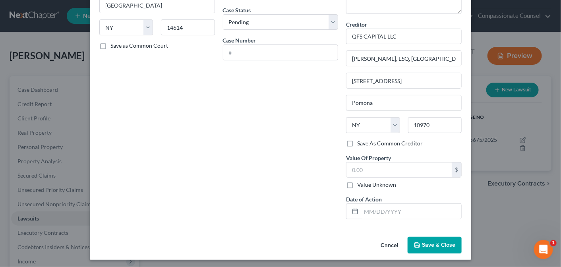
click at [357, 182] on label "Value Unknown" at bounding box center [376, 185] width 39 height 8
click at [361, 182] on input "Value Unknown" at bounding box center [363, 183] width 5 height 5
click at [440, 238] on button "Save & Close" at bounding box center [435, 245] width 54 height 17
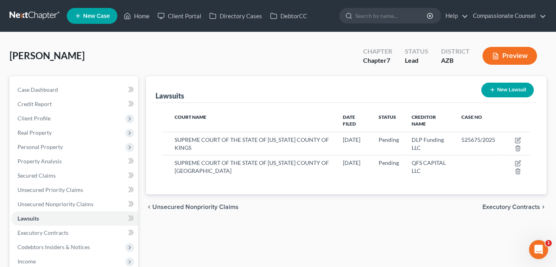
click at [503, 90] on button "New Lawsuit" at bounding box center [507, 90] width 52 height 15
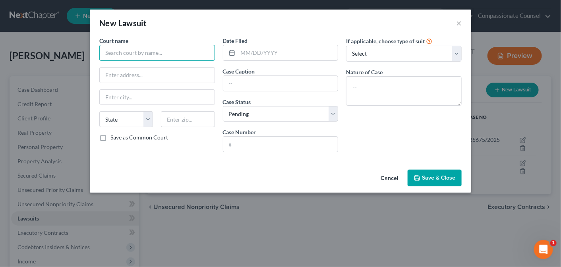
click at [128, 50] on input "text" at bounding box center [157, 53] width 116 height 16
click at [130, 74] on input "text" at bounding box center [157, 75] width 115 height 15
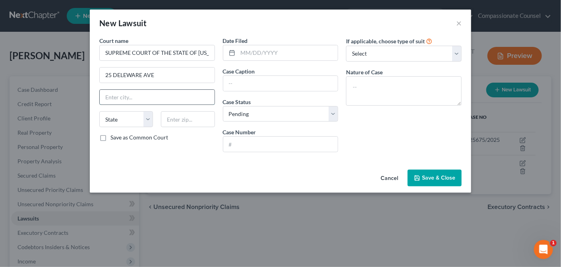
click at [127, 93] on input "text" at bounding box center [157, 97] width 115 height 15
click at [152, 116] on select "State [US_STATE] AK AR AZ CA CO CT DE DC [GEOGRAPHIC_DATA] [GEOGRAPHIC_DATA] GU…" at bounding box center [126, 119] width 54 height 16
click at [99, 111] on select "State [US_STATE] AK AR AZ CA CO CT DE DC [GEOGRAPHIC_DATA] [GEOGRAPHIC_DATA] GU…" at bounding box center [126, 119] width 54 height 16
click at [174, 117] on input "text" at bounding box center [188, 119] width 54 height 16
click at [246, 51] on input "text" at bounding box center [288, 52] width 100 height 15
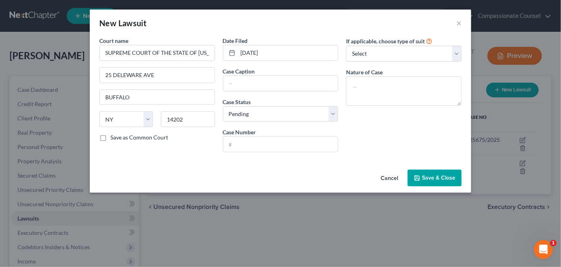
click at [430, 178] on span "Save & Close" at bounding box center [438, 178] width 33 height 7
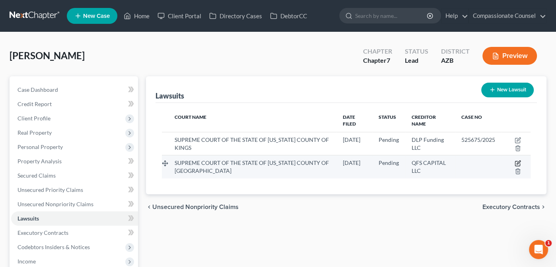
click at [518, 161] on icon "button" at bounding box center [519, 163] width 4 height 4
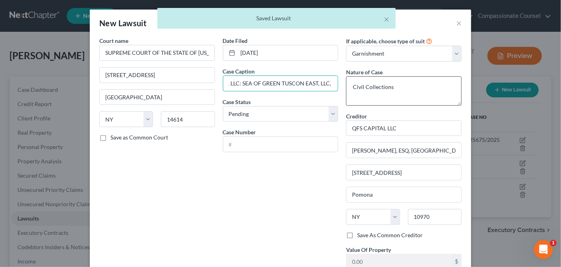
scroll to position [0, 305]
drag, startPoint x: 225, startPoint y: 83, endPoint x: 392, endPoint y: 77, distance: 166.7
click at [392, 77] on div "Court name * SUPREME COURT OF THE STATE OF [US_STATE] COUNTY OF MONROE 99 Excha…" at bounding box center [280, 177] width 371 height 281
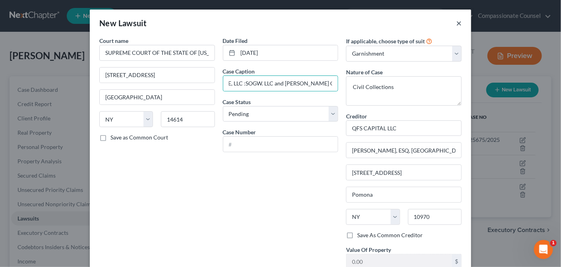
scroll to position [0, 0]
click at [456, 22] on button "×" at bounding box center [459, 23] width 6 height 10
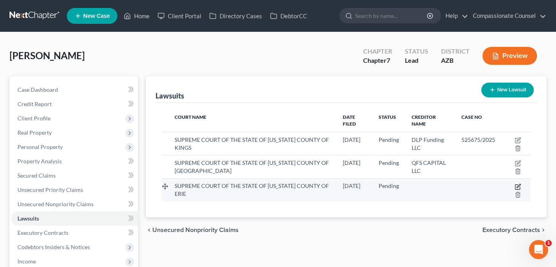
click at [517, 184] on icon "button" at bounding box center [518, 187] width 6 height 6
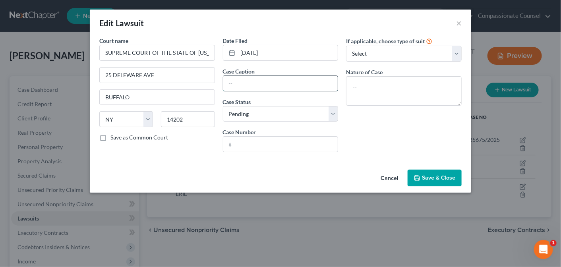
click at [239, 80] on input "text" at bounding box center [280, 83] width 115 height 15
paste input "QFS CAPITAL LLC VS SEA OF GREEN TEMPE, LLC : SEA OF GREEN TUSCON, LLC: SEA OF G…"
click at [272, 83] on input "ALPHA CAPITAL LLC VS SEA OF GREEN TEMPE, LLC : SEA OF GREEN TUSCON, LLC: SEA OF…" at bounding box center [280, 83] width 115 height 15
click at [456, 50] on select "Select Repossession Garnishment Foreclosure Attached, Seized, Or Levied Other" at bounding box center [404, 54] width 116 height 16
click at [346, 46] on select "Select Repossession Garnishment Foreclosure Attached, Seized, Or Levied Other" at bounding box center [404, 54] width 116 height 16
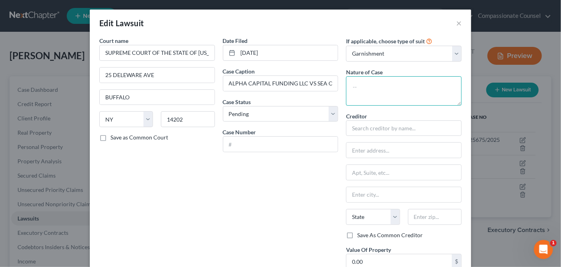
click at [377, 82] on textarea at bounding box center [404, 90] width 116 height 29
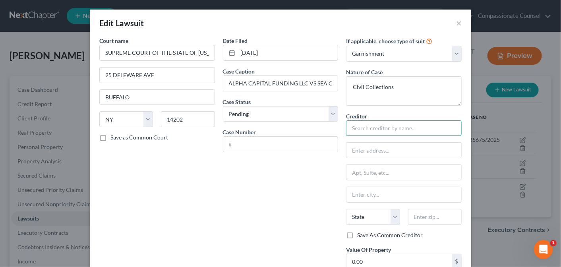
click at [370, 123] on input "text" at bounding box center [404, 128] width 116 height 16
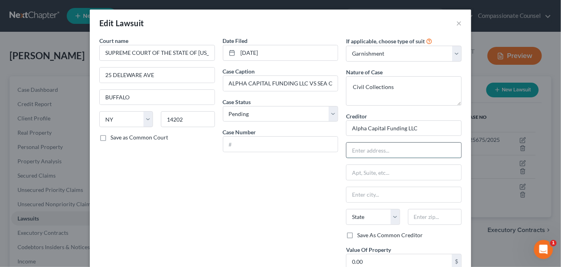
click at [368, 149] on input "text" at bounding box center [404, 150] width 115 height 15
paste input "[PERSON_NAME], ESQ, [STREET_ADDRESS]"
drag, startPoint x: 347, startPoint y: 149, endPoint x: 486, endPoint y: 124, distance: 140.9
click at [486, 124] on div "Edit Lawsuit × Court name * SUPREME COURT OF THE STATE OF [US_STATE] COUNTY OF …" at bounding box center [280, 133] width 561 height 267
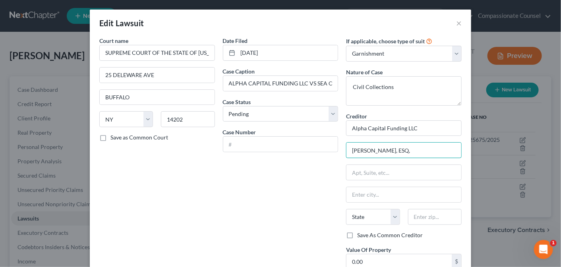
scroll to position [0, 0]
click at [353, 172] on input "text" at bounding box center [404, 172] width 115 height 15
paste input "[STREET_ADDRESS]"
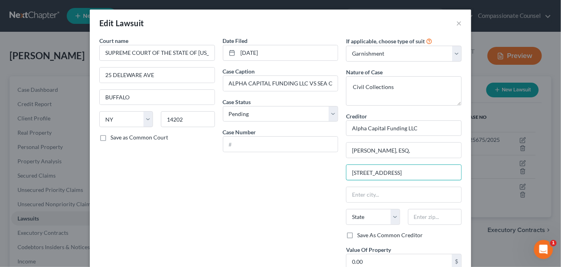
scroll to position [0, 3]
drag, startPoint x: 407, startPoint y: 173, endPoint x: 463, endPoint y: 173, distance: 56.1
click at [463, 173] on div "Court name * SUPREME COURT OF THE STATE OF [US_STATE] COUNTY OF ERIE 25 DELEWAR…" at bounding box center [281, 181] width 382 height 289
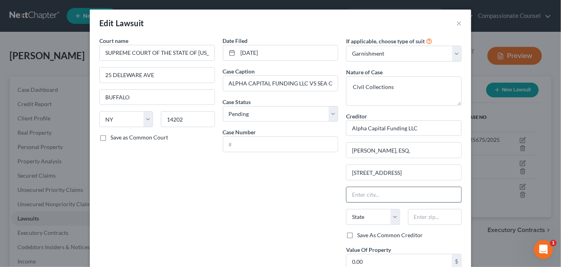
click at [351, 194] on input "text" at bounding box center [404, 194] width 115 height 15
paste input "[GEOGRAPHIC_DATA], [GEOGRAPHIC_DATA] 10970"
click at [392, 217] on select "State [US_STATE] AK AR AZ CA CO CT DE DC [GEOGRAPHIC_DATA] [GEOGRAPHIC_DATA] GU…" at bounding box center [373, 217] width 54 height 16
click at [346, 209] on select "State [US_STATE] AK AR AZ CA CO CT DE DC [GEOGRAPHIC_DATA] [GEOGRAPHIC_DATA] GU…" at bounding box center [373, 217] width 54 height 16
click at [416, 217] on input "text" at bounding box center [435, 217] width 54 height 16
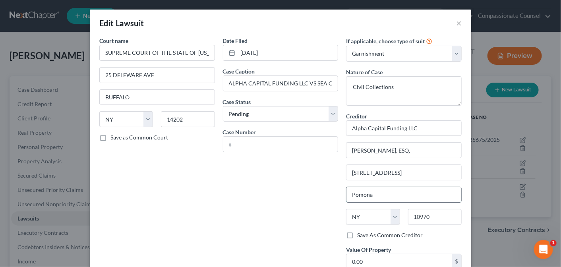
click at [403, 194] on input "Pomona" at bounding box center [404, 194] width 115 height 15
click at [296, 201] on div "Date Filed [DATE] Case Caption ALPHA CAPITAL FUNDING LLC VS SEA OF GREEN TEMPE,…" at bounding box center [281, 177] width 124 height 281
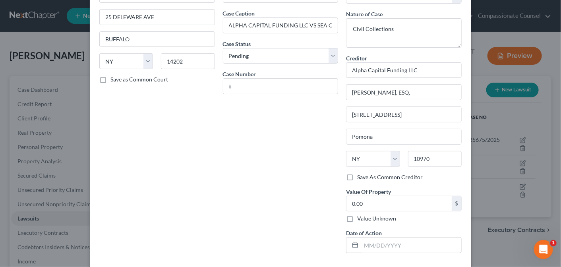
scroll to position [60, 0]
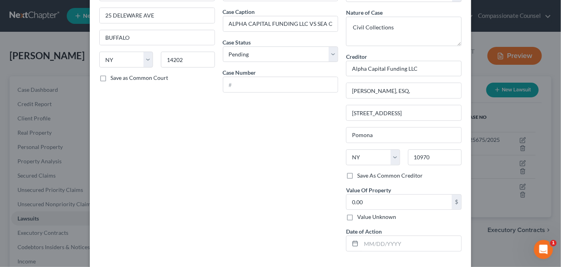
click at [357, 214] on label "Value Unknown" at bounding box center [376, 217] width 39 height 8
click at [361, 214] on input "Value Unknown" at bounding box center [363, 215] width 5 height 5
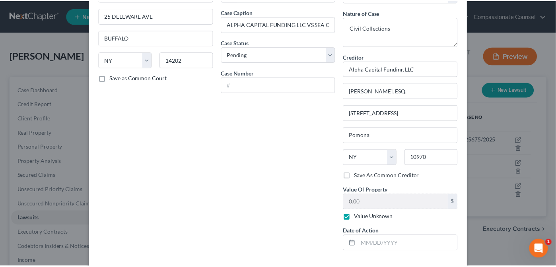
scroll to position [92, 0]
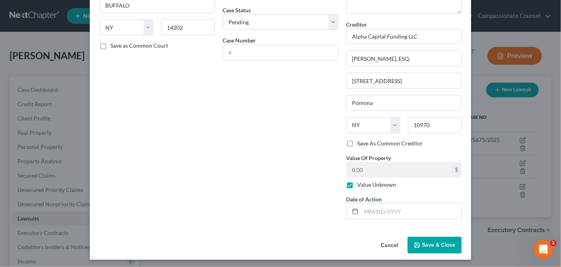
click at [422, 243] on span "Save & Close" at bounding box center [438, 245] width 33 height 7
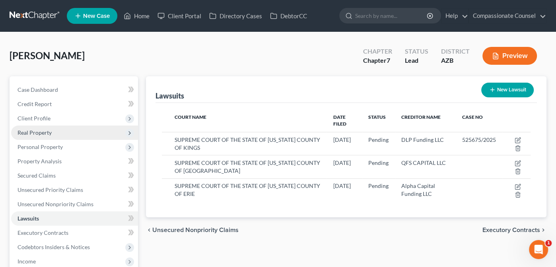
click at [28, 129] on span "Real Property" at bounding box center [34, 132] width 34 height 7
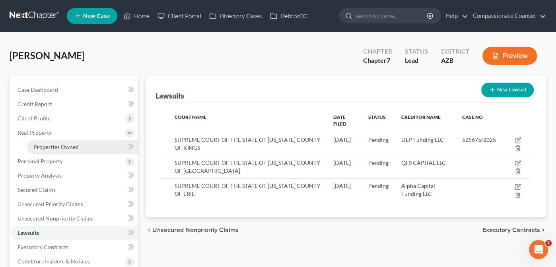
click at [49, 145] on span "Properties Owned" at bounding box center [55, 147] width 45 height 7
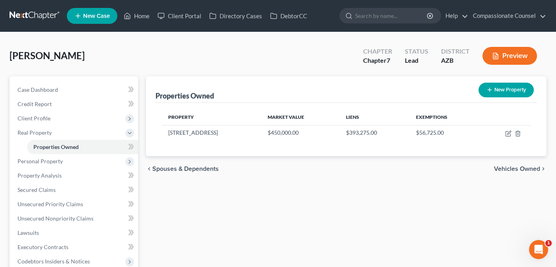
click at [503, 167] on span "Vehicles Owned" at bounding box center [517, 169] width 46 height 6
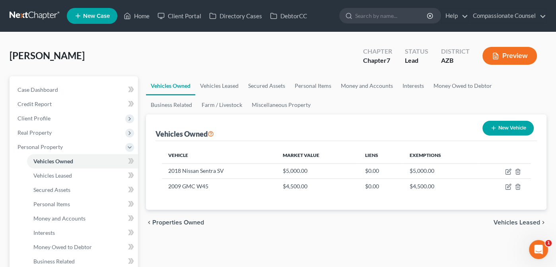
click at [511, 223] on span "Vehicles Leased" at bounding box center [516, 222] width 47 height 6
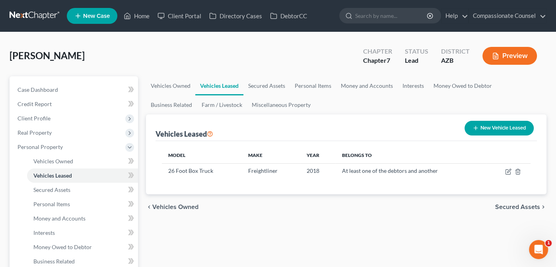
click at [513, 207] on span "Secured Assets" at bounding box center [517, 207] width 45 height 6
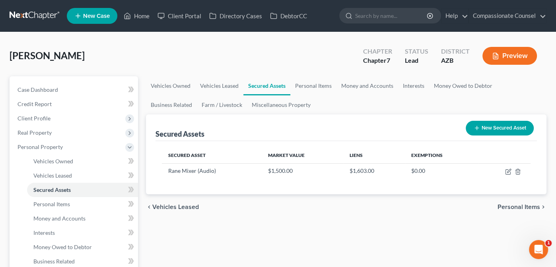
click at [515, 204] on span "Personal Items" at bounding box center [518, 207] width 43 height 6
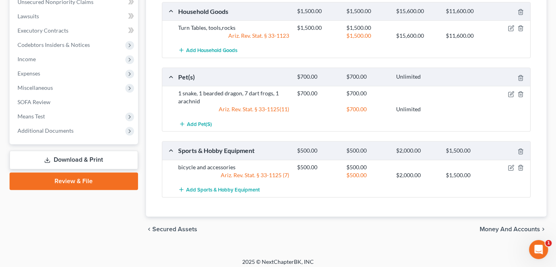
scroll to position [348, 0]
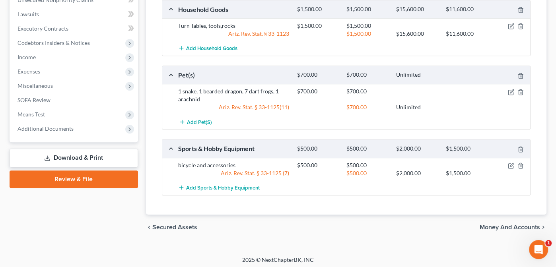
click at [503, 224] on span "Money and Accounts" at bounding box center [510, 227] width 60 height 6
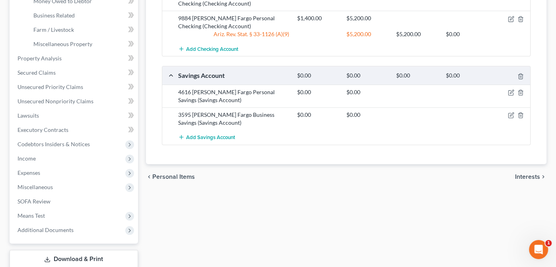
scroll to position [252, 0]
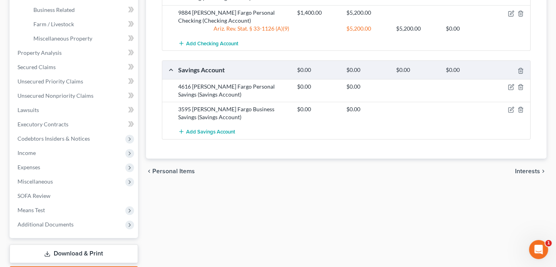
click at [528, 168] on span "Interests" at bounding box center [527, 171] width 25 height 6
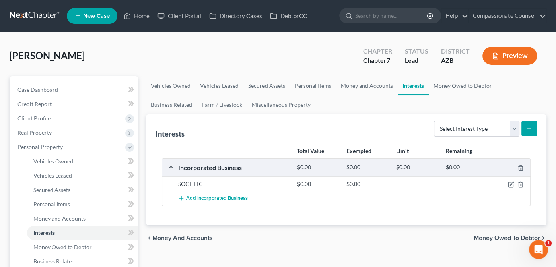
click at [528, 126] on icon "submit" at bounding box center [529, 129] width 6 height 6
click at [509, 183] on icon "button" at bounding box center [511, 184] width 6 height 6
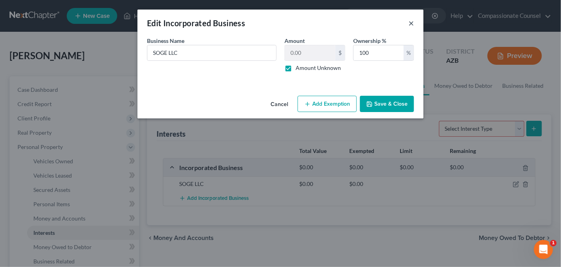
click at [412, 23] on button "×" at bounding box center [412, 23] width 6 height 10
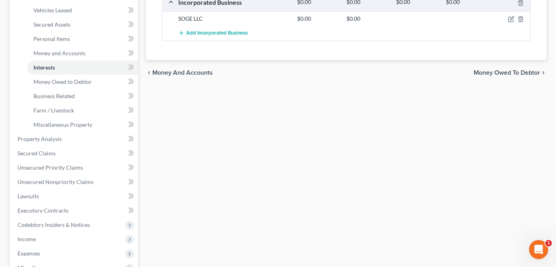
scroll to position [171, 0]
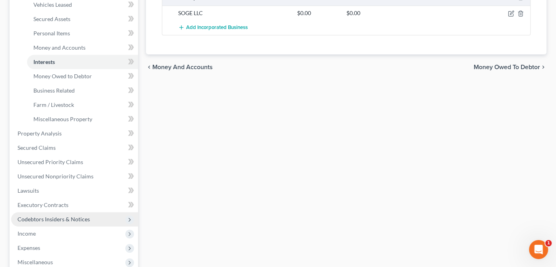
click at [35, 219] on span "Codebtors Insiders & Notices" at bounding box center [53, 219] width 72 height 7
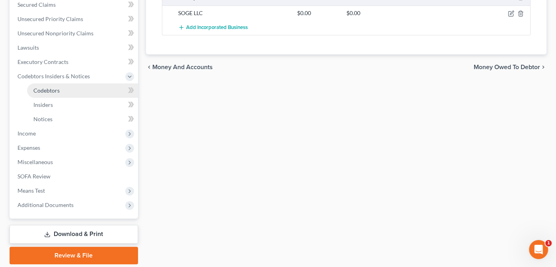
click at [46, 88] on span "Codebtors" at bounding box center [46, 90] width 26 height 7
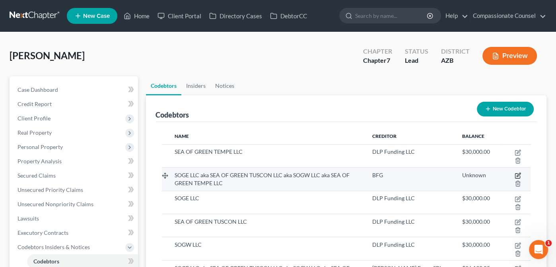
click at [518, 173] on icon "button" at bounding box center [518, 176] width 6 height 6
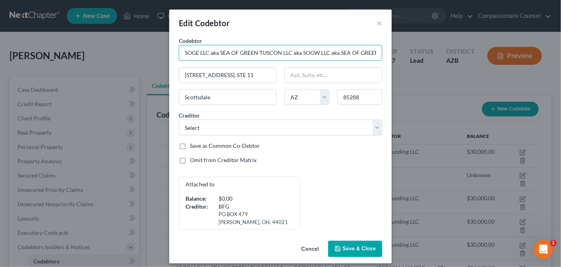
scroll to position [0, 33]
drag, startPoint x: 181, startPoint y: 51, endPoint x: 419, endPoint y: 33, distance: 238.4
click at [419, 33] on div "Edit Codebtor × Codebtor * SOGE LLC aka SEA OF GREEN TUSCON LLC aka SOGW LLC ak…" at bounding box center [280, 133] width 561 height 267
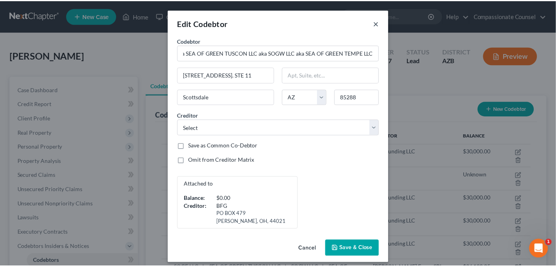
scroll to position [0, 0]
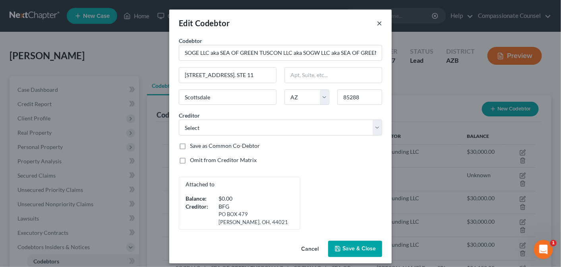
click at [377, 23] on button "×" at bounding box center [380, 23] width 6 height 10
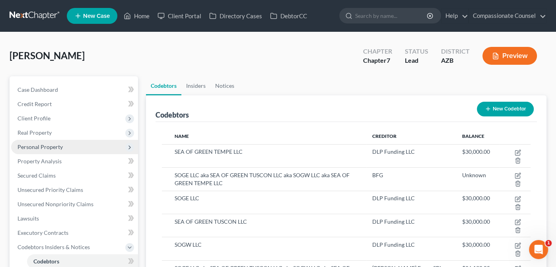
click at [31, 146] on span "Personal Property" at bounding box center [39, 147] width 45 height 7
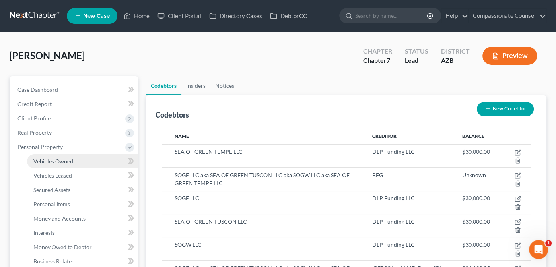
click at [43, 159] on span "Vehicles Owned" at bounding box center [53, 161] width 40 height 7
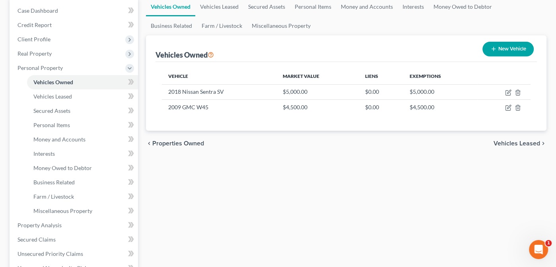
scroll to position [80, 0]
click at [510, 140] on span "Vehicles Leased" at bounding box center [516, 143] width 47 height 6
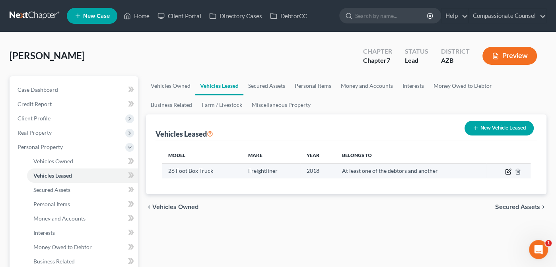
click at [508, 171] on icon "button" at bounding box center [508, 172] width 6 height 6
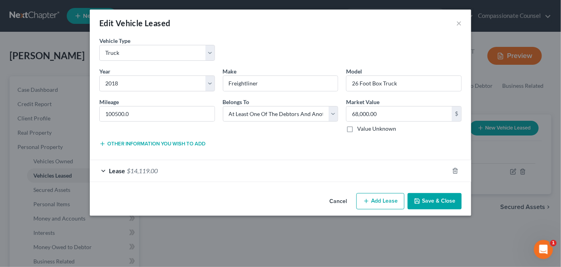
click at [101, 169] on div "Lease $14,119.00" at bounding box center [269, 170] width 359 height 21
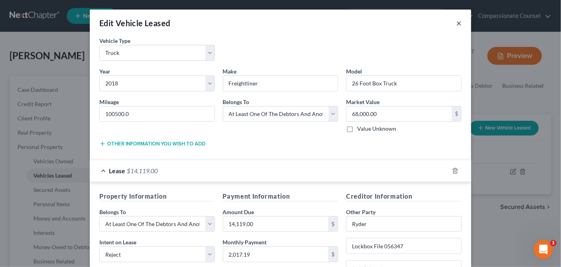
click at [456, 21] on button "×" at bounding box center [459, 23] width 6 height 10
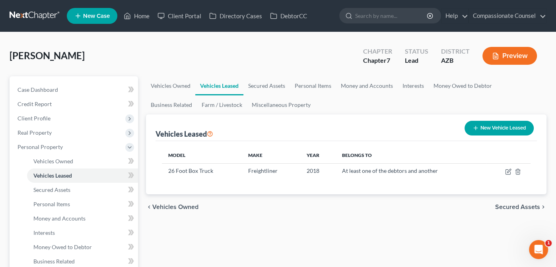
click at [512, 204] on span "Secured Assets" at bounding box center [517, 207] width 45 height 6
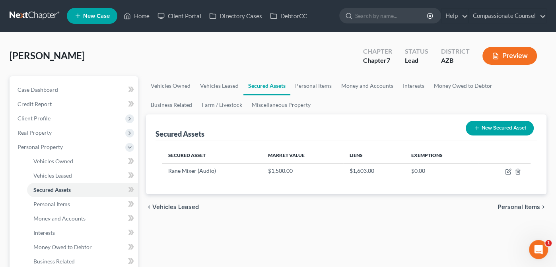
click at [512, 208] on span "Personal Items" at bounding box center [518, 207] width 43 height 6
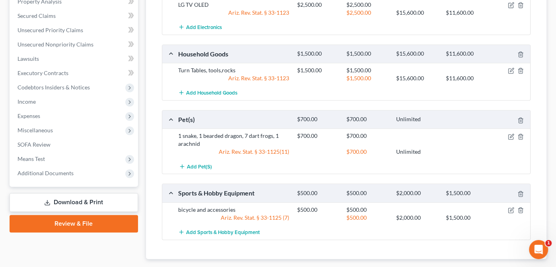
scroll to position [348, 0]
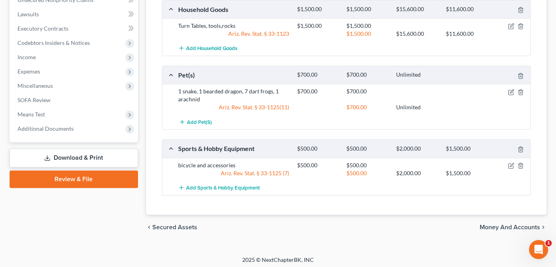
click at [499, 224] on span "Money and Accounts" at bounding box center [510, 227] width 60 height 6
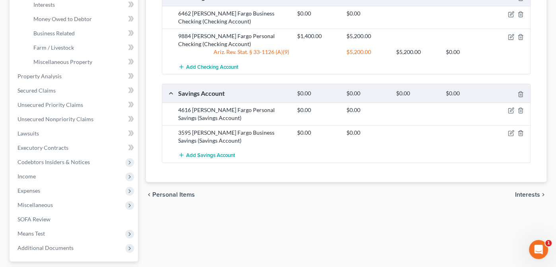
scroll to position [229, 0]
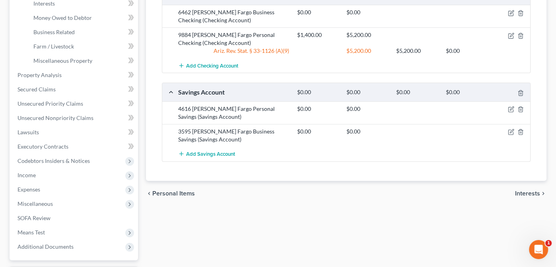
click at [524, 190] on span "Interests" at bounding box center [527, 193] width 25 height 6
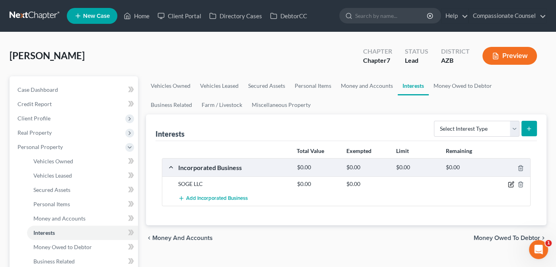
click at [510, 183] on icon "button" at bounding box center [511, 184] width 6 height 6
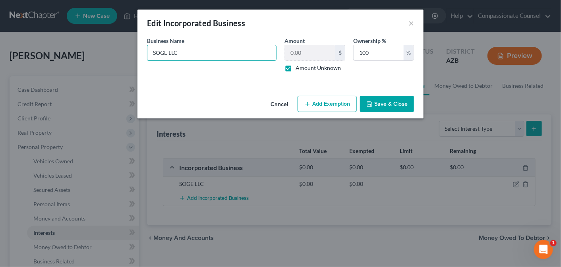
drag, startPoint x: 193, startPoint y: 49, endPoint x: 144, endPoint y: 51, distance: 48.9
click at [144, 51] on div "Business Name * SOGE LLC" at bounding box center [212, 54] width 138 height 35
paste input "aka SEA OF GREEN TUSCON LLC aka SOGW LLC aka SEA OF GREEN TEMPE LLC"
click at [390, 100] on button "Save & Close" at bounding box center [387, 104] width 54 height 17
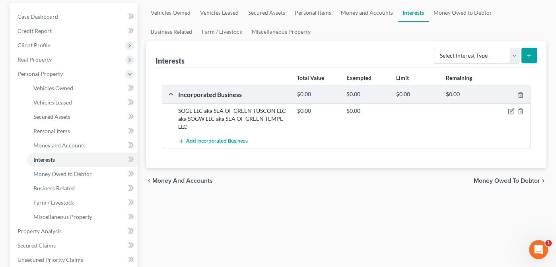
scroll to position [87, 0]
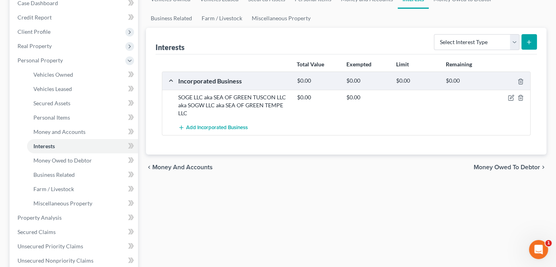
click at [492, 166] on span "Money Owed to Debtor" at bounding box center [507, 167] width 66 height 6
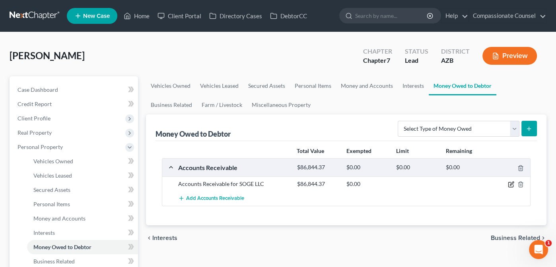
click at [510, 183] on icon "button" at bounding box center [512, 184] width 4 height 4
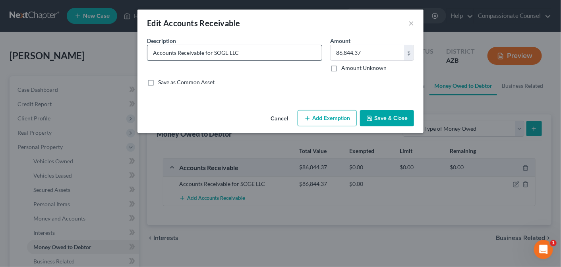
drag, startPoint x: 239, startPoint y: 53, endPoint x: 214, endPoint y: 53, distance: 25.4
click at [214, 53] on input "Accounts Receivable for SOGE LLC" at bounding box center [235, 52] width 175 height 15
paste input "aka SEA OF GREEN TUSCON LLC aka SOGW LLC aka SEA OF GREEN TEMPE LLC"
click at [391, 119] on button "Save & Close" at bounding box center [387, 118] width 54 height 17
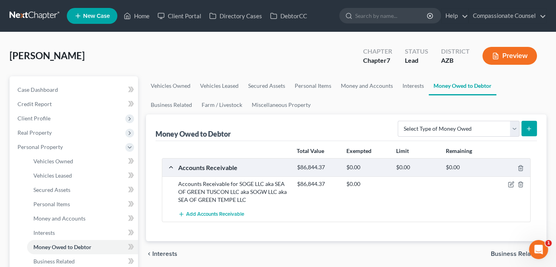
click at [499, 251] on span "Business Related" at bounding box center [515, 254] width 49 height 6
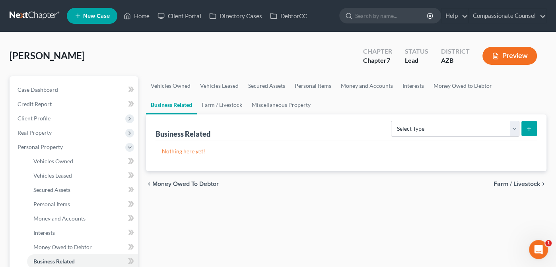
click at [509, 182] on span "Farm / Livestock" at bounding box center [516, 184] width 47 height 6
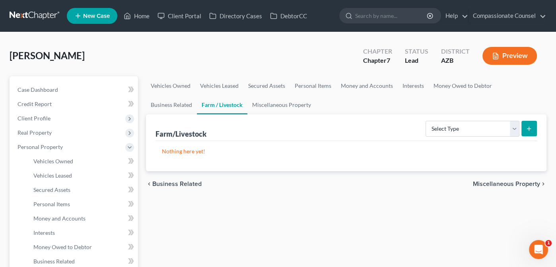
click at [509, 182] on span "Miscellaneous Property" at bounding box center [506, 184] width 67 height 6
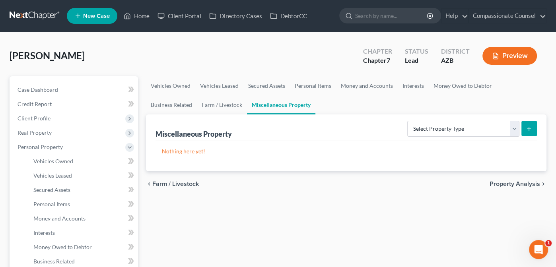
click at [509, 182] on span "Property Analysis" at bounding box center [514, 184] width 50 height 6
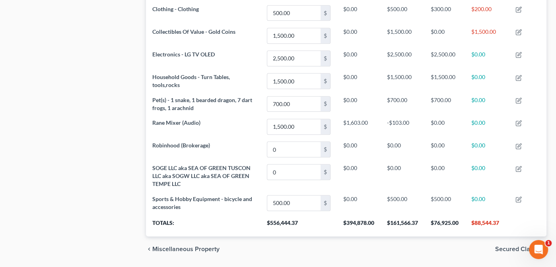
scroll to position [462, 0]
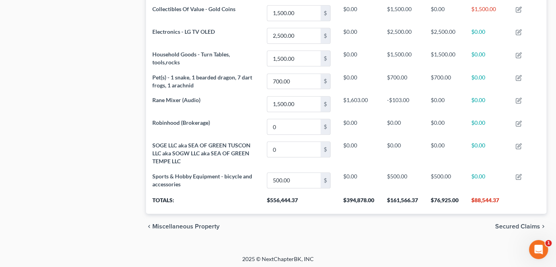
click at [521, 223] on span "Secured Claims" at bounding box center [517, 226] width 45 height 6
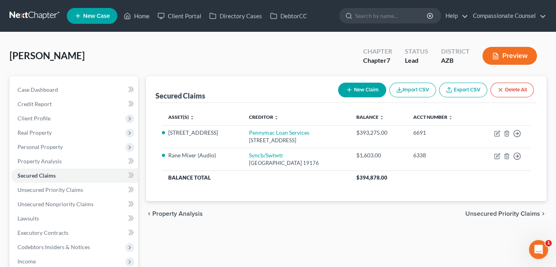
click at [487, 212] on span "Unsecured Priority Claims" at bounding box center [502, 214] width 75 height 6
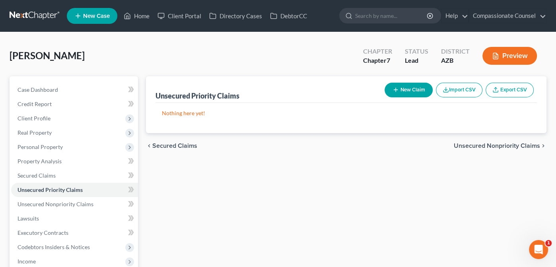
click at [499, 144] on span "Unsecured Nonpriority Claims" at bounding box center [497, 146] width 86 height 6
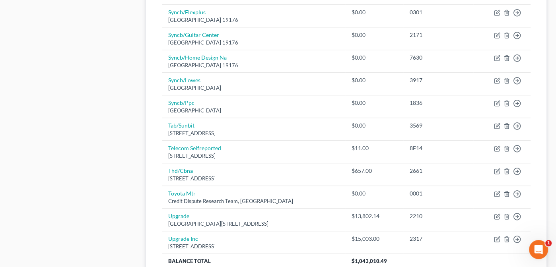
scroll to position [647, 0]
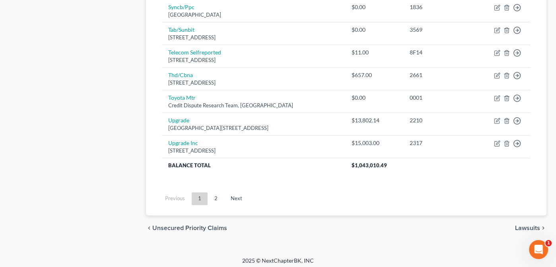
click at [526, 225] on span "Lawsuits" at bounding box center [527, 228] width 25 height 6
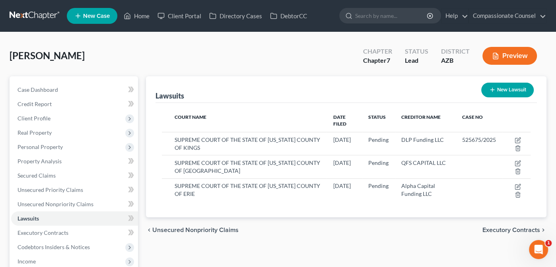
click at [513, 227] on span "Executory Contracts" at bounding box center [511, 230] width 58 height 6
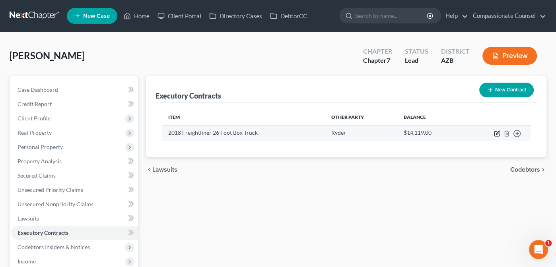
click at [496, 132] on icon "button" at bounding box center [497, 133] width 6 height 6
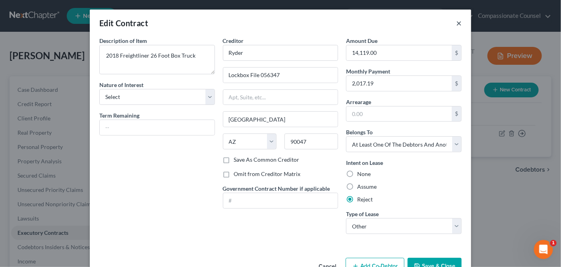
click at [458, 23] on button "×" at bounding box center [459, 23] width 6 height 10
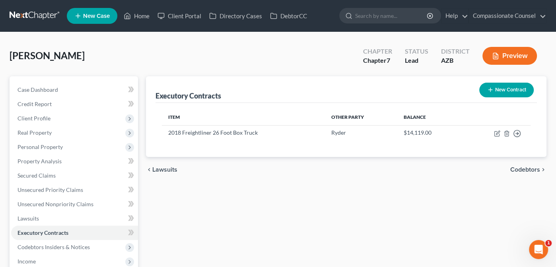
click at [518, 167] on span "Codebtors" at bounding box center [525, 170] width 30 height 6
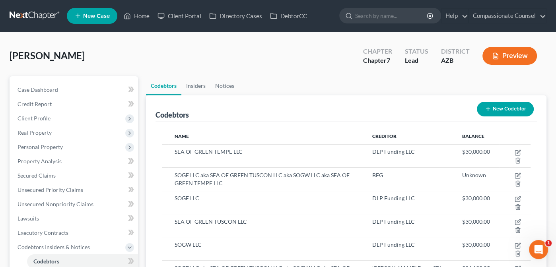
click at [500, 107] on button "New Codebtor" at bounding box center [505, 109] width 57 height 15
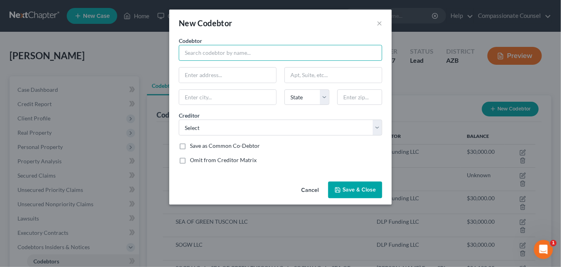
click at [194, 52] on input "text" at bounding box center [281, 53] width 204 height 16
paste input "SOGE LLC aka SEA OF GREEN TUSCON LLC aka SOGW LLC aka SEA OF GREEN TEMPE LLC"
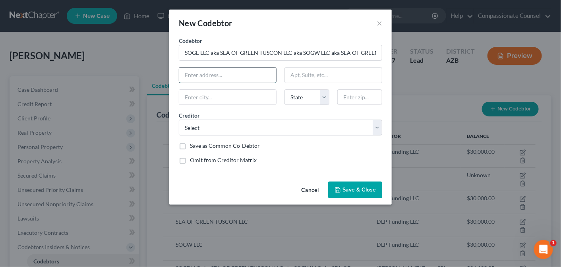
click at [192, 78] on input "text" at bounding box center [227, 75] width 97 height 15
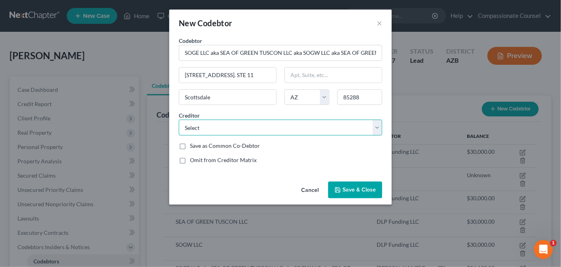
click at [379, 126] on select "Select Pennymac Loan Services Upgrade Inc Capital One Bby/Cbna Credit Collectio…" at bounding box center [281, 128] width 204 height 16
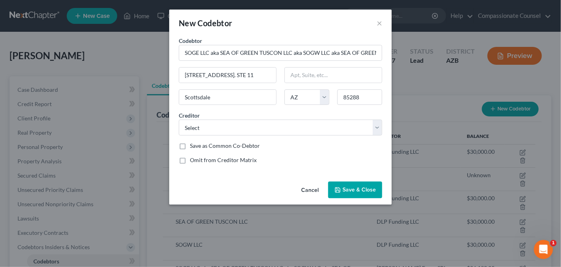
click at [313, 187] on button "Cancel" at bounding box center [310, 191] width 30 height 16
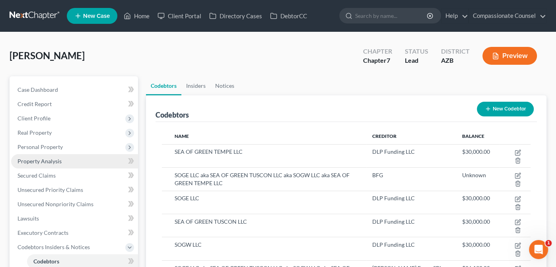
click at [34, 161] on span "Property Analysis" at bounding box center [39, 161] width 44 height 7
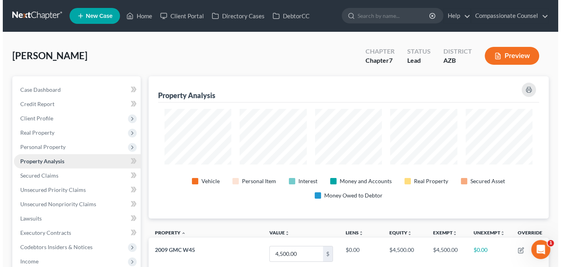
scroll to position [142, 400]
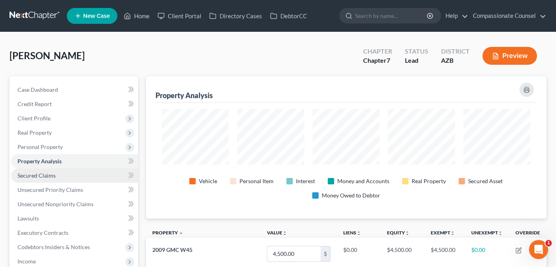
click at [34, 176] on span "Secured Claims" at bounding box center [36, 175] width 38 height 7
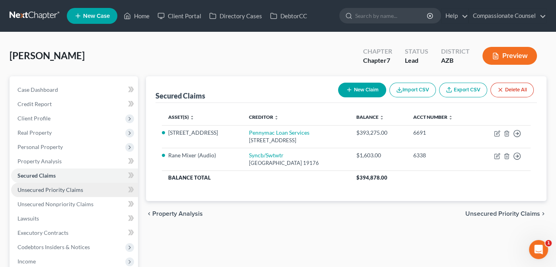
click at [35, 188] on span "Unsecured Priority Claims" at bounding box center [50, 189] width 66 height 7
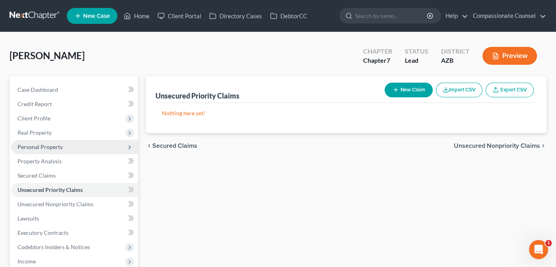
click at [36, 144] on span "Personal Property" at bounding box center [39, 147] width 45 height 7
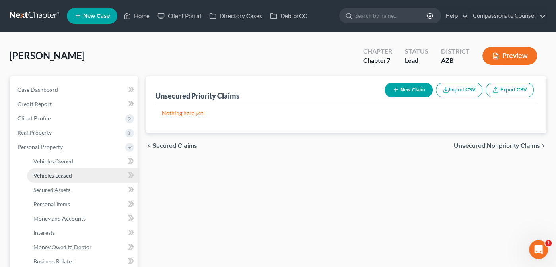
click at [52, 178] on span "Vehicles Leased" at bounding box center [52, 175] width 39 height 7
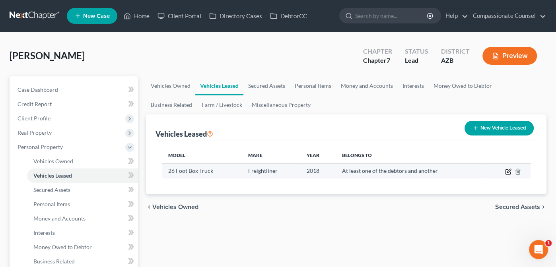
click at [507, 171] on icon "button" at bounding box center [508, 172] width 6 height 6
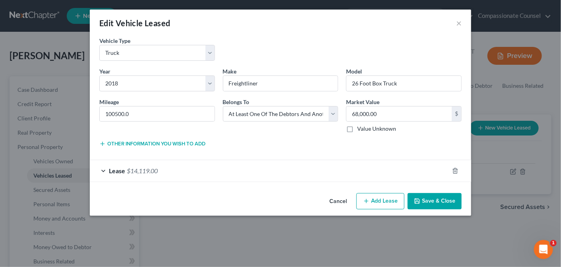
click at [99, 168] on div "Lease $14,119.00" at bounding box center [269, 170] width 359 height 21
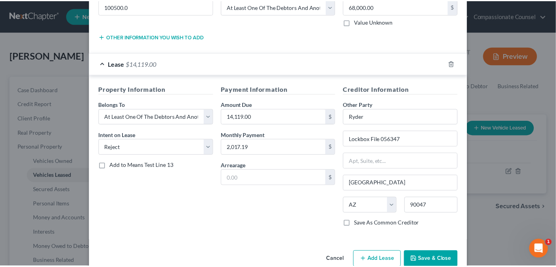
scroll to position [122, 0]
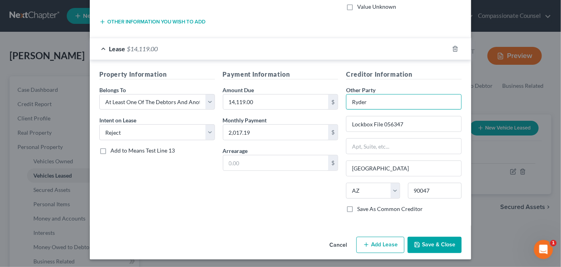
click at [365, 101] on input "Ryder" at bounding box center [404, 102] width 116 height 16
drag, startPoint x: 365, startPoint y: 101, endPoint x: 348, endPoint y: 103, distance: 17.2
click at [348, 103] on input "Ryder" at bounding box center [404, 102] width 116 height 16
click at [379, 108] on input "Ryder" at bounding box center [404, 102] width 116 height 16
drag, startPoint x: 350, startPoint y: 99, endPoint x: 394, endPoint y: 124, distance: 51.1
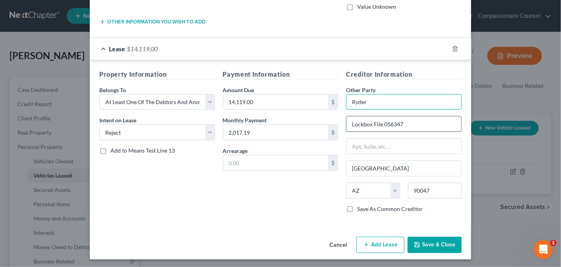
click at [394, 124] on div "Other Party * Ryder Lockbox File 056347 [GEOGRAPHIC_DATA] [US_STATE][GEOGRAPHIC…" at bounding box center [404, 145] width 116 height 119
click at [254, 103] on input "14,119.00" at bounding box center [275, 102] width 105 height 15
click at [340, 242] on button "Cancel" at bounding box center [338, 246] width 30 height 16
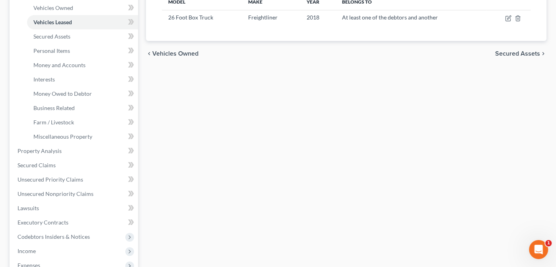
scroll to position [152, 0]
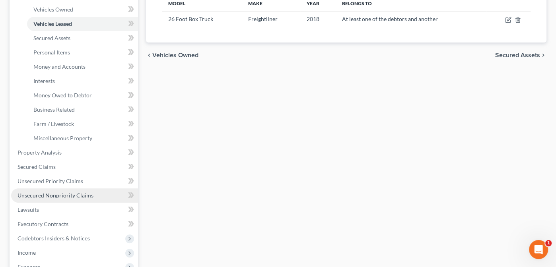
click at [53, 191] on link "Unsecured Nonpriority Claims" at bounding box center [74, 195] width 127 height 14
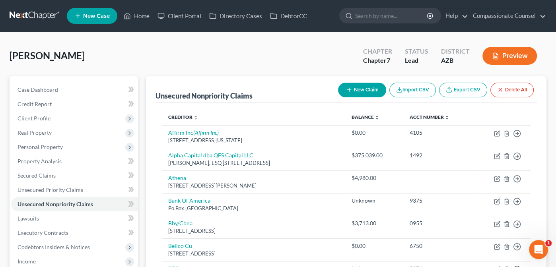
click at [354, 88] on button "New Claim" at bounding box center [362, 90] width 48 height 15
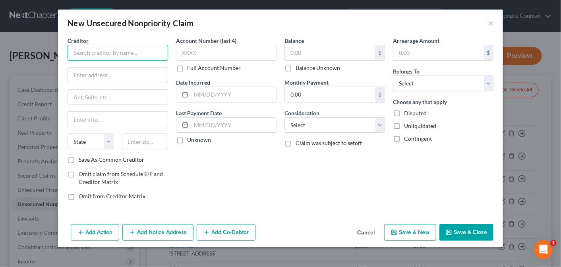
click at [80, 52] on input "text" at bounding box center [118, 53] width 101 height 16
click at [292, 54] on input "text" at bounding box center [330, 52] width 90 height 15
paste input "14,119.00"
click at [464, 230] on button "Save & Close" at bounding box center [467, 232] width 54 height 17
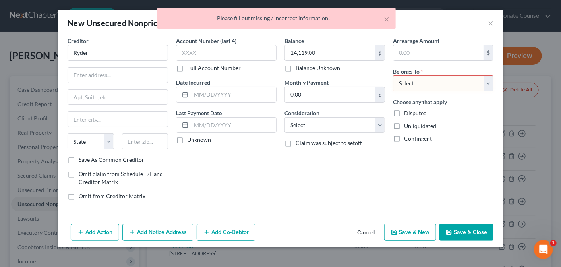
click at [489, 82] on select "Select Debtor 1 Only Debtor 2 Only Debtor 1 And Debtor 2 Only At Least One Of T…" at bounding box center [443, 84] width 101 height 16
click at [393, 76] on select "Select Debtor 1 Only Debtor 2 Only Debtor 1 And Debtor 2 Only At Least One Of T…" at bounding box center [443, 84] width 101 height 16
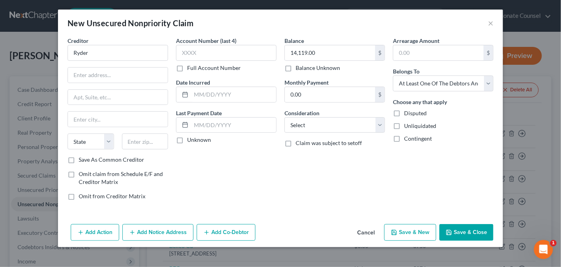
click at [469, 230] on button "Save & Close" at bounding box center [467, 232] width 54 height 17
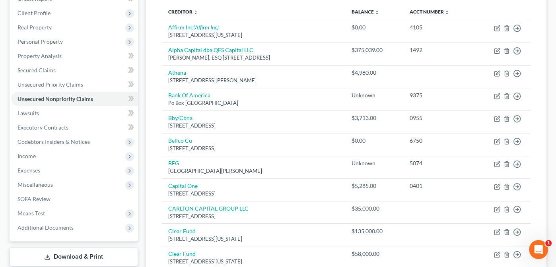
scroll to position [101, 0]
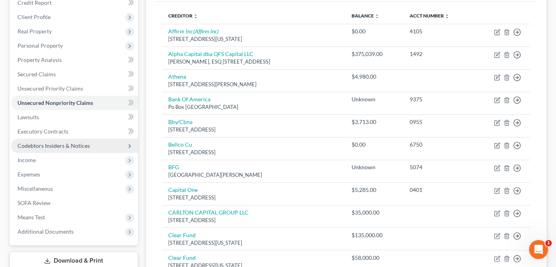
click at [37, 145] on span "Codebtors Insiders & Notices" at bounding box center [53, 145] width 72 height 7
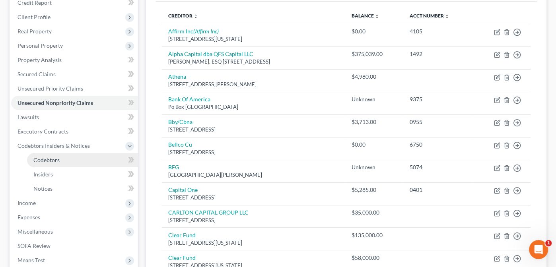
click at [44, 159] on span "Codebtors" at bounding box center [46, 160] width 26 height 7
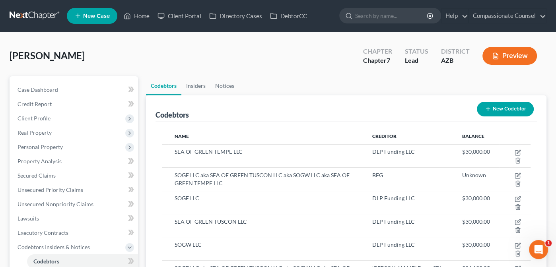
click at [507, 107] on button "New Codebtor" at bounding box center [505, 109] width 57 height 15
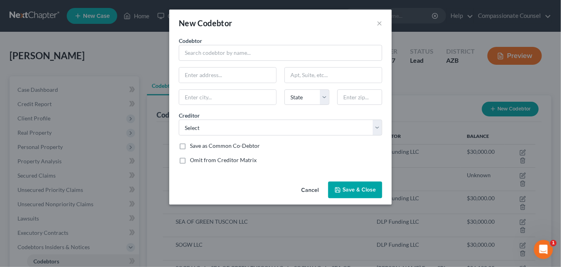
click at [311, 188] on button "Cancel" at bounding box center [310, 191] width 30 height 16
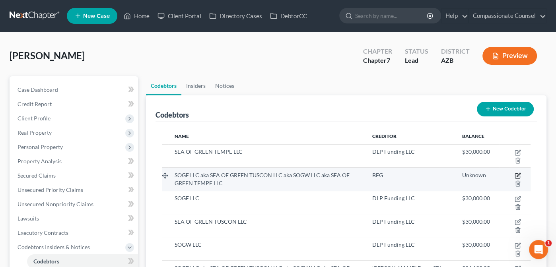
click at [517, 173] on icon "button" at bounding box center [518, 176] width 6 height 6
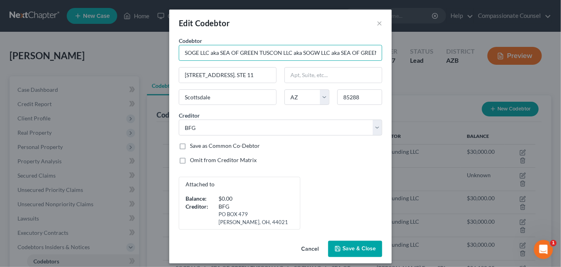
scroll to position [0, 33]
drag, startPoint x: 179, startPoint y: 51, endPoint x: 439, endPoint y: 41, distance: 260.6
click at [439, 41] on div "Edit Codebtor × Codebtor * SOGE LLC aka SEA OF GREEN TUSCON LLC aka SOGW LLC ak…" at bounding box center [280, 133] width 561 height 267
click at [377, 23] on button "×" at bounding box center [380, 23] width 6 height 10
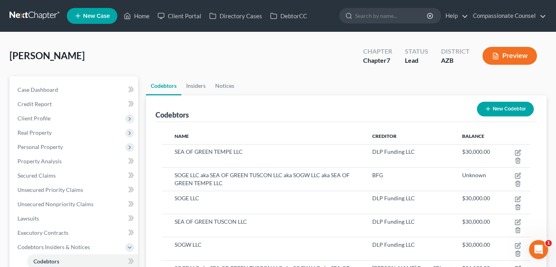
click at [508, 109] on button "New Codebtor" at bounding box center [505, 109] width 57 height 15
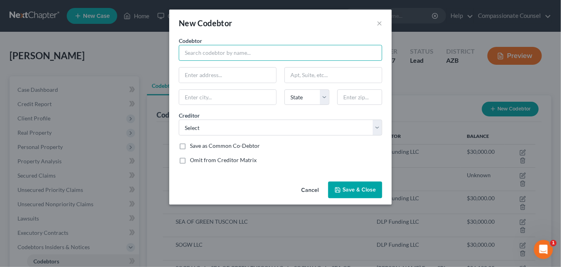
click at [207, 49] on input "text" at bounding box center [281, 53] width 204 height 16
paste input "SOGE LLC aka SEA OF GREEN TUSCON LLC aka SOGW LLC aka SEA OF GREEN TEMPE LLC"
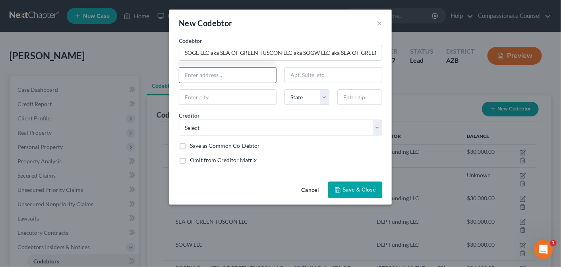
click at [201, 74] on input "text" at bounding box center [227, 75] width 97 height 15
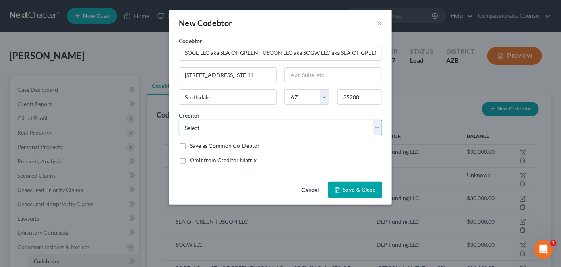
click at [377, 128] on select "Select Pennymac Loan Services Upgrade Inc Capital One Bby/Cbna Credit Collectio…" at bounding box center [281, 128] width 204 height 16
click at [179, 120] on select "Select Pennymac Loan Services Upgrade Inc Capital One Bby/Cbna Credit Collectio…" at bounding box center [281, 128] width 204 height 16
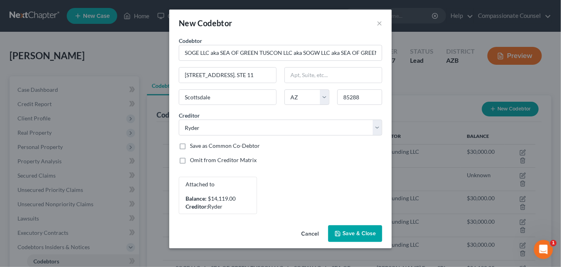
click at [361, 230] on span "Save & Close" at bounding box center [359, 233] width 33 height 7
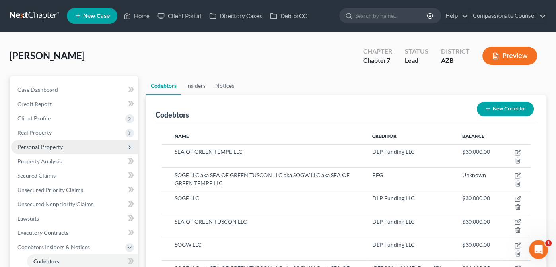
click at [33, 145] on span "Personal Property" at bounding box center [39, 147] width 45 height 7
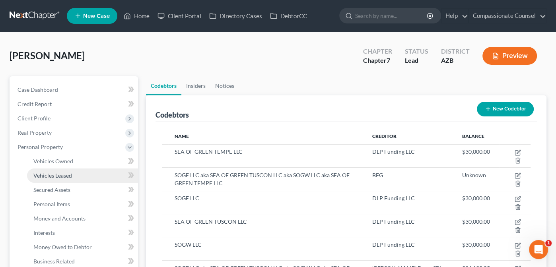
click at [58, 173] on span "Vehicles Leased" at bounding box center [52, 175] width 39 height 7
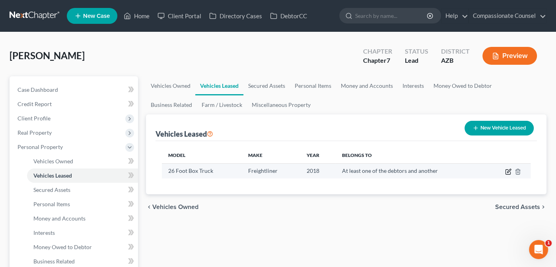
click at [507, 172] on icon "button" at bounding box center [509, 171] width 4 height 4
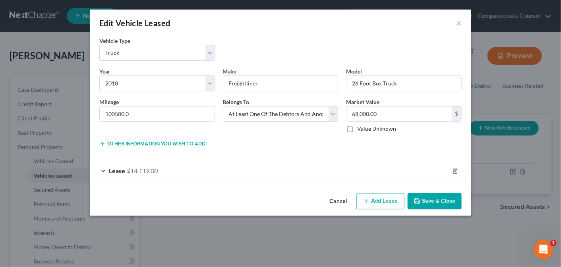
click at [105, 168] on div "Lease $14,119.00" at bounding box center [269, 170] width 359 height 21
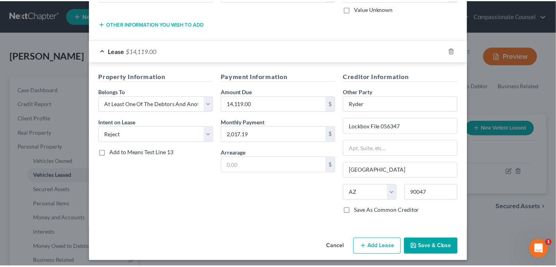
scroll to position [122, 0]
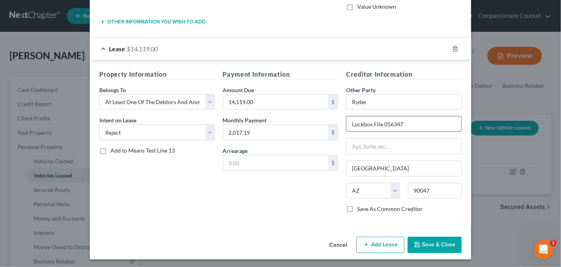
drag, startPoint x: 408, startPoint y: 120, endPoint x: 344, endPoint y: 129, distance: 65.4
click at [347, 129] on input "Lockbox File 056347" at bounding box center [404, 124] width 115 height 15
click at [335, 241] on button "Cancel" at bounding box center [338, 246] width 30 height 16
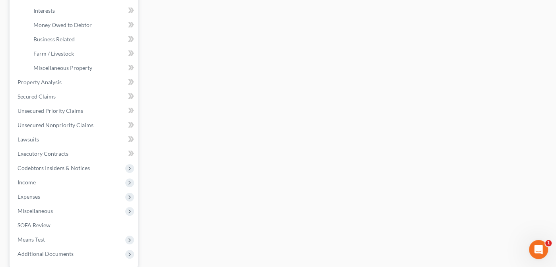
scroll to position [224, 0]
click at [46, 121] on span "Unsecured Nonpriority Claims" at bounding box center [55, 123] width 76 height 7
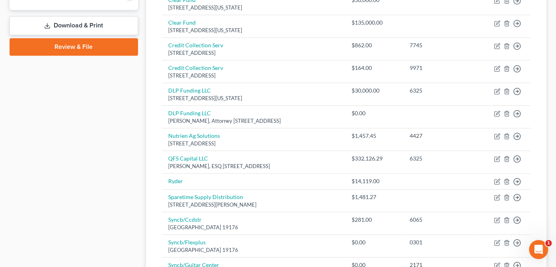
scroll to position [341, 0]
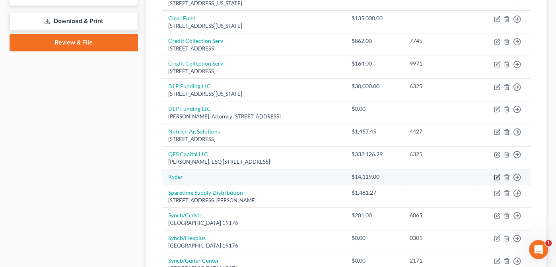
click at [497, 175] on icon "button" at bounding box center [497, 177] width 6 height 6
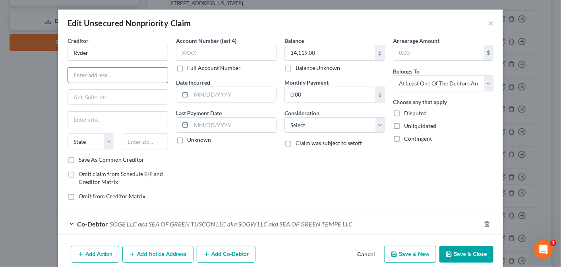
click at [76, 75] on input "text" at bounding box center [118, 75] width 100 height 15
paste input "Lockbox File 056347"
click at [130, 138] on input "text" at bounding box center [145, 142] width 47 height 16
click at [402, 253] on button "Save & New" at bounding box center [410, 254] width 52 height 17
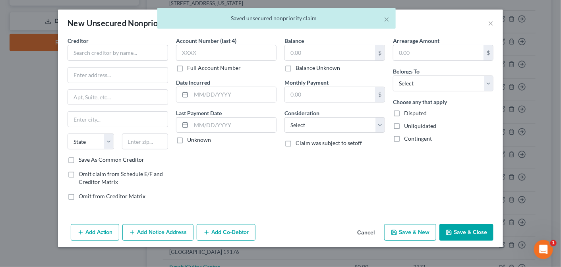
click at [367, 229] on button "Cancel" at bounding box center [366, 233] width 30 height 16
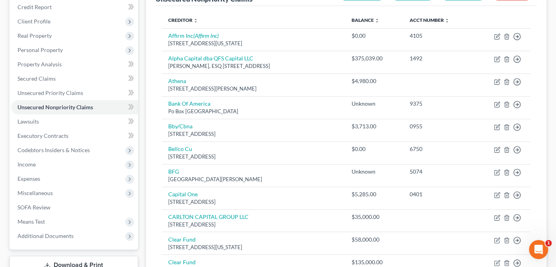
scroll to position [0, 0]
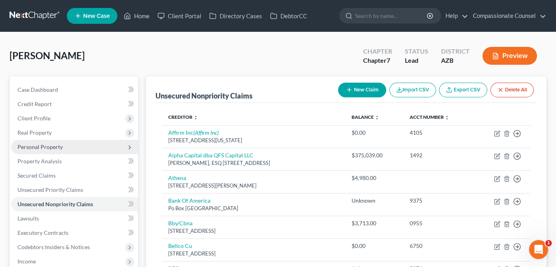
click at [33, 145] on span "Personal Property" at bounding box center [39, 147] width 45 height 7
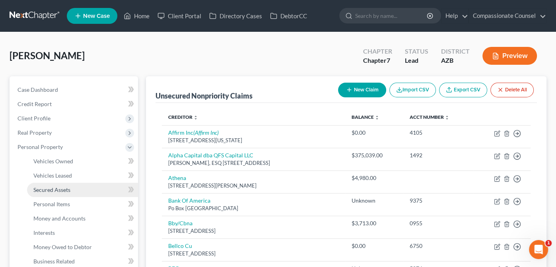
click at [46, 187] on span "Secured Assets" at bounding box center [51, 189] width 37 height 7
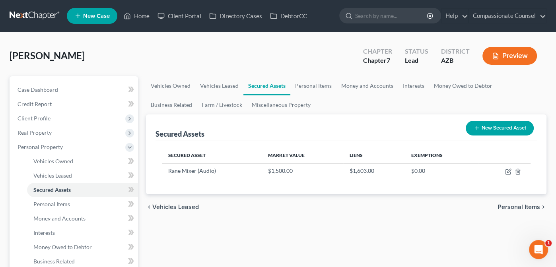
click at [518, 207] on span "Personal Items" at bounding box center [518, 207] width 43 height 6
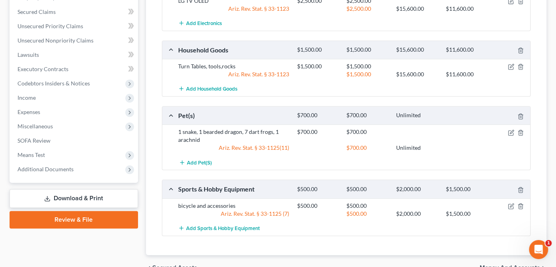
scroll to position [348, 0]
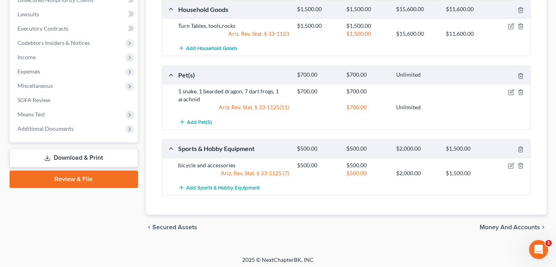
click at [493, 224] on span "Money and Accounts" at bounding box center [510, 227] width 60 height 6
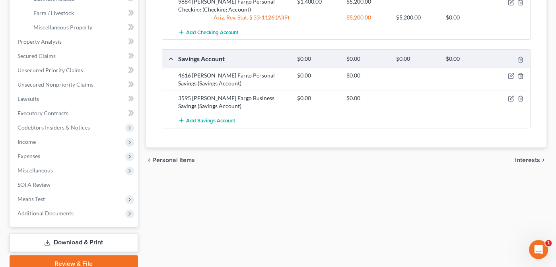
scroll to position [262, 0]
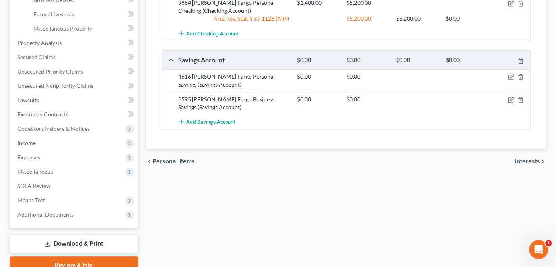
click at [530, 158] on span "Interests" at bounding box center [527, 161] width 25 height 6
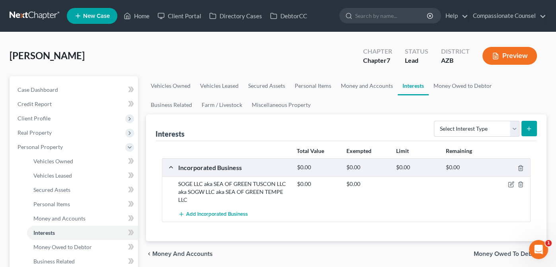
click at [499, 251] on span "Money Owed to Debtor" at bounding box center [507, 254] width 66 height 6
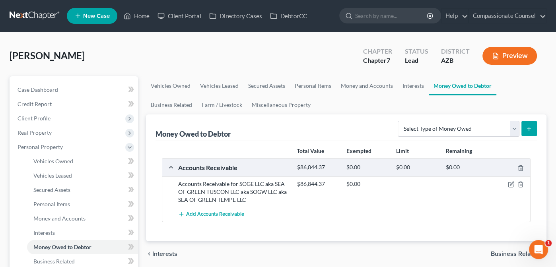
click at [503, 252] on span "Business Related" at bounding box center [515, 254] width 49 height 6
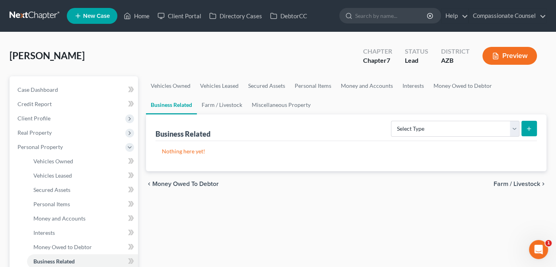
click at [514, 182] on span "Farm / Livestock" at bounding box center [516, 184] width 47 height 6
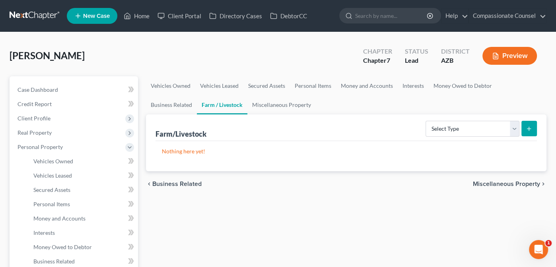
click at [498, 182] on span "Miscellaneous Property" at bounding box center [506, 184] width 67 height 6
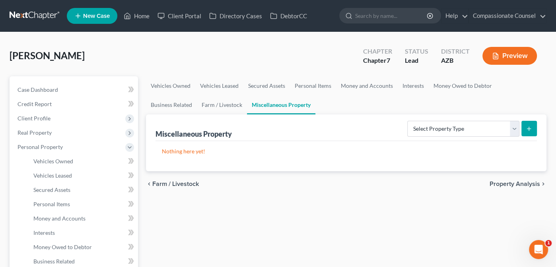
click at [501, 181] on span "Property Analysis" at bounding box center [514, 184] width 50 height 6
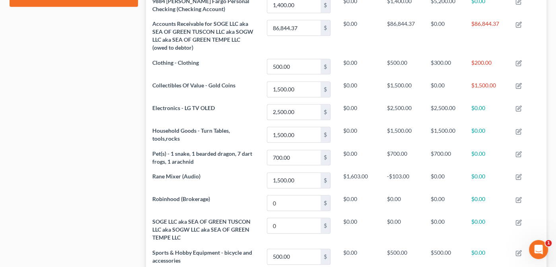
scroll to position [462, 0]
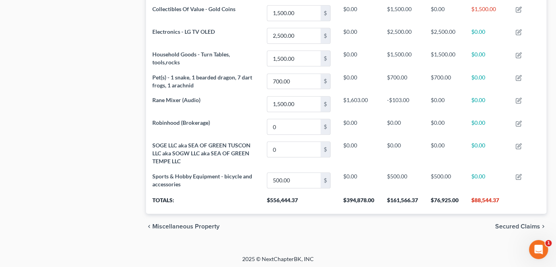
click at [511, 223] on span "Secured Claims" at bounding box center [517, 226] width 45 height 6
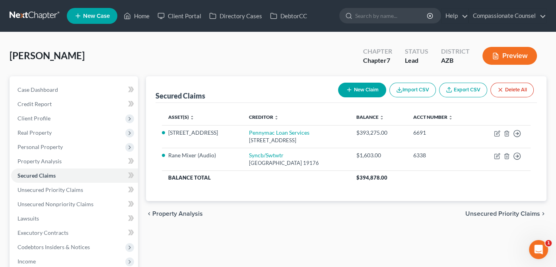
click at [501, 211] on span "Unsecured Priority Claims" at bounding box center [502, 214] width 75 height 6
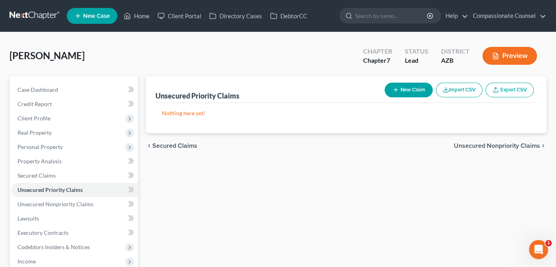
click at [508, 144] on span "Unsecured Nonpriority Claims" at bounding box center [497, 146] width 86 height 6
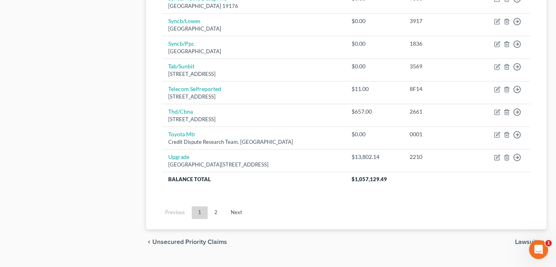
scroll to position [647, 0]
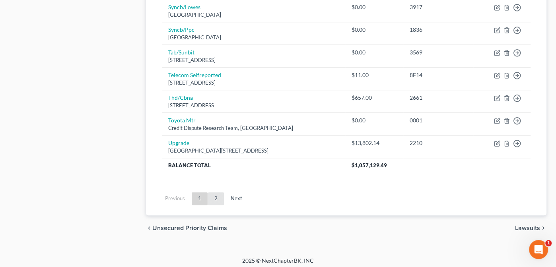
click at [214, 195] on link "2" at bounding box center [216, 198] width 16 height 13
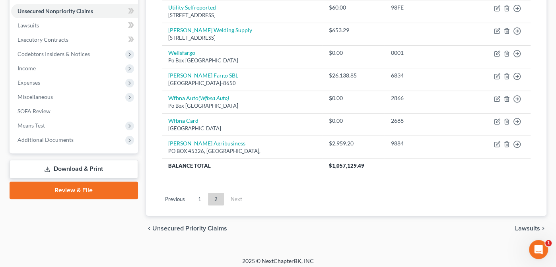
scroll to position [196, 0]
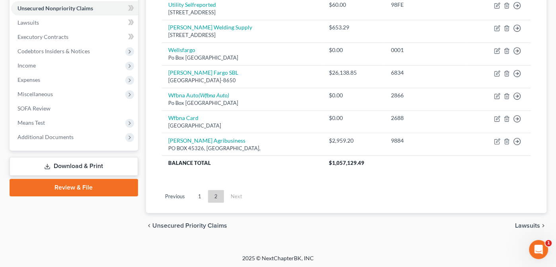
click at [524, 219] on div "chevron_left Unsecured Priority Claims Lawsuits chevron_right" at bounding box center [346, 225] width 401 height 25
click at [524, 223] on span "Lawsuits" at bounding box center [527, 226] width 25 height 6
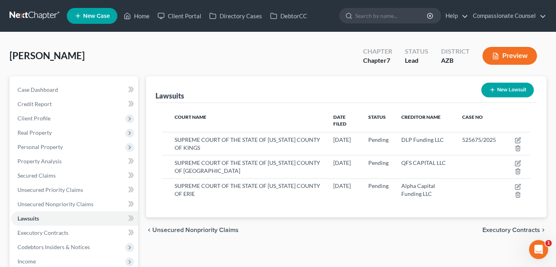
click at [514, 227] on span "Executory Contracts" at bounding box center [511, 230] width 58 height 6
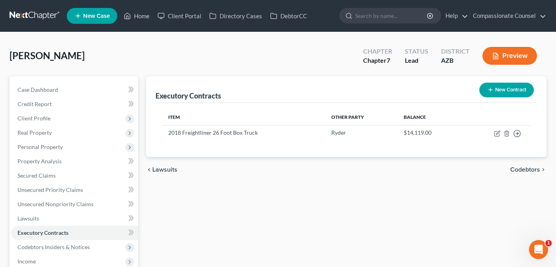
click at [515, 167] on span "Codebtors" at bounding box center [525, 170] width 30 height 6
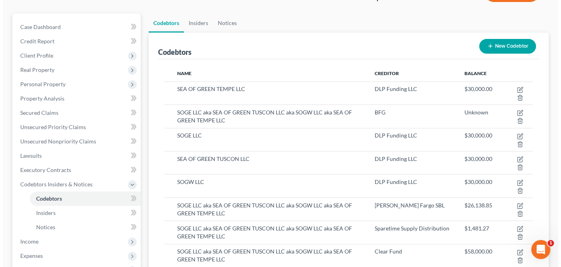
scroll to position [69, 0]
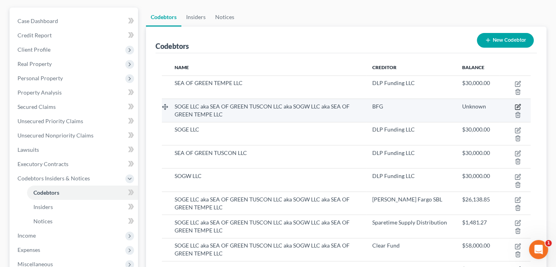
click at [519, 105] on icon "button" at bounding box center [518, 107] width 6 height 6
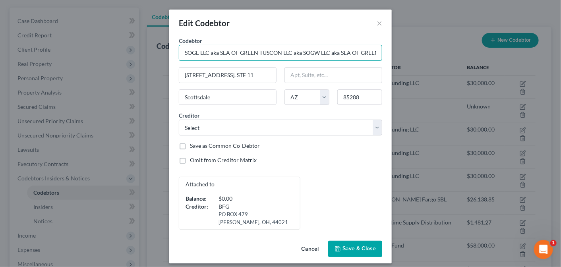
scroll to position [0, 33]
drag, startPoint x: 182, startPoint y: 53, endPoint x: 390, endPoint y: 44, distance: 207.8
click at [390, 44] on div "Edit Codebtor × Codebtor * SOGE LLC aka SEA OF GREEN TUSCON LLC aka SOGW LLC ak…" at bounding box center [280, 133] width 561 height 267
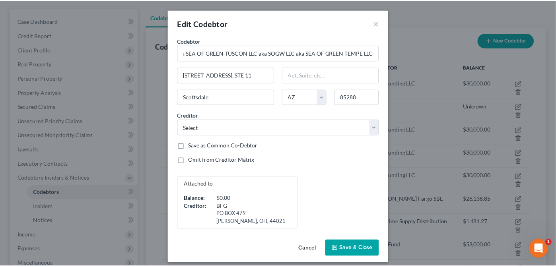
scroll to position [0, 0]
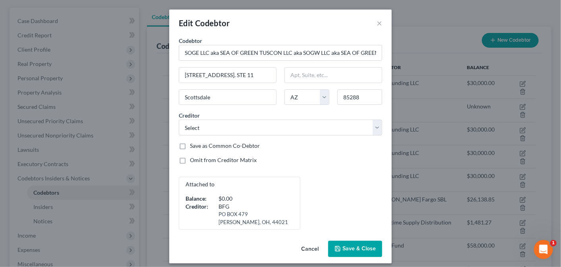
drag, startPoint x: 355, startPoint y: 52, endPoint x: 282, endPoint y: 23, distance: 79.7
click at [282, 23] on div "Edit Codebtor ×" at bounding box center [280, 23] width 223 height 27
click at [377, 21] on button "×" at bounding box center [380, 23] width 6 height 10
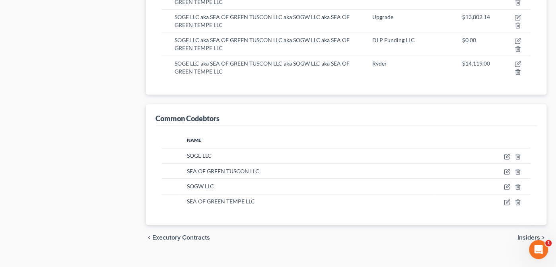
scroll to position [517, 0]
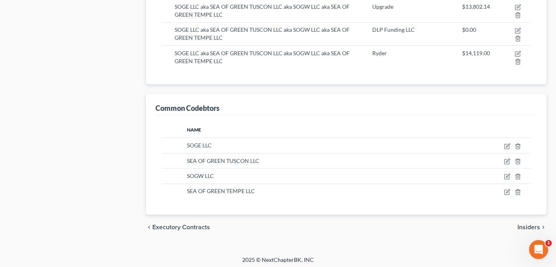
click at [526, 224] on span "Insiders" at bounding box center [528, 227] width 23 height 6
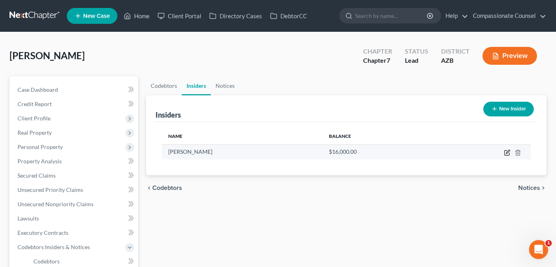
click at [507, 150] on icon "button" at bounding box center [507, 153] width 6 height 6
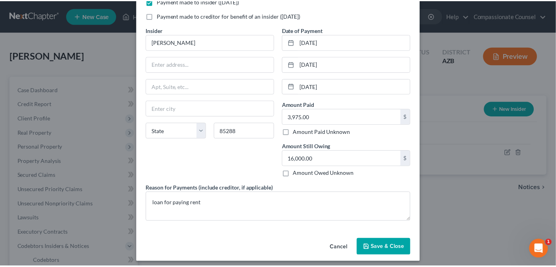
scroll to position [43, 0]
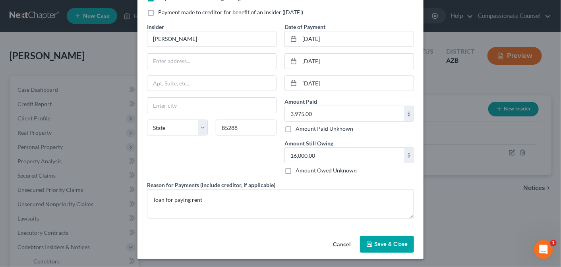
click at [386, 241] on span "Save & Close" at bounding box center [391, 244] width 33 height 7
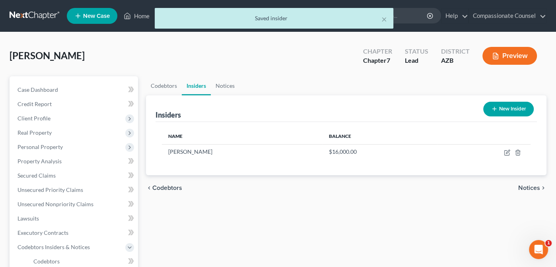
click at [528, 188] on span "Notices" at bounding box center [529, 188] width 22 height 6
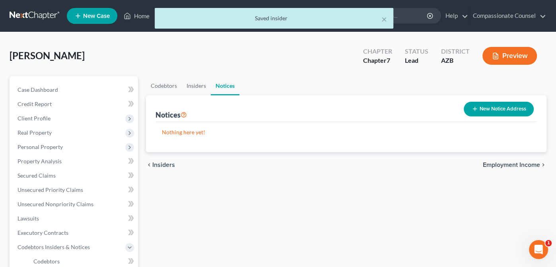
click at [520, 163] on span "Employment Income" at bounding box center [511, 165] width 57 height 6
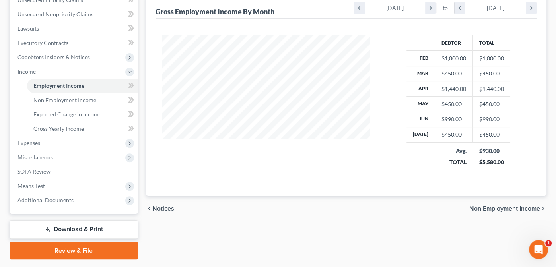
scroll to position [191, 0]
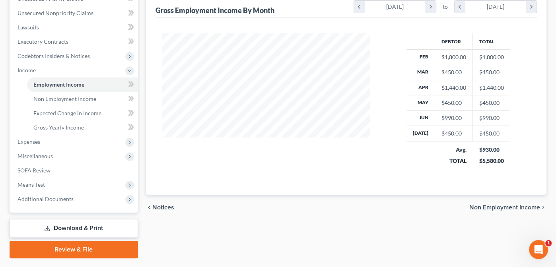
click at [491, 204] on span "Non Employment Income" at bounding box center [504, 207] width 71 height 6
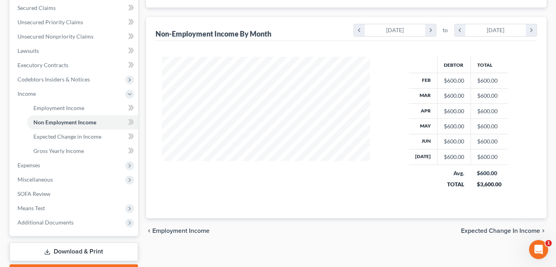
scroll to position [169, 0]
click at [482, 228] on span "Expected Change in Income" at bounding box center [500, 230] width 79 height 6
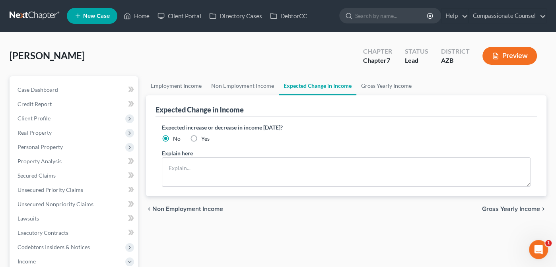
click at [495, 208] on span "Gross Yearly Income" at bounding box center [511, 209] width 58 height 6
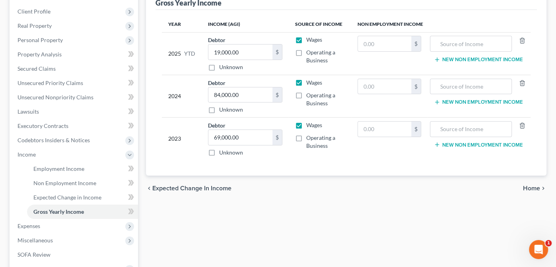
scroll to position [108, 0]
click at [534, 185] on span "Home" at bounding box center [531, 187] width 17 height 6
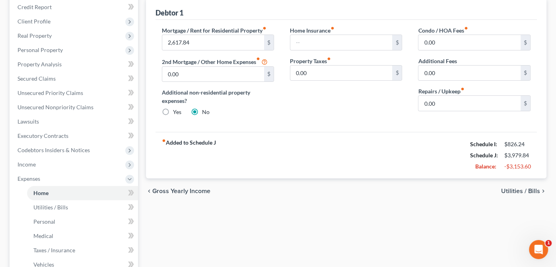
scroll to position [97, 0]
click at [519, 188] on span "Utilities / Bills" at bounding box center [520, 191] width 39 height 6
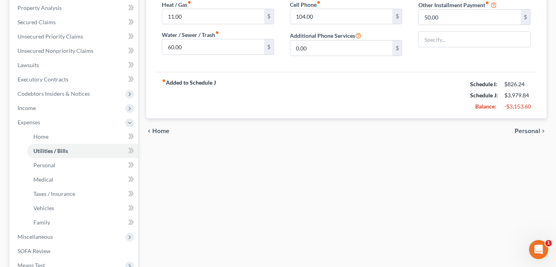
scroll to position [152, 0]
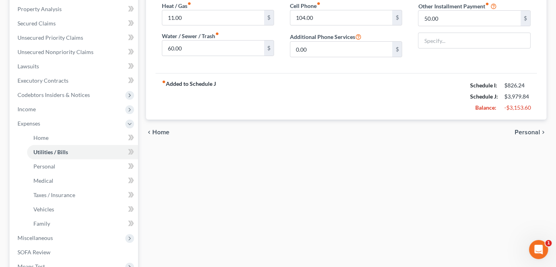
click at [523, 129] on span "Personal" at bounding box center [527, 132] width 25 height 6
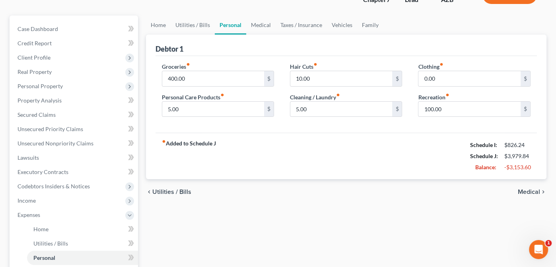
scroll to position [63, 0]
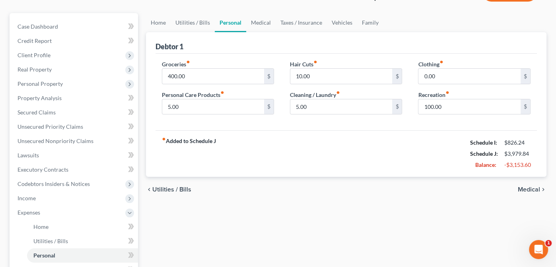
click at [528, 188] on span "Medical" at bounding box center [529, 189] width 22 height 6
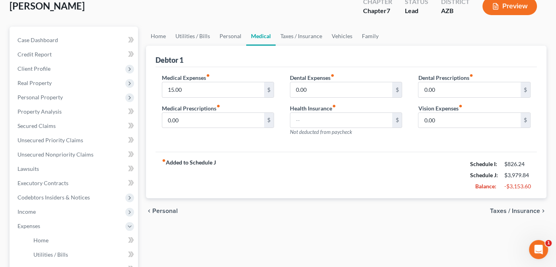
scroll to position [55, 0]
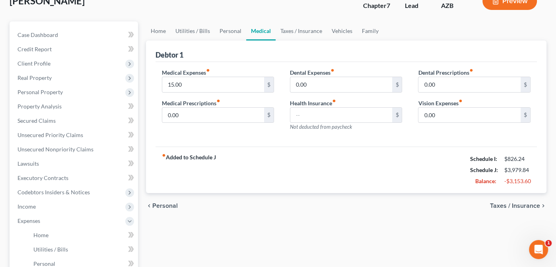
click at [516, 206] on span "Taxes / Insurance" at bounding box center [515, 206] width 50 height 6
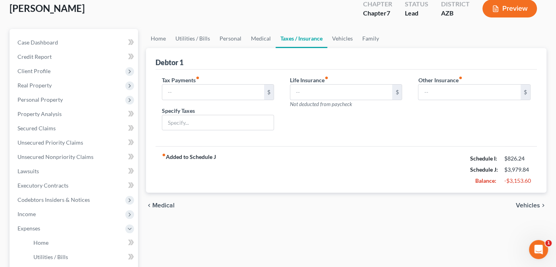
scroll to position [55, 0]
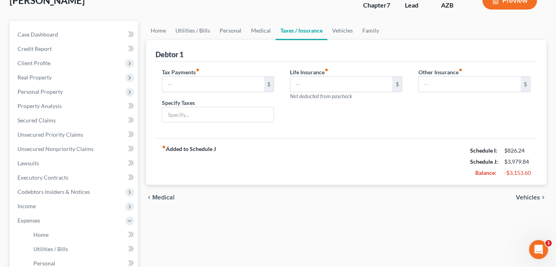
click at [526, 195] on span "Vehicles" at bounding box center [528, 197] width 24 height 6
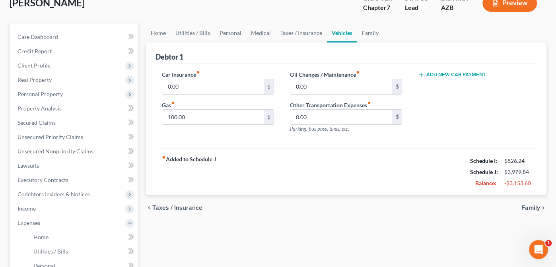
scroll to position [54, 0]
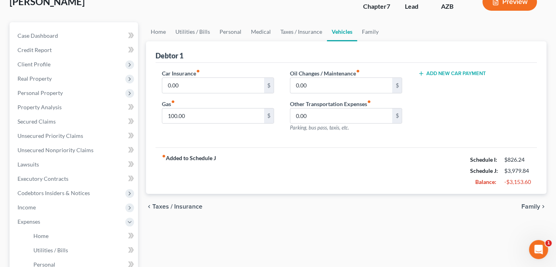
click at [528, 204] on span "Family" at bounding box center [530, 207] width 19 height 6
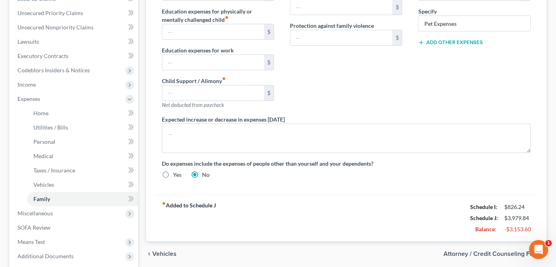
scroll to position [183, 0]
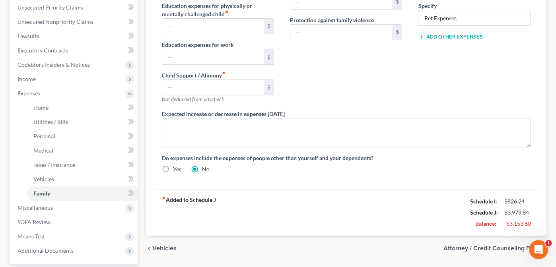
click at [492, 245] on span "Attorney / Credit Counseling Fees" at bounding box center [491, 248] width 97 height 6
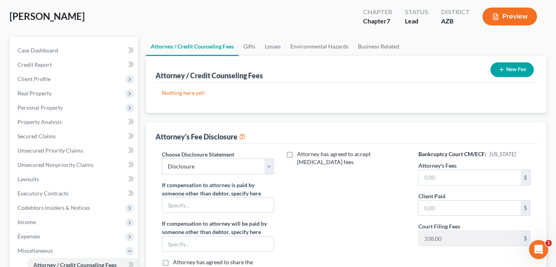
scroll to position [40, 0]
click at [436, 176] on input "text" at bounding box center [469, 177] width 102 height 15
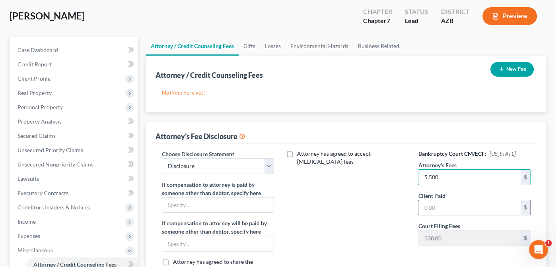
click at [427, 205] on input "text" at bounding box center [469, 207] width 102 height 15
click at [395, 231] on div "Attorney has agreed to accept [MEDICAL_DATA] fees" at bounding box center [346, 224] width 128 height 148
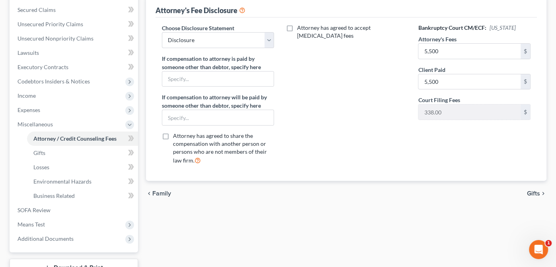
scroll to position [187, 0]
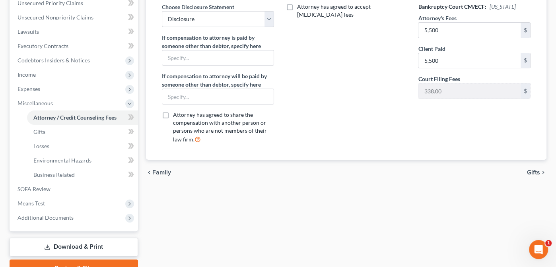
click at [533, 170] on span "Gifts" at bounding box center [533, 172] width 13 height 6
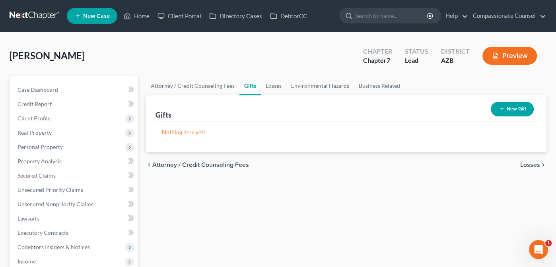
click at [529, 163] on span "Losses" at bounding box center [530, 165] width 20 height 6
click at [522, 165] on span "Environmental Hazards" at bounding box center [506, 165] width 67 height 6
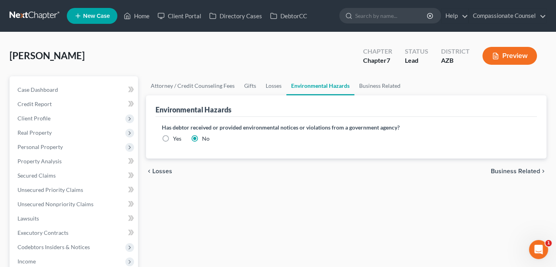
click at [516, 171] on span "Business Related" at bounding box center [515, 171] width 49 height 6
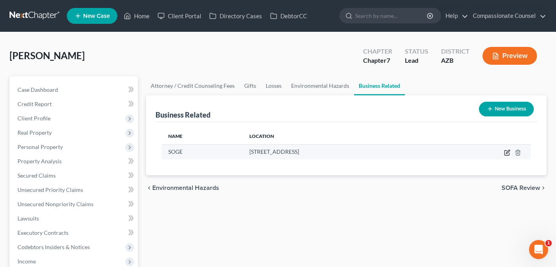
click at [505, 152] on icon "button" at bounding box center [507, 153] width 6 height 6
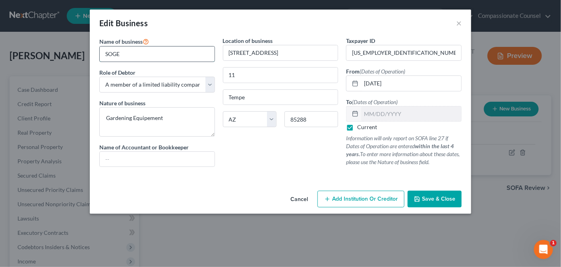
click at [122, 53] on input "SOGE" at bounding box center [157, 54] width 115 height 15
drag, startPoint x: 122, startPoint y: 53, endPoint x: 87, endPoint y: 54, distance: 35.4
click at [87, 54] on div "Edit Business × Name of business * SOGE Role of Debtor * Select A member of a l…" at bounding box center [280, 133] width 561 height 267
paste input "Lockbox File 056347"
click at [435, 197] on span "Save & Close" at bounding box center [438, 199] width 33 height 7
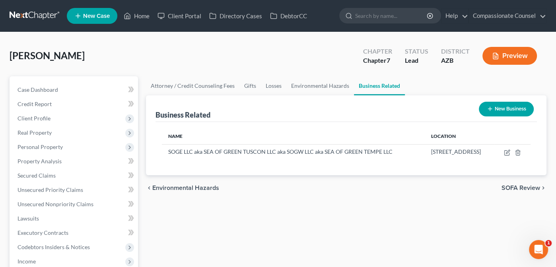
click at [514, 191] on span "SOFA Review" at bounding box center [520, 188] width 39 height 6
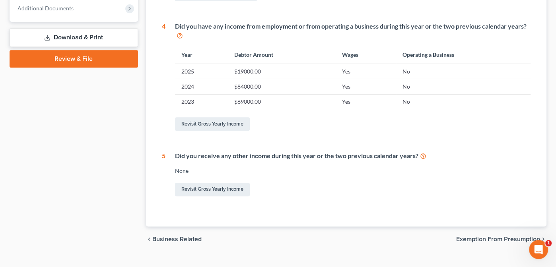
scroll to position [339, 0]
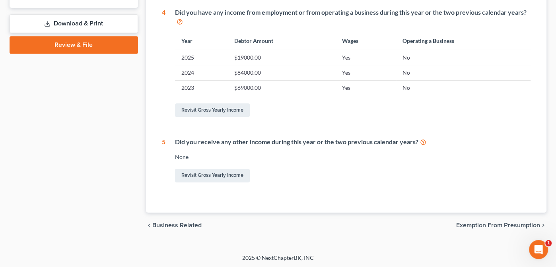
click at [493, 222] on span "Exemption from Presumption" at bounding box center [498, 225] width 84 height 6
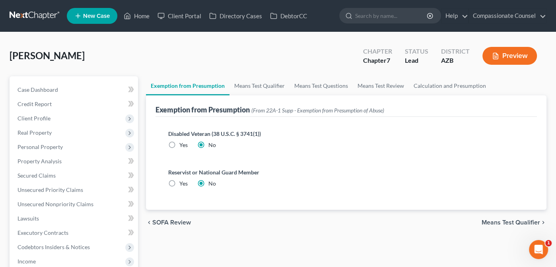
click at [495, 221] on span "Means Test Qualifier" at bounding box center [511, 222] width 58 height 6
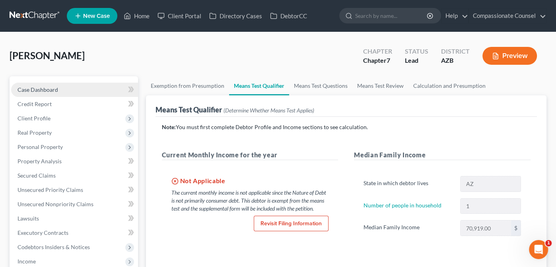
click at [33, 94] on link "Case Dashboard" at bounding box center [74, 90] width 127 height 14
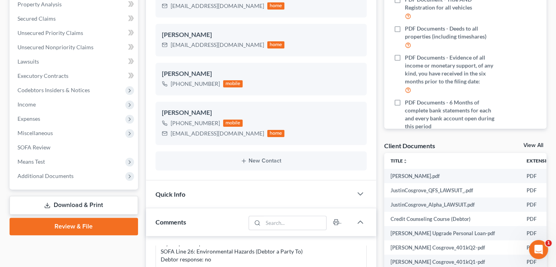
scroll to position [177, 0]
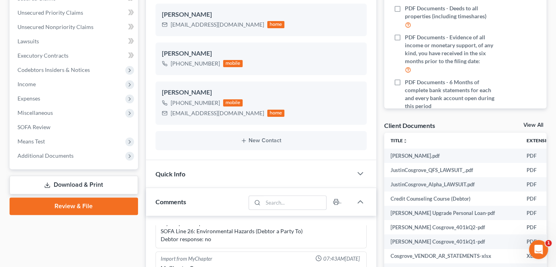
click at [528, 124] on link "View All" at bounding box center [533, 125] width 20 height 6
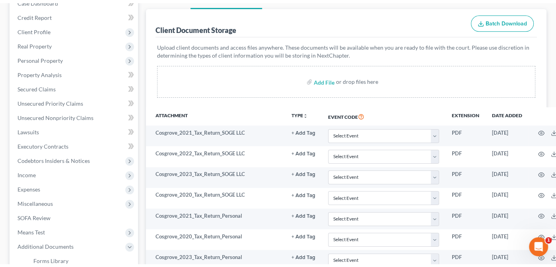
scroll to position [91, 0]
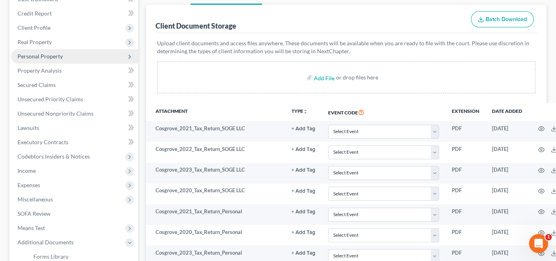
click at [33, 55] on span "Personal Property" at bounding box center [39, 56] width 45 height 7
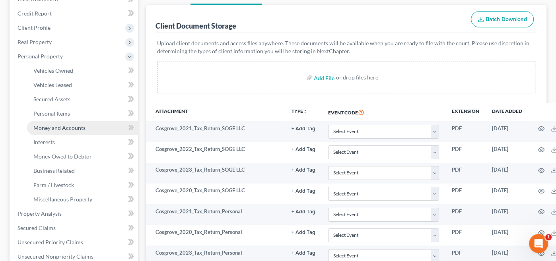
click at [50, 125] on span "Money and Accounts" at bounding box center [59, 127] width 52 height 7
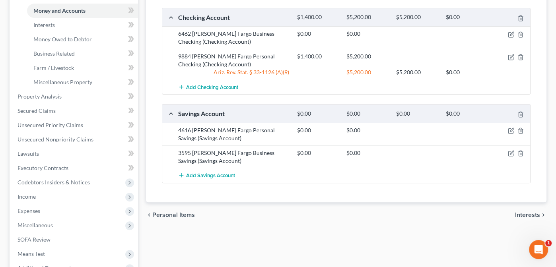
scroll to position [209, 0]
click at [529, 213] on span "Interests" at bounding box center [527, 214] width 25 height 6
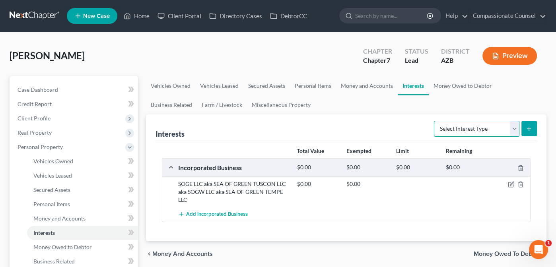
click at [514, 126] on select "Select Interest Type 401K Annuity Bond Education IRA Government Bond Government…" at bounding box center [476, 129] width 85 height 16
click at [435, 121] on select "Select Interest Type 401K Annuity Bond Education IRA Government Bond Government…" at bounding box center [476, 129] width 85 height 16
click at [532, 126] on icon "submit" at bounding box center [529, 129] width 6 height 6
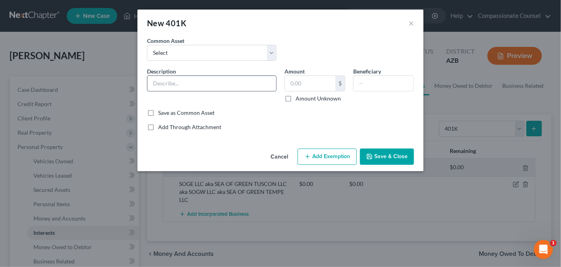
click at [236, 82] on input "text" at bounding box center [212, 83] width 129 height 15
click at [309, 82] on input "text" at bounding box center [310, 83] width 50 height 15
click at [384, 151] on button "Save & Close" at bounding box center [387, 157] width 54 height 17
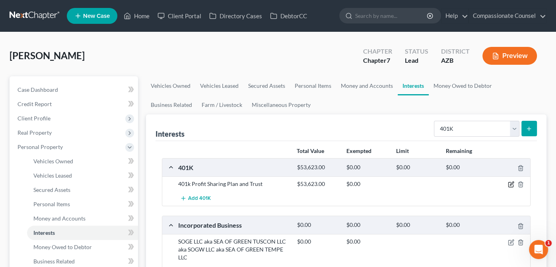
click at [509, 183] on icon "button" at bounding box center [511, 184] width 6 height 6
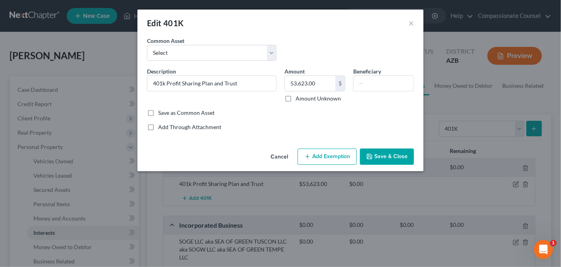
click at [338, 153] on button "Add Exemption" at bounding box center [327, 157] width 59 height 17
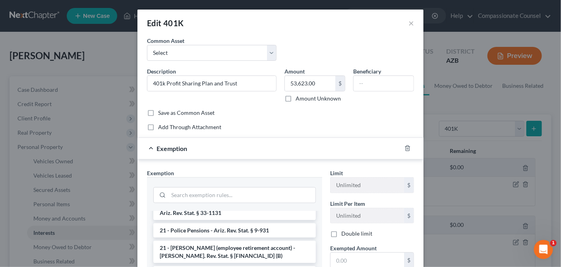
scroll to position [570, 0]
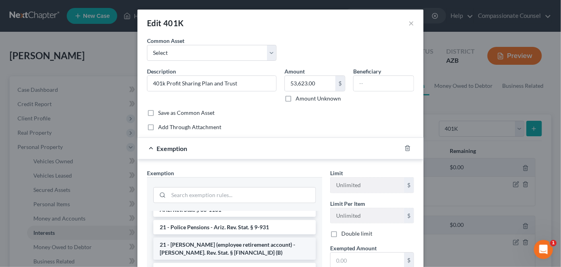
click at [231, 243] on li "21 - [PERSON_NAME] (employee retirement account) - [PERSON_NAME]. Rev. Stat. § …" at bounding box center [234, 249] width 163 height 22
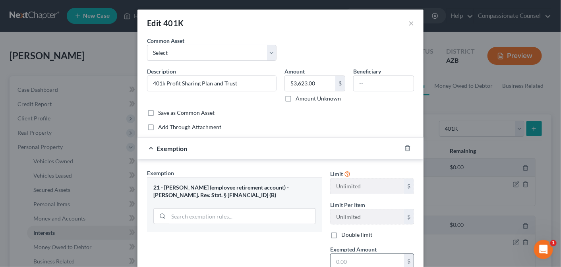
click at [361, 262] on input "text" at bounding box center [368, 261] width 74 height 15
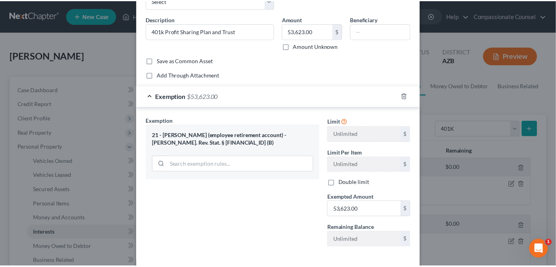
scroll to position [88, 0]
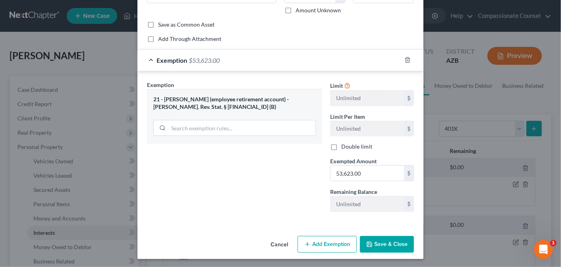
click at [377, 243] on button "Save & Close" at bounding box center [387, 244] width 54 height 17
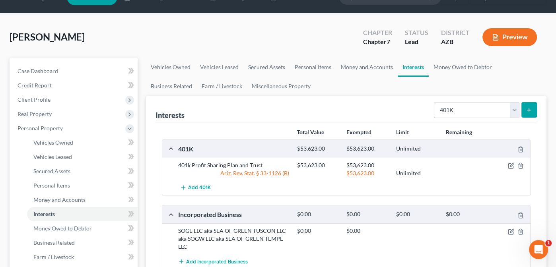
scroll to position [0, 0]
